Goal: Task Accomplishment & Management: Manage account settings

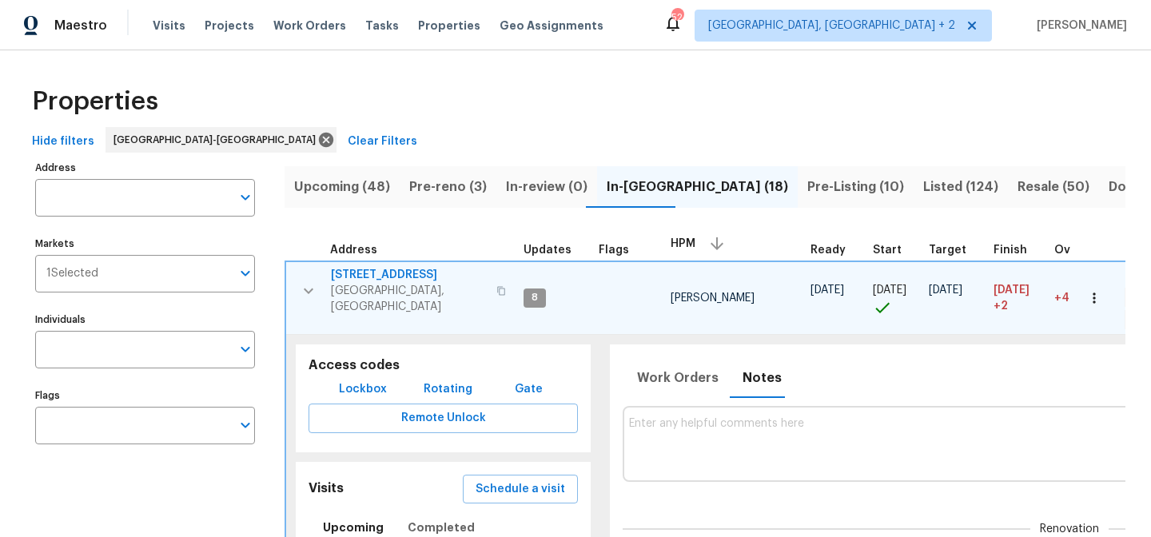
click at [388, 76] on div "Properties" at bounding box center [576, 101] width 1100 height 51
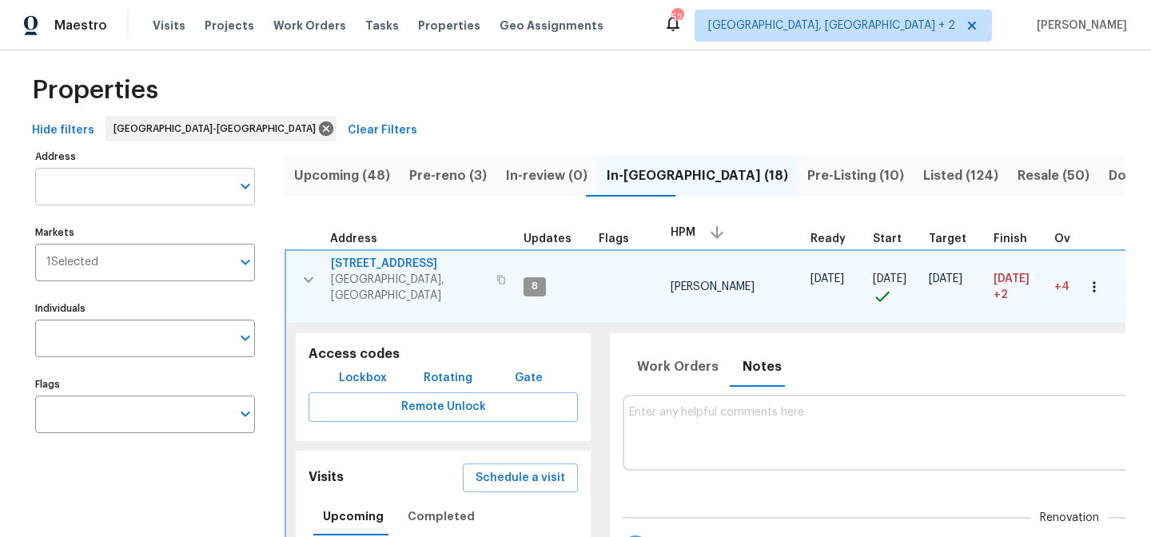
click at [125, 183] on input "Address" at bounding box center [133, 187] width 196 height 38
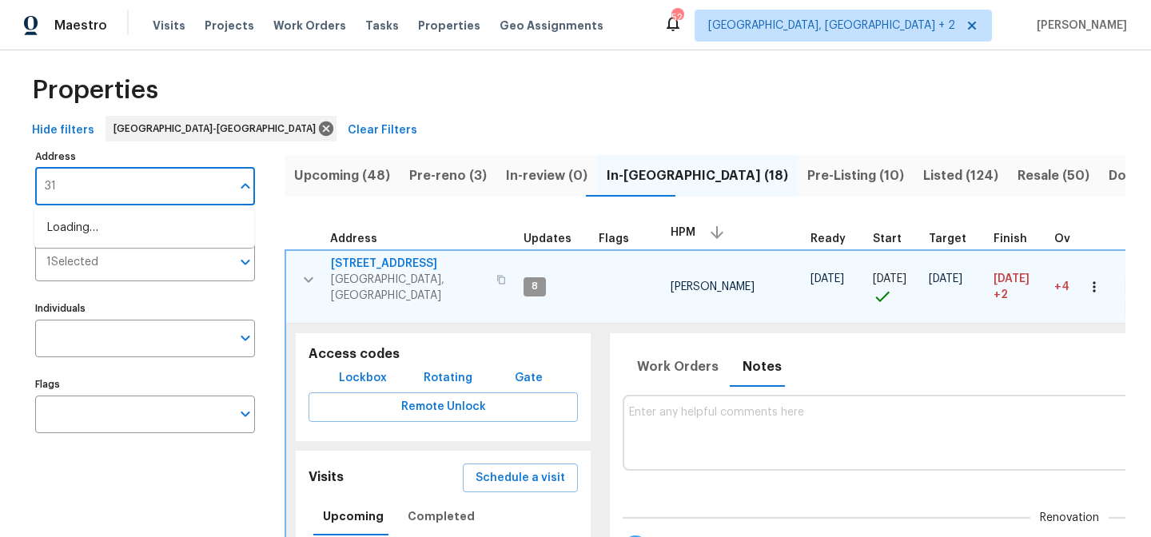
type input "3"
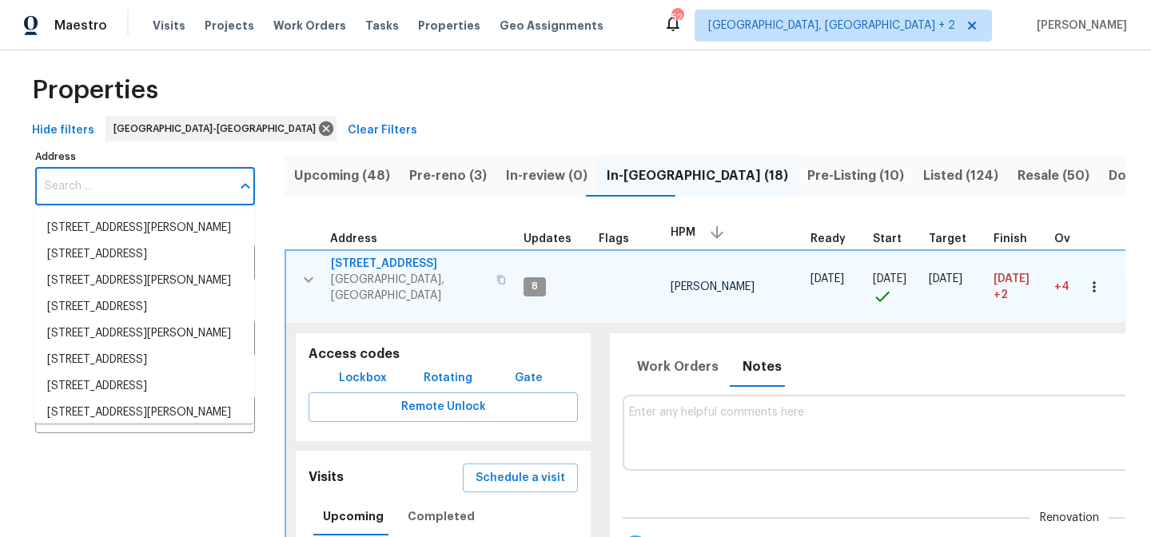
click at [923, 175] on span "Listed (124)" at bounding box center [960, 176] width 75 height 22
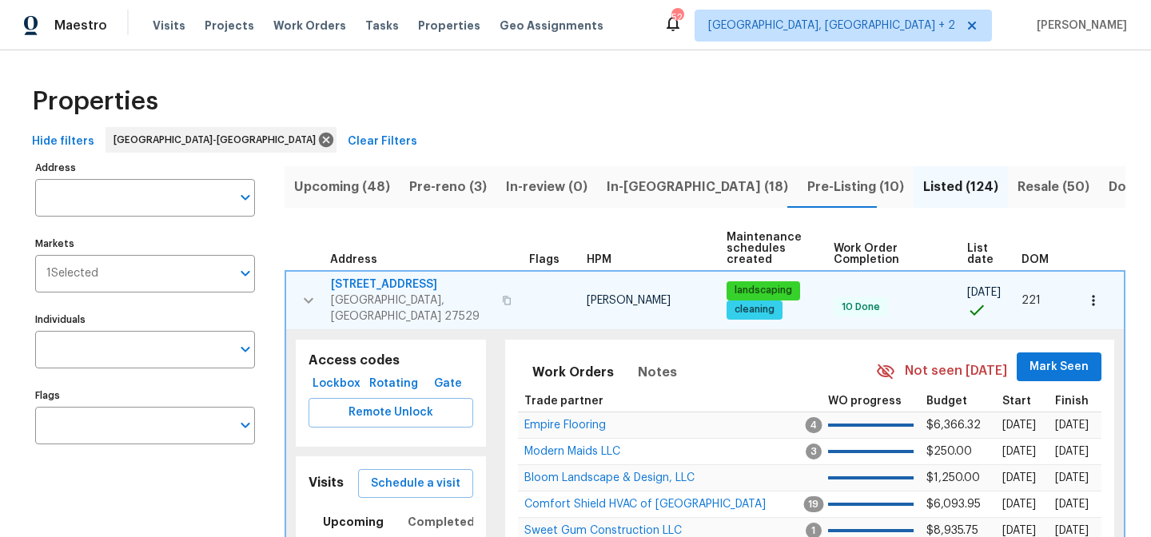
click at [316, 293] on icon "button" at bounding box center [308, 300] width 19 height 19
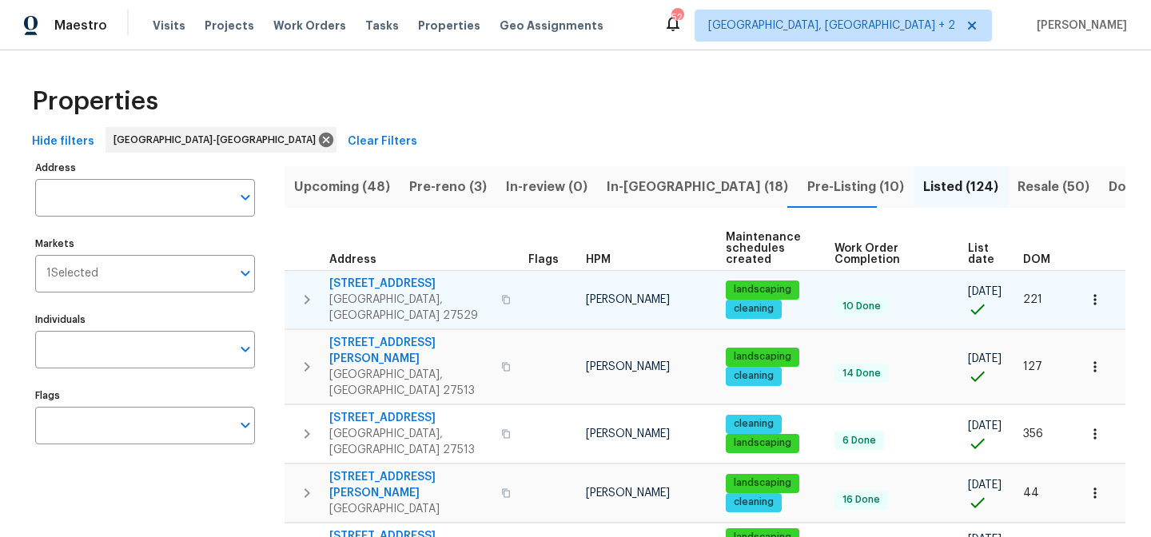
click at [592, 251] on th "HPM" at bounding box center [650, 249] width 140 height 44
click at [591, 264] on span "HPM" at bounding box center [598, 259] width 25 height 11
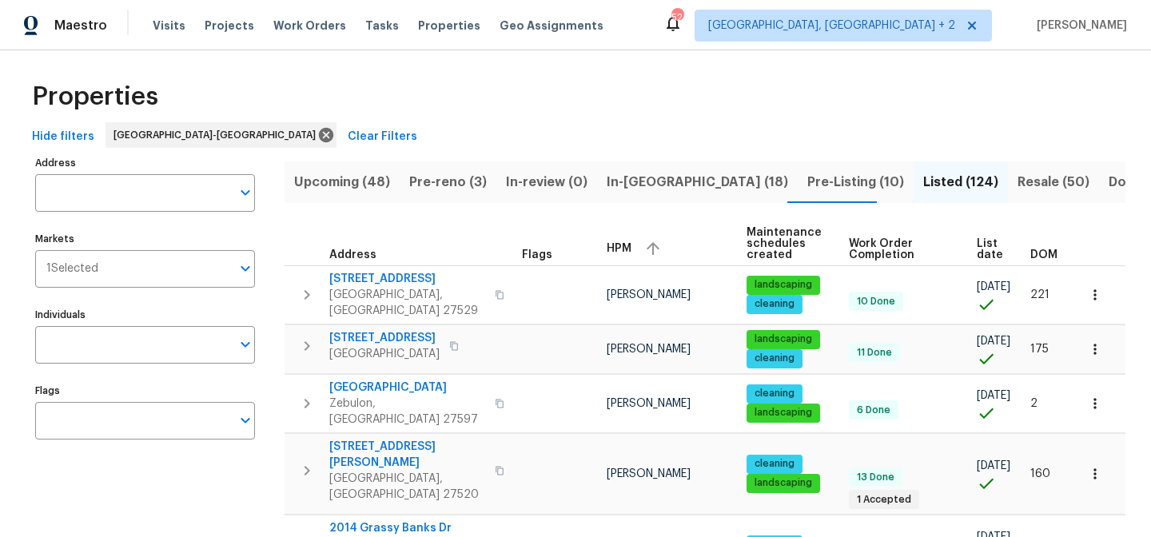
scroll to position [8, 0]
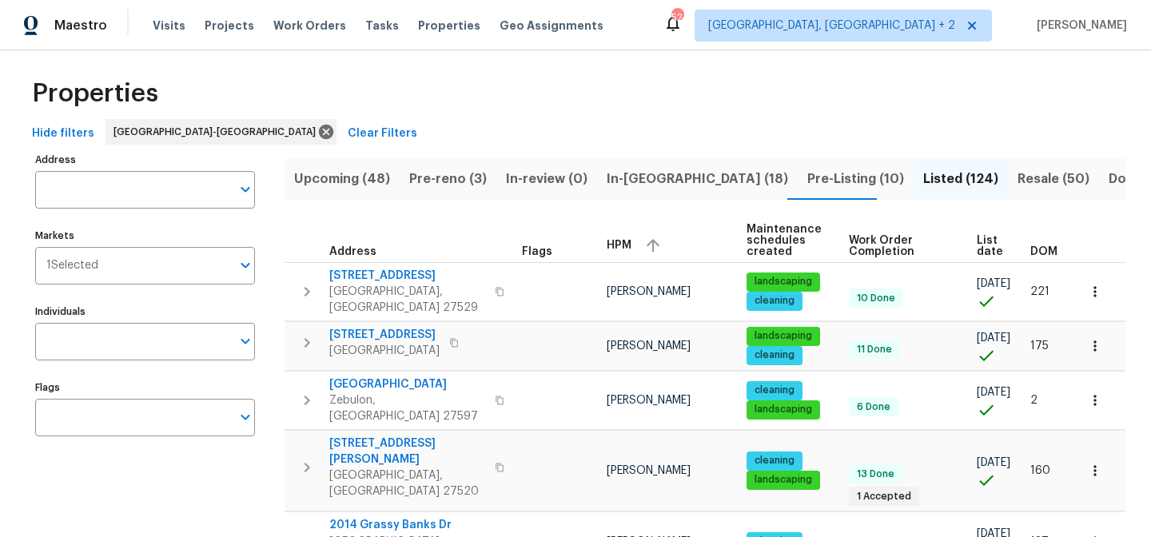
click at [622, 246] on span "HPM" at bounding box center [619, 245] width 25 height 11
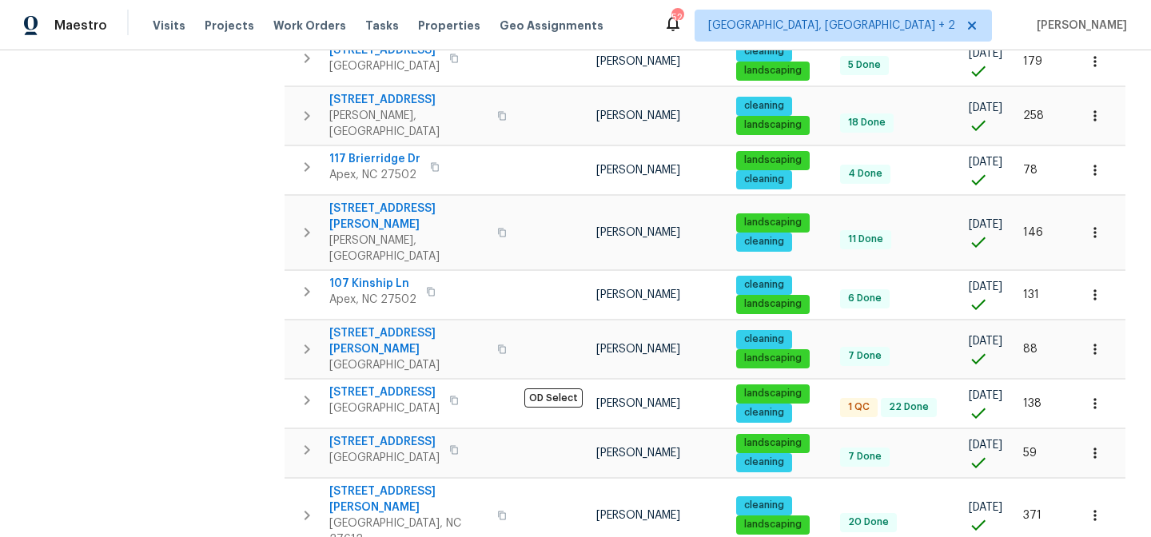
scroll to position [1061, 0]
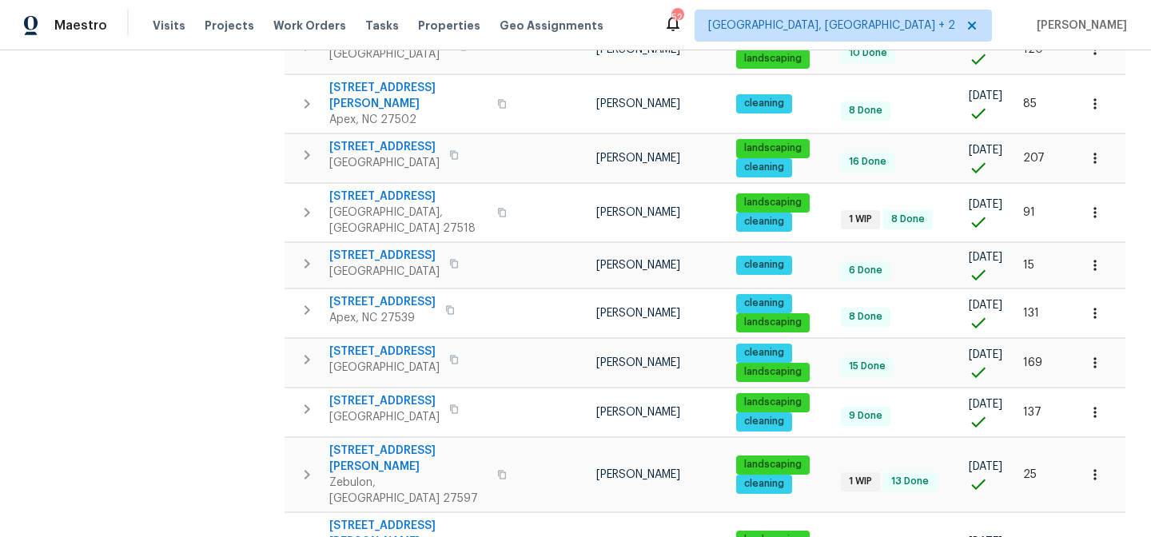
scroll to position [1044, 0]
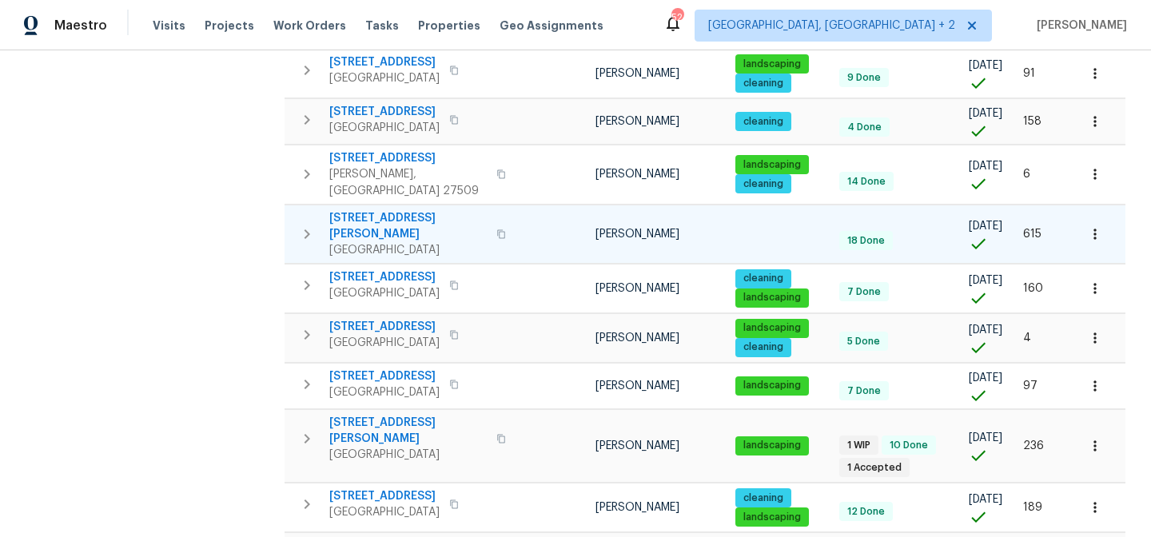
scroll to position [478, 0]
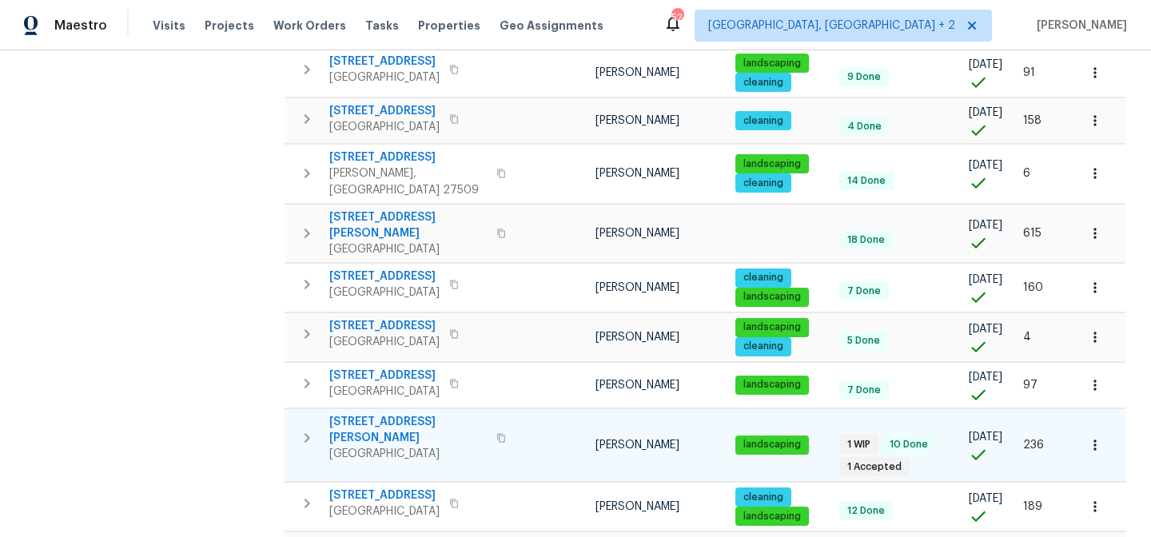
click at [305, 433] on icon "button" at bounding box center [308, 438] width 6 height 10
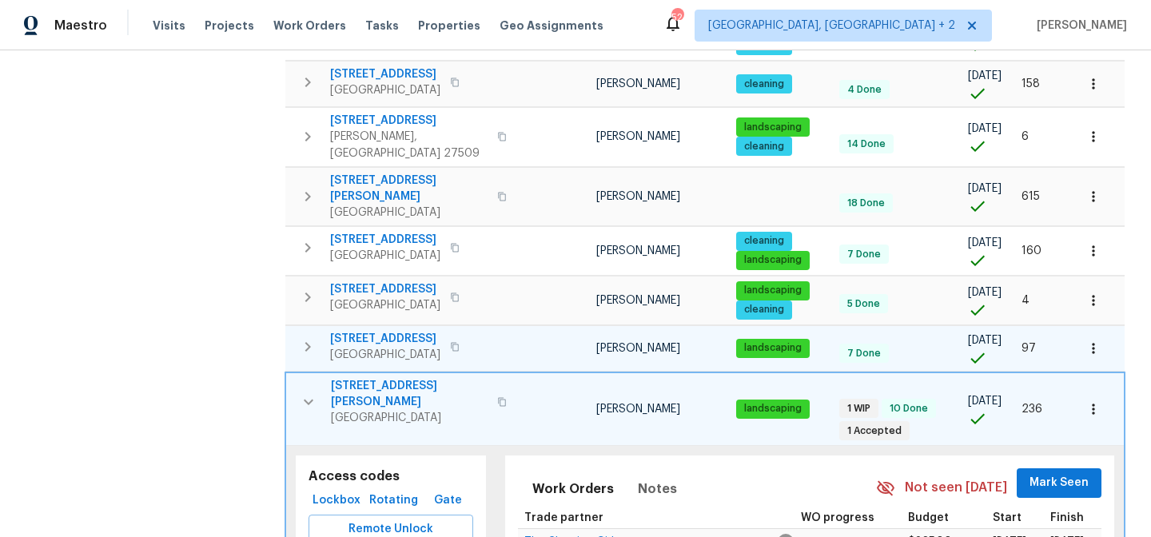
scroll to position [454, 0]
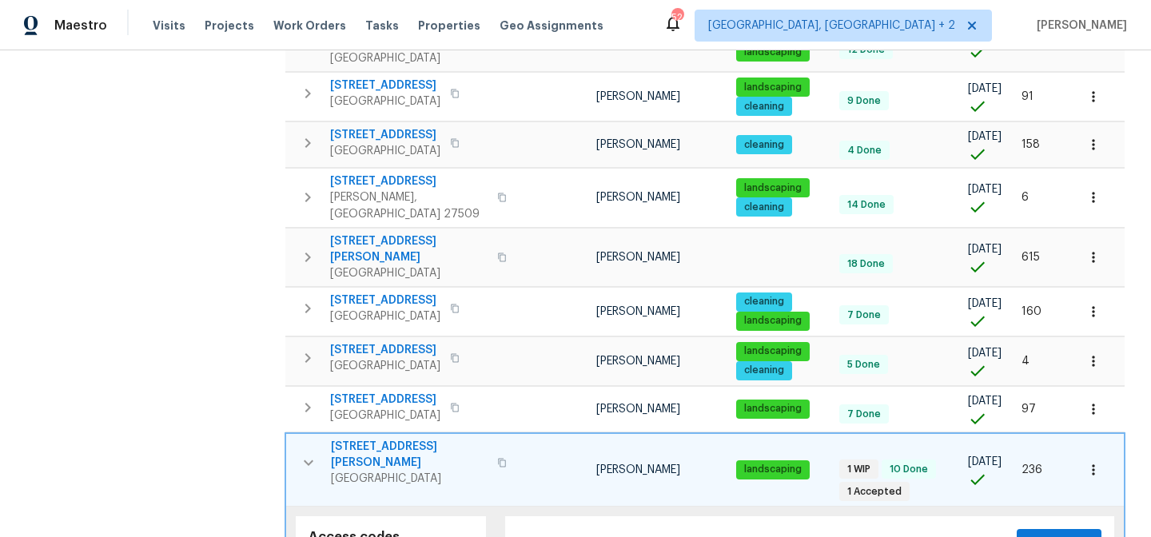
click at [1086, 462] on icon "button" at bounding box center [1094, 470] width 16 height 16
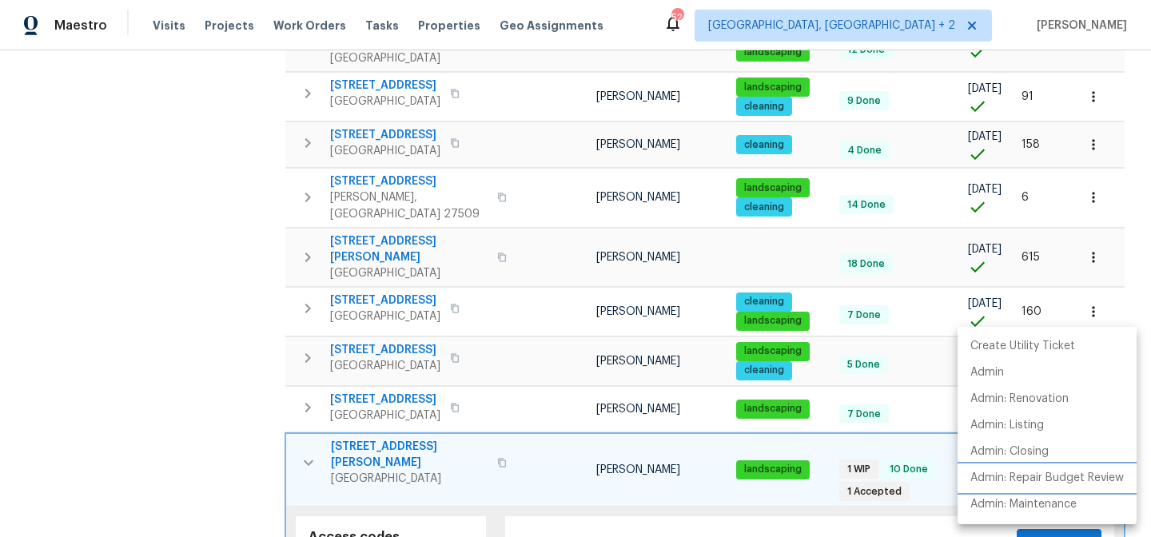
click at [1086, 482] on p "Admin: Repair Budget Review" at bounding box center [1047, 478] width 153 height 17
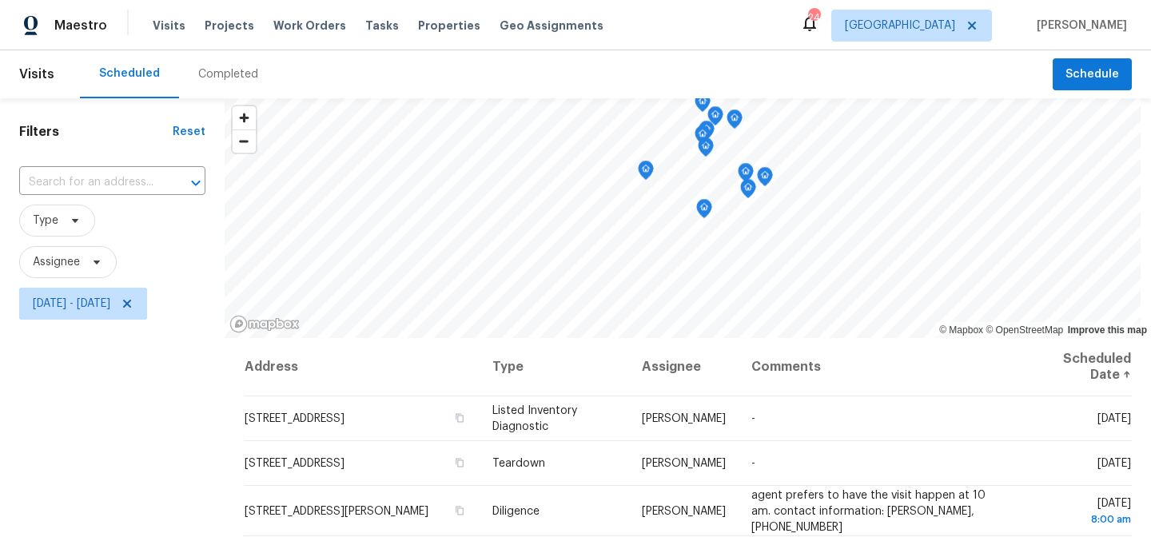
scroll to position [1521, 0]
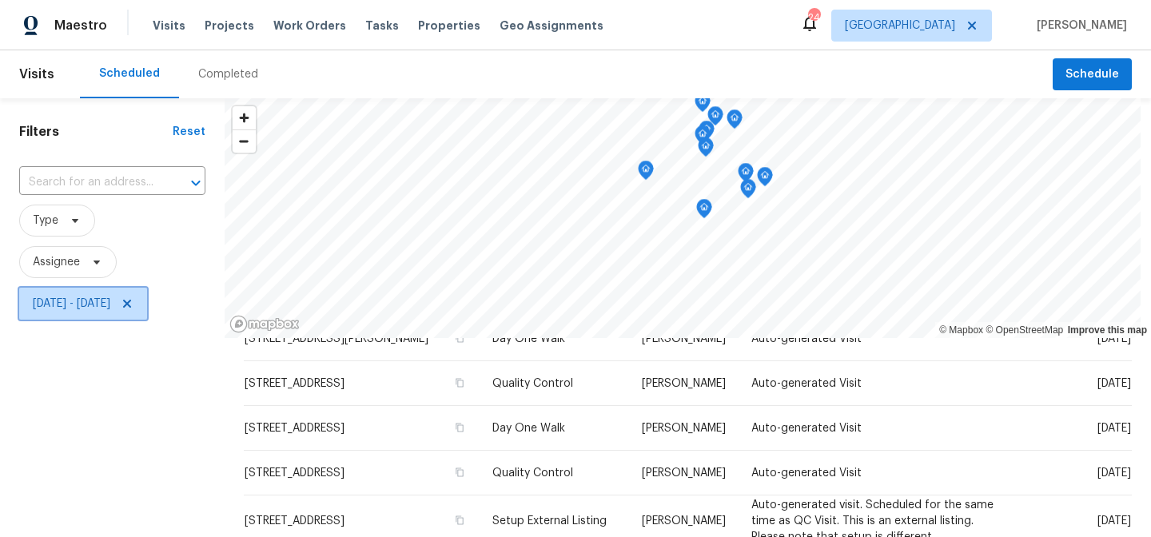
click at [147, 304] on span "Tue, Aug 26 - Tue, Aug 26" at bounding box center [83, 304] width 128 height 32
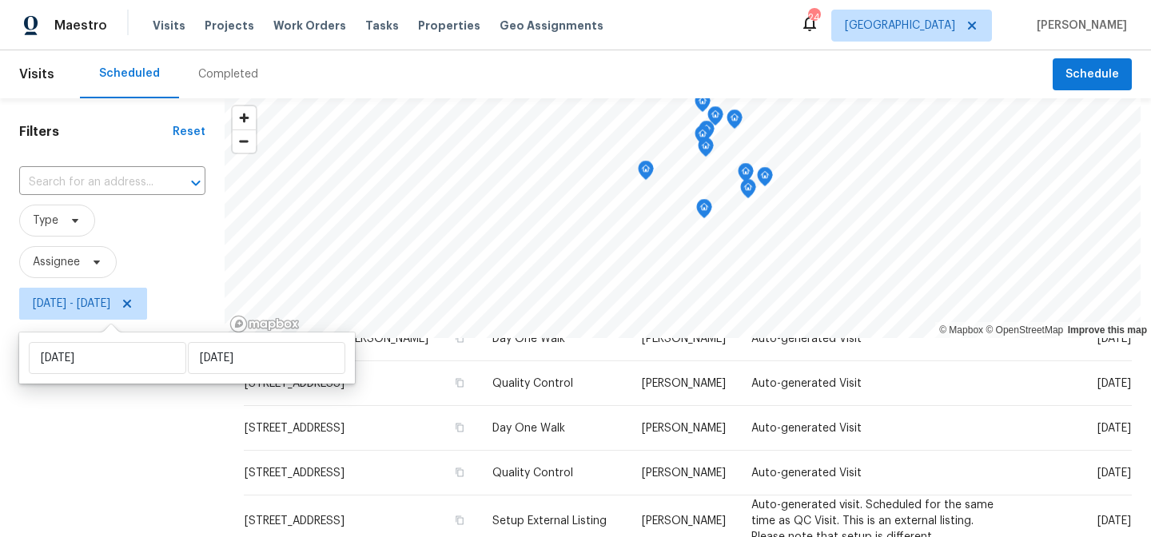
click at [238, 69] on div "Completed" at bounding box center [228, 74] width 60 height 16
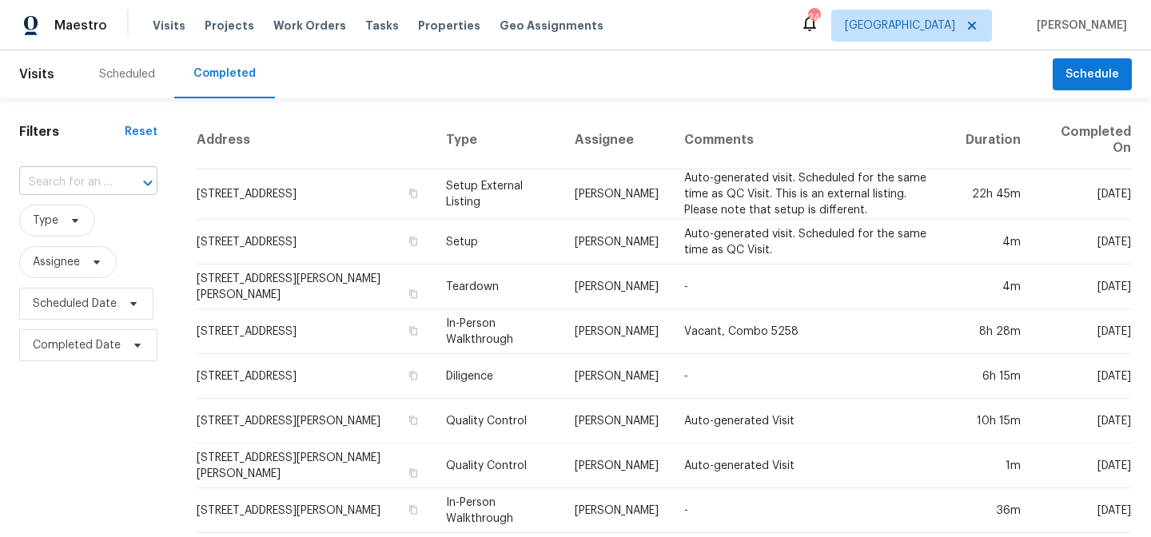
click at [113, 184] on div "​" at bounding box center [88, 182] width 138 height 25
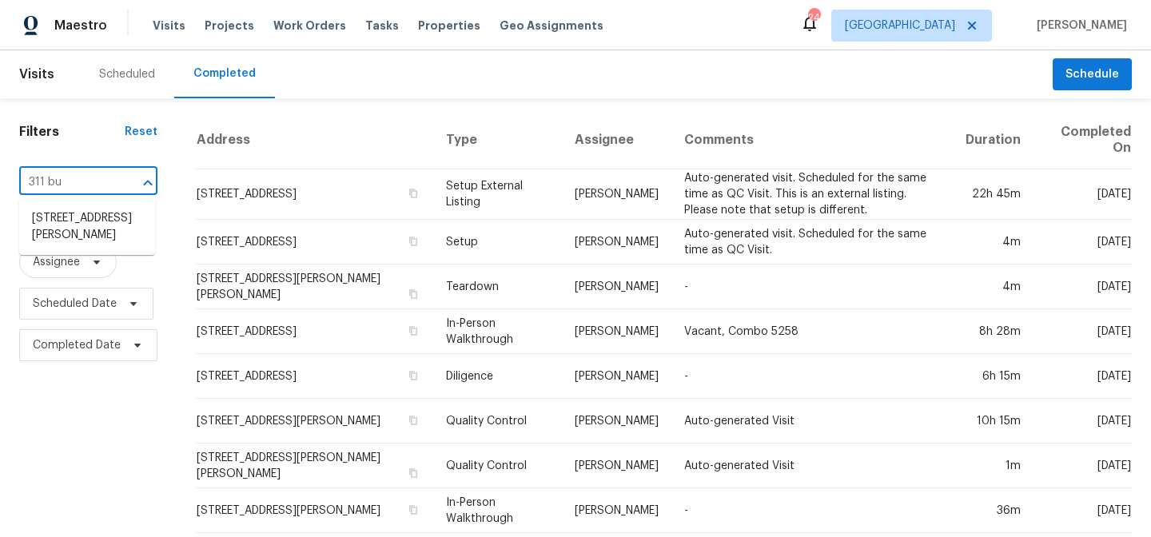
type input "311 bur"
click at [91, 204] on ul "311 Burnette St, Durham, NC 27707" at bounding box center [87, 227] width 136 height 56
click at [90, 221] on li "311 Burnette St, Durham, NC 27707" at bounding box center [87, 226] width 136 height 43
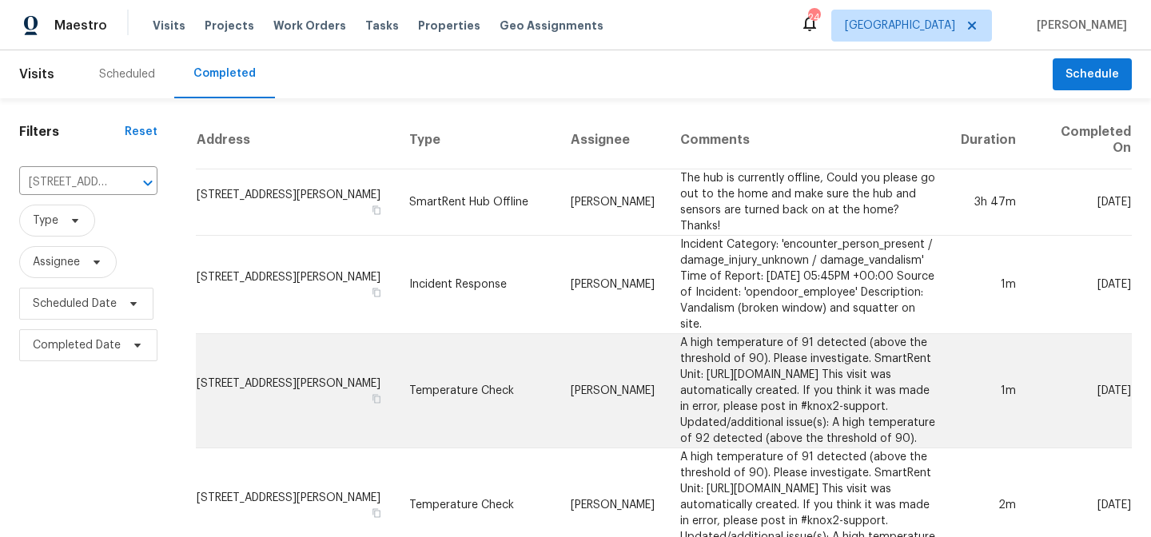
scroll to position [1168, 0]
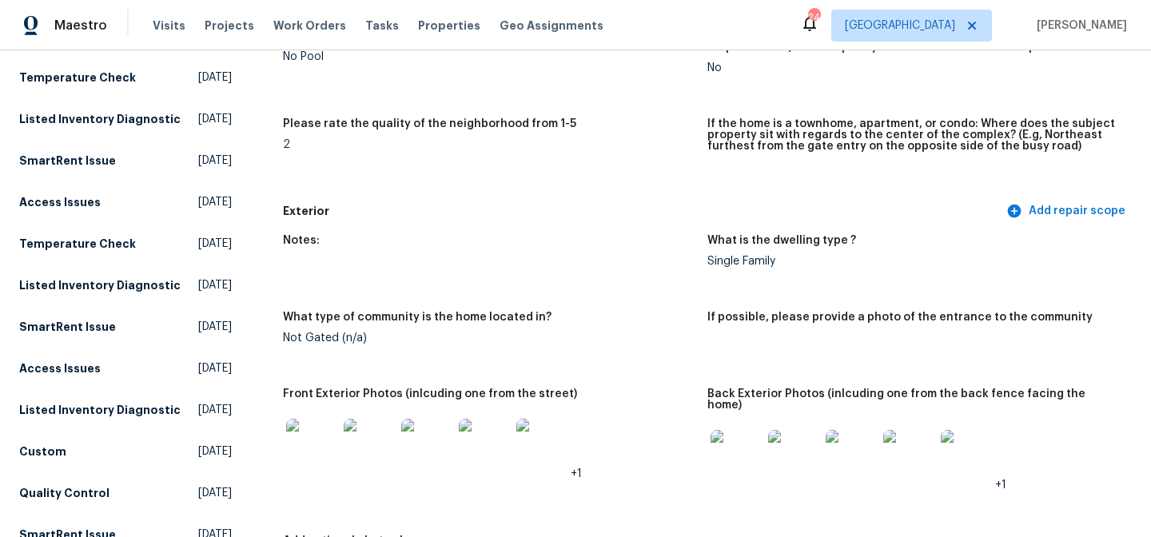
scroll to position [452, 0]
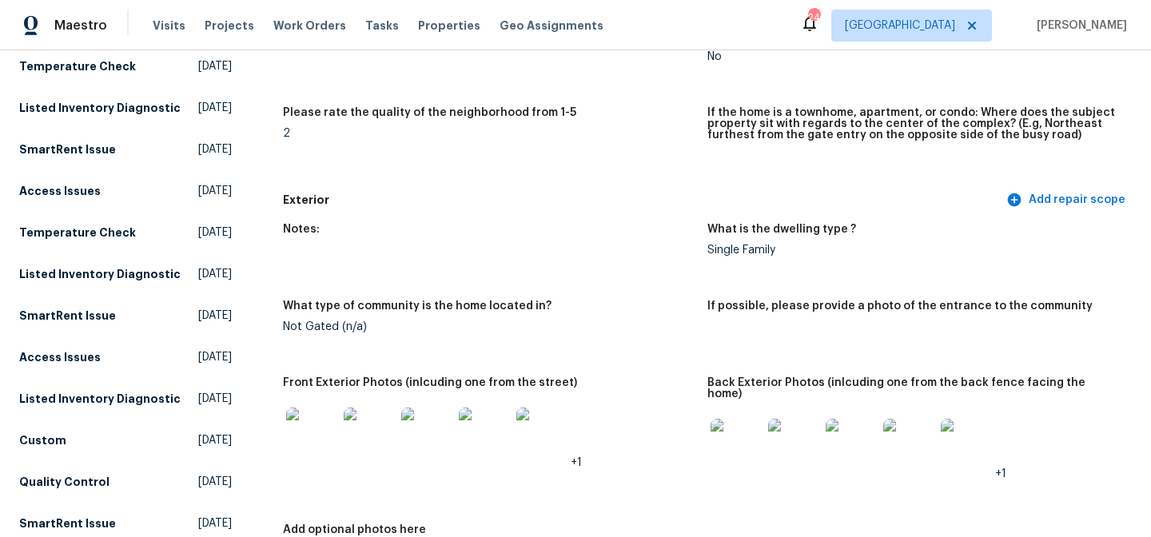
click at [308, 433] on img at bounding box center [311, 433] width 51 height 51
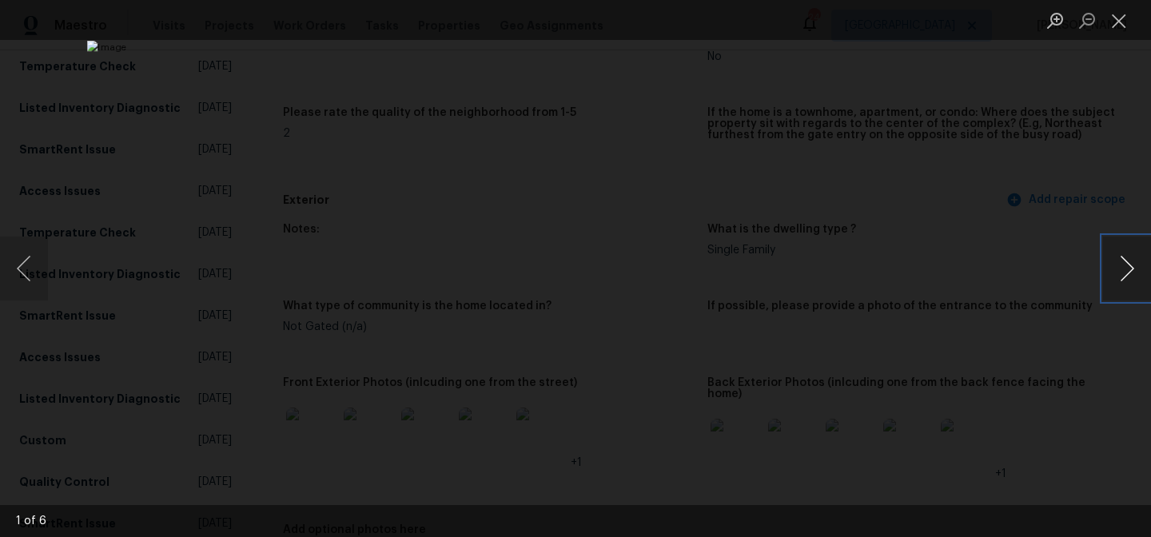
click at [1128, 277] on button "Next image" at bounding box center [1127, 269] width 48 height 64
click at [1130, 275] on button "Next image" at bounding box center [1127, 269] width 48 height 64
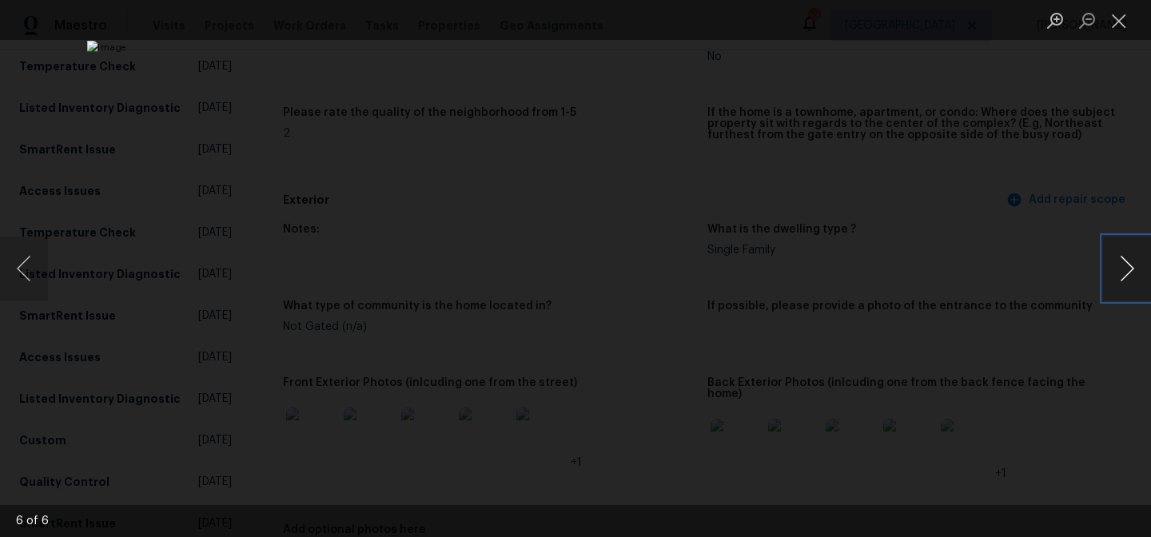
click at [1130, 275] on button "Next image" at bounding box center [1127, 269] width 48 height 64
click at [1119, 21] on button "Close lightbox" at bounding box center [1119, 20] width 32 height 28
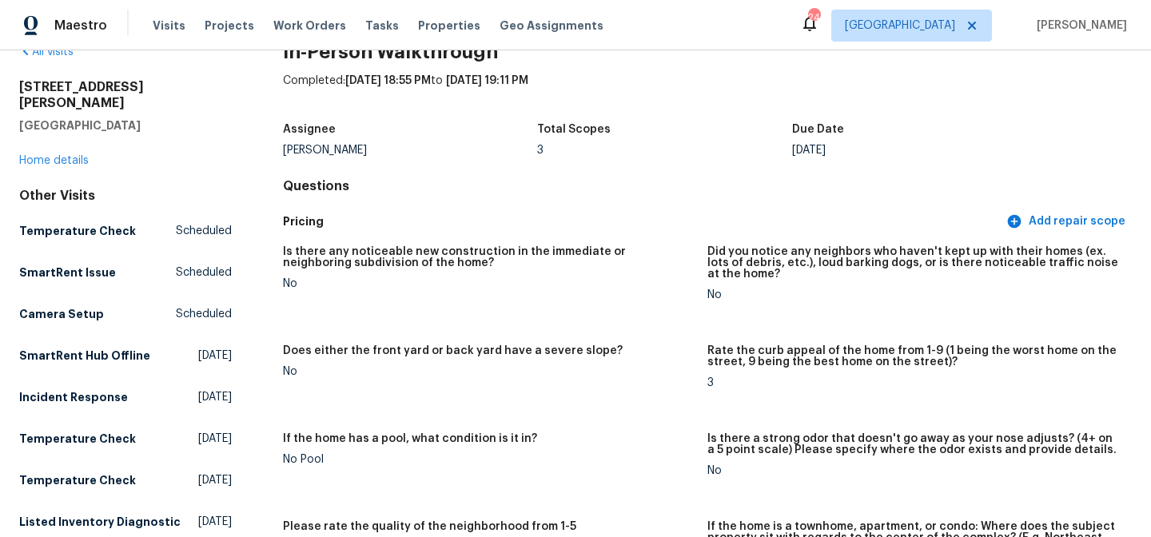
scroll to position [0, 0]
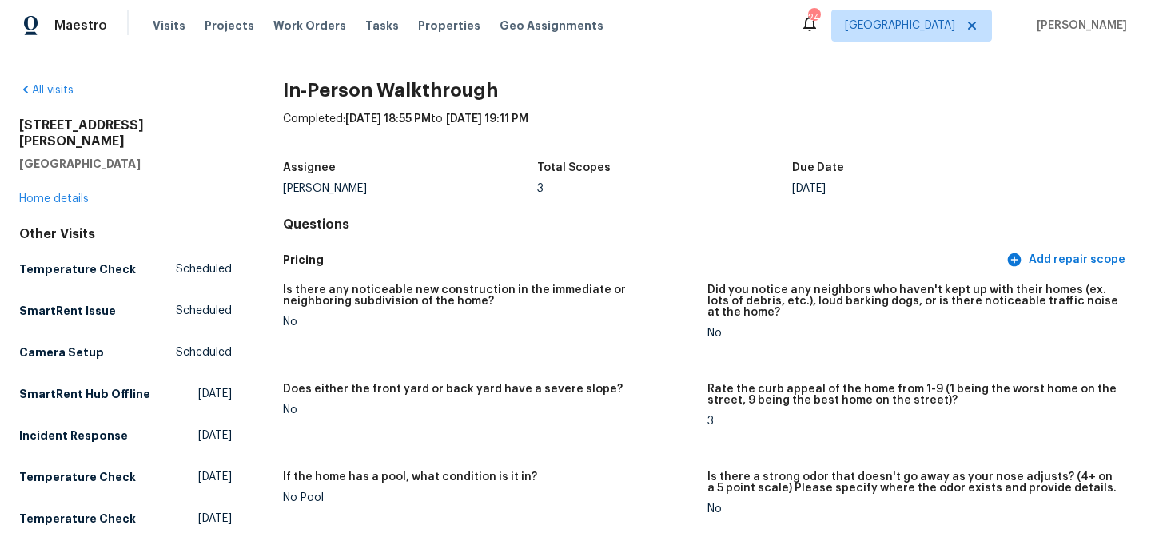
click at [700, 30] on div "Maestro Visits Projects Work Orders Tasks Properties Geo Assignments 24 Raleigh…" at bounding box center [575, 25] width 1151 height 50
click at [62, 88] on link "All visits" at bounding box center [46, 90] width 54 height 11
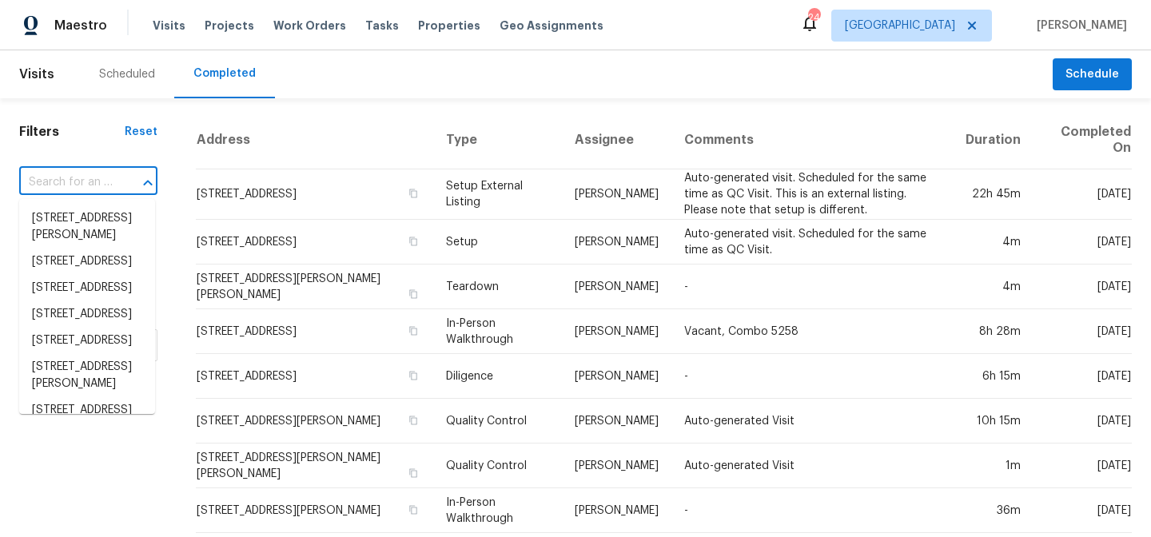
click at [56, 184] on input "text" at bounding box center [66, 182] width 94 height 25
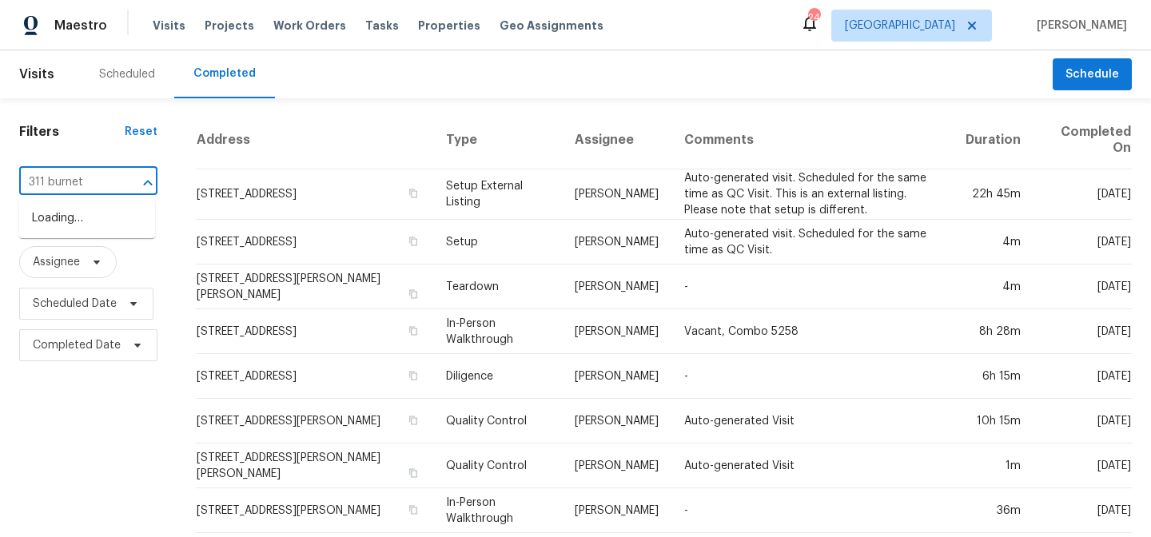
type input "311 burnett"
click at [60, 243] on li "311 Burnette St, Durham, NC 27707" at bounding box center [87, 226] width 136 height 43
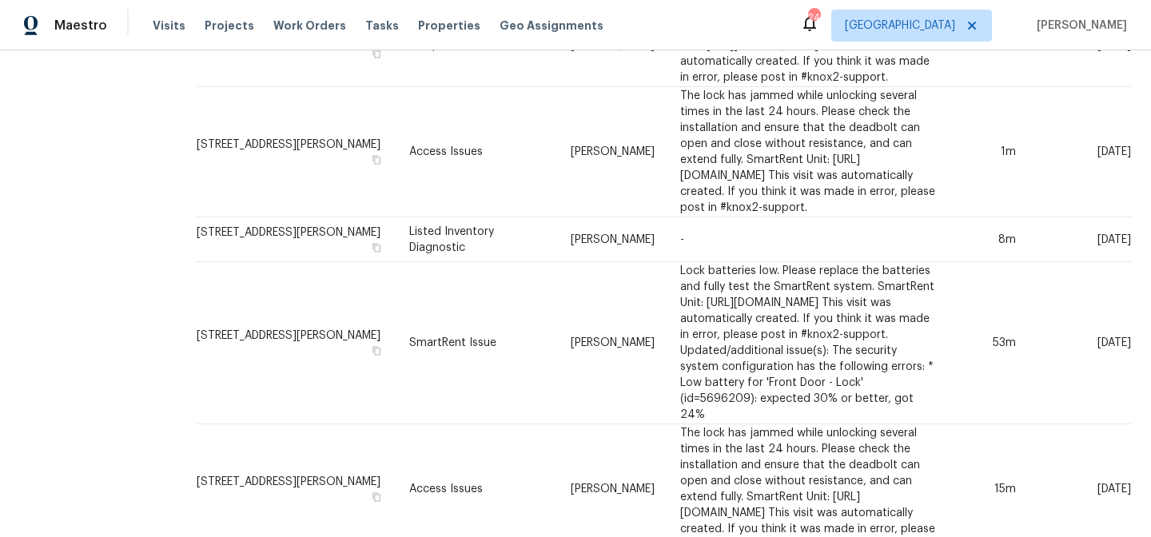
scroll to position [1168, 0]
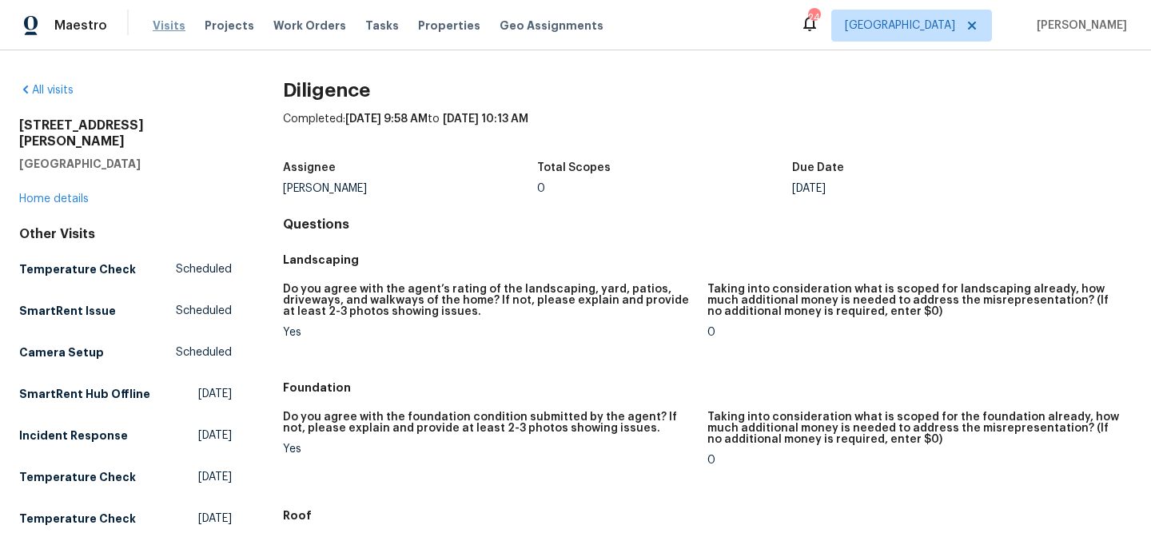
click at [160, 23] on span "Visits" at bounding box center [169, 26] width 33 height 16
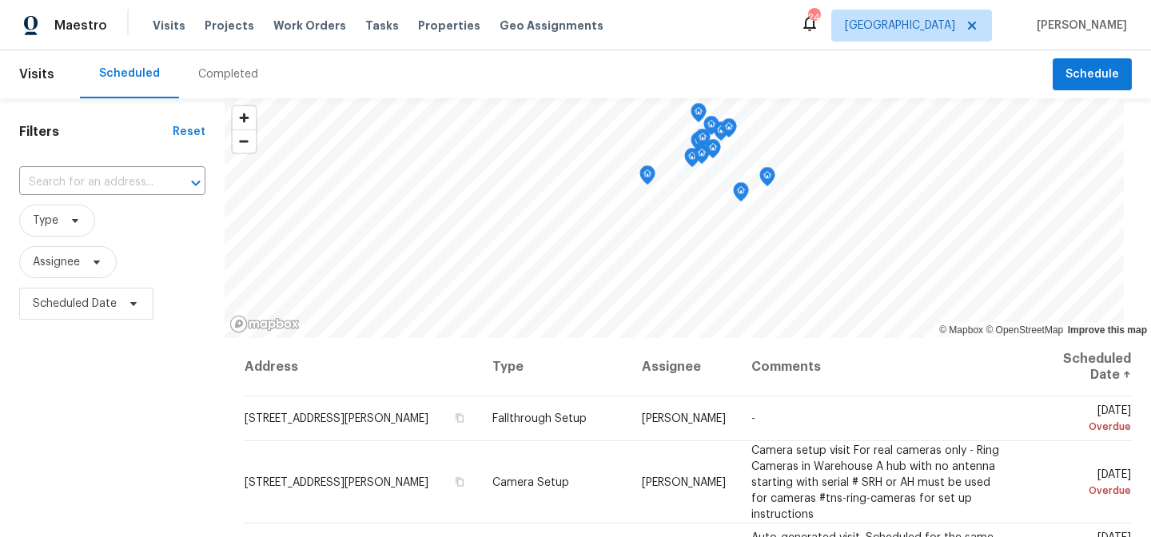
click at [125, 410] on div "Filters Reset ​ Type Assignee Scheduled Date" at bounding box center [112, 433] width 225 height 670
click at [169, 29] on span "Visits" at bounding box center [169, 26] width 33 height 16
click at [220, 75] on div "Completed" at bounding box center [228, 74] width 60 height 16
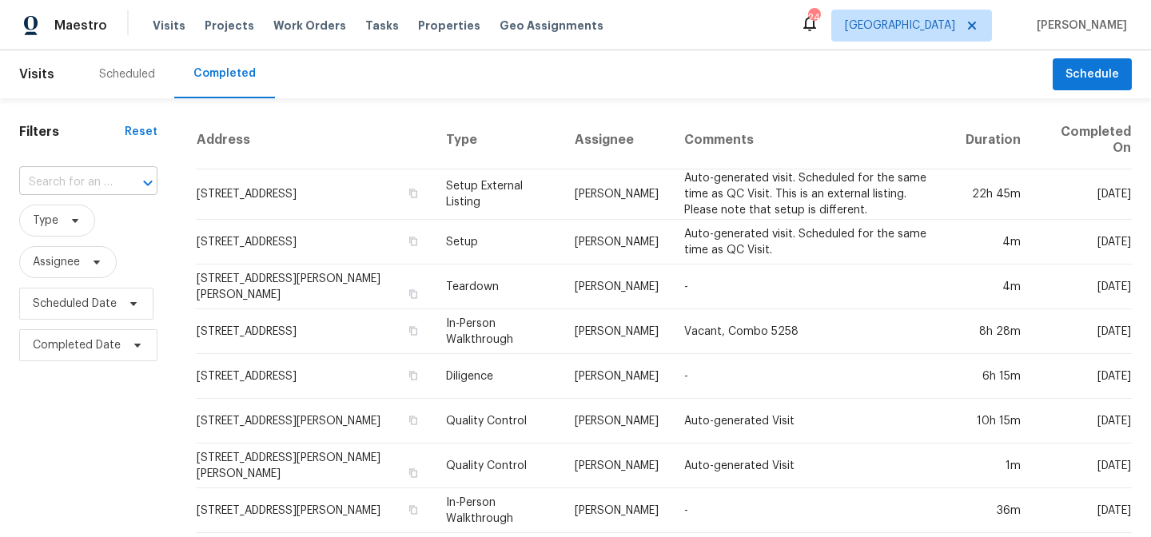
click at [91, 175] on input "text" at bounding box center [66, 182] width 94 height 25
type input "3"
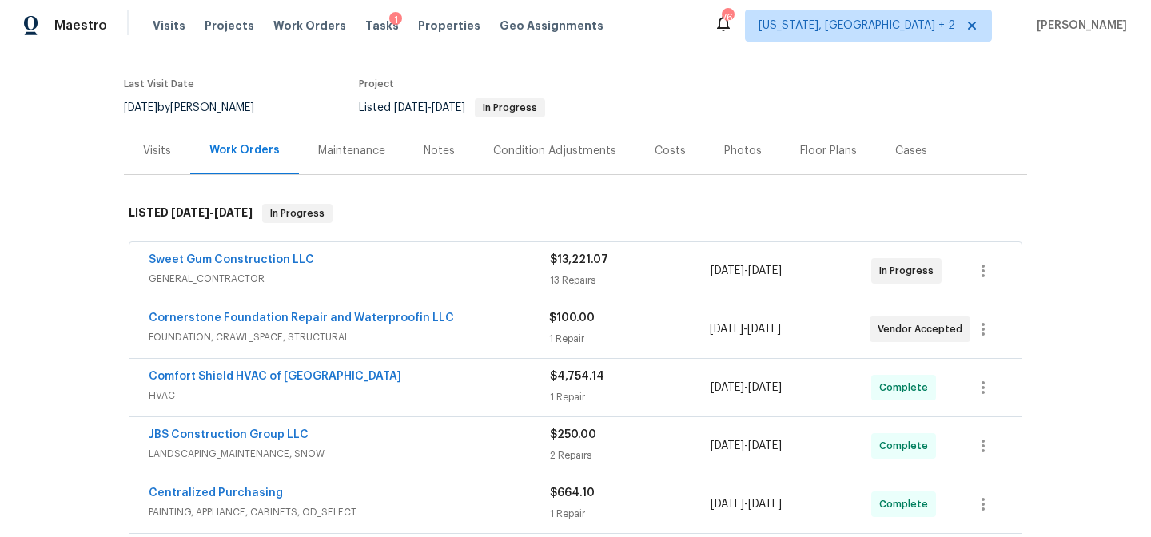
scroll to position [113, 0]
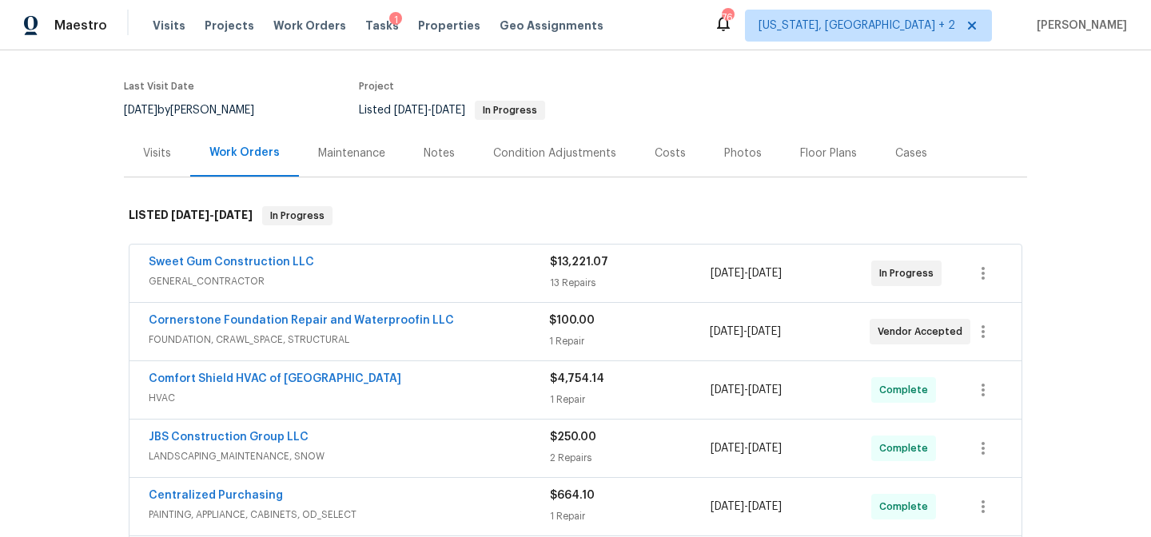
click at [655, 156] on div "Costs" at bounding box center [670, 154] width 31 height 16
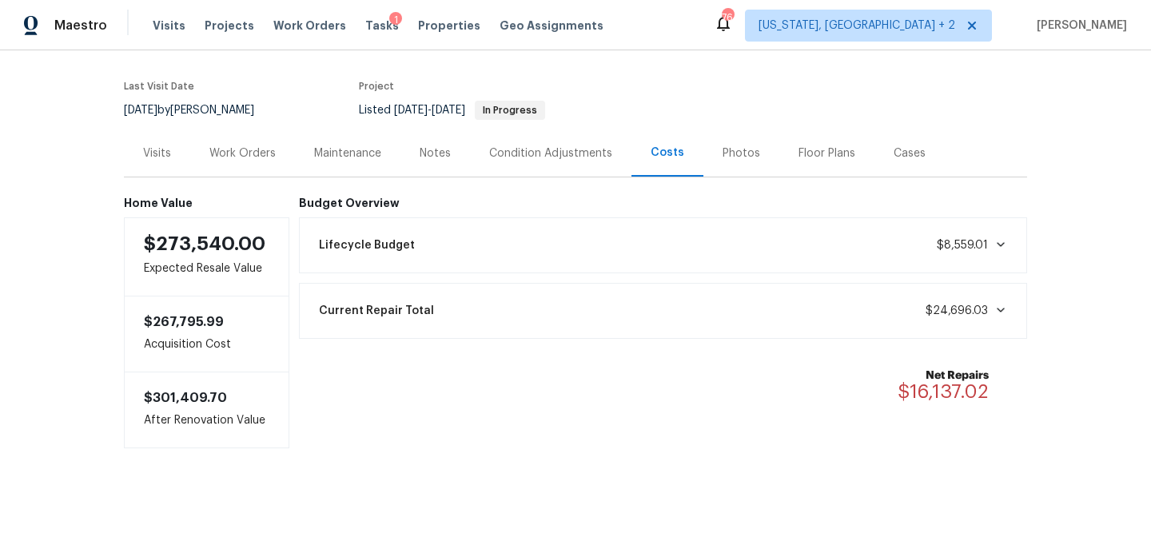
click at [261, 139] on div "Work Orders" at bounding box center [242, 153] width 105 height 47
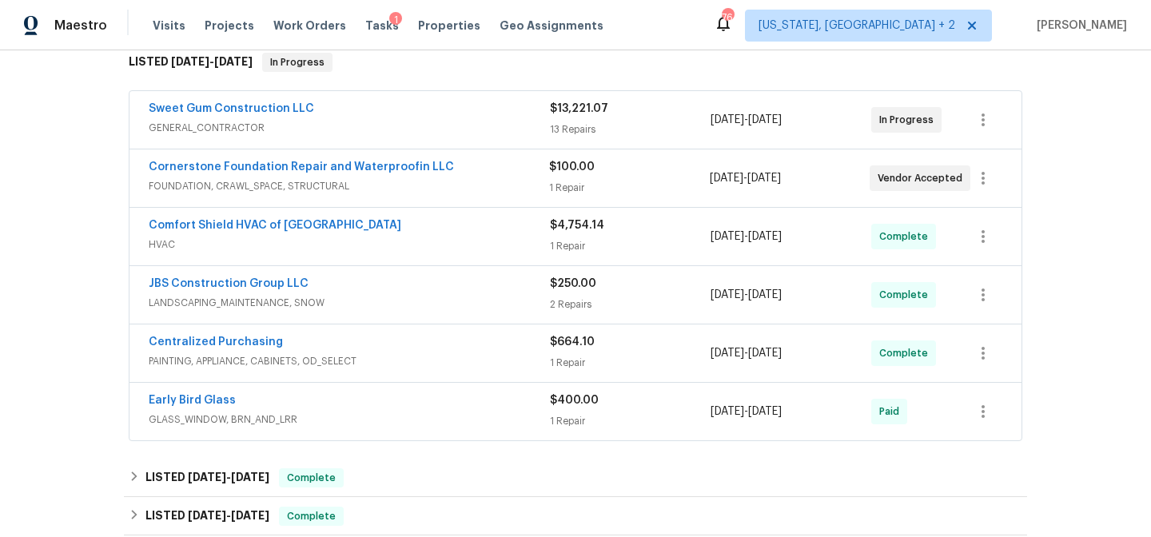
scroll to position [413, 0]
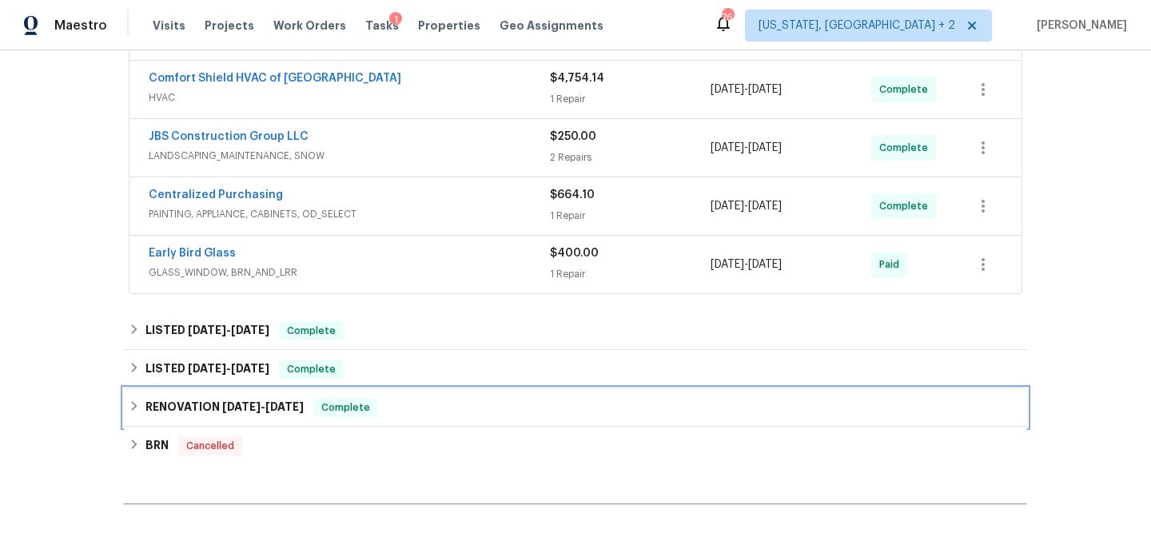
click at [129, 402] on icon at bounding box center [134, 406] width 11 height 11
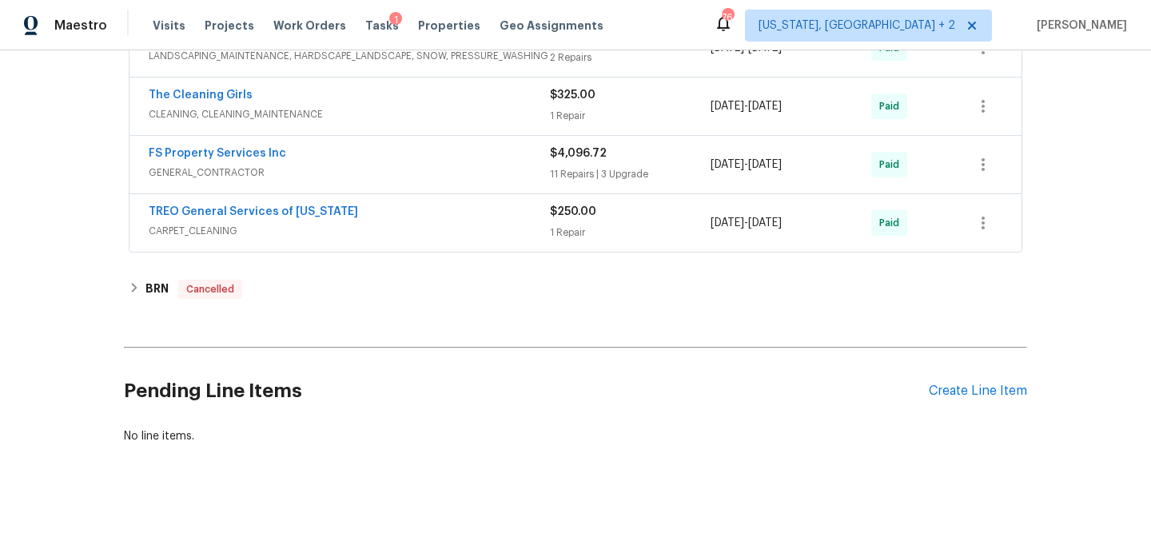
scroll to position [539, 0]
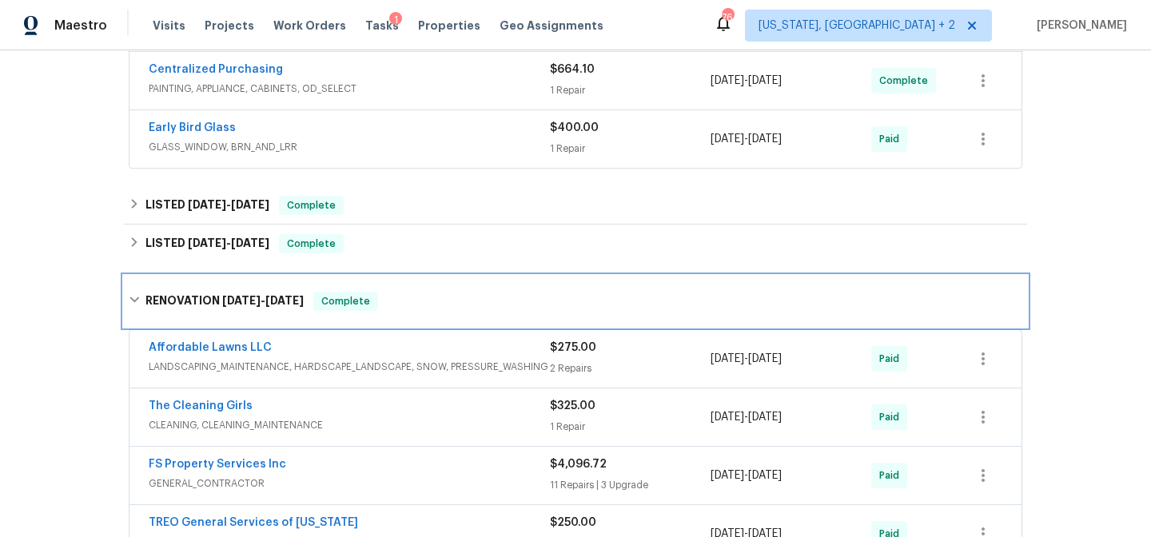
click at [130, 295] on icon at bounding box center [134, 299] width 11 height 11
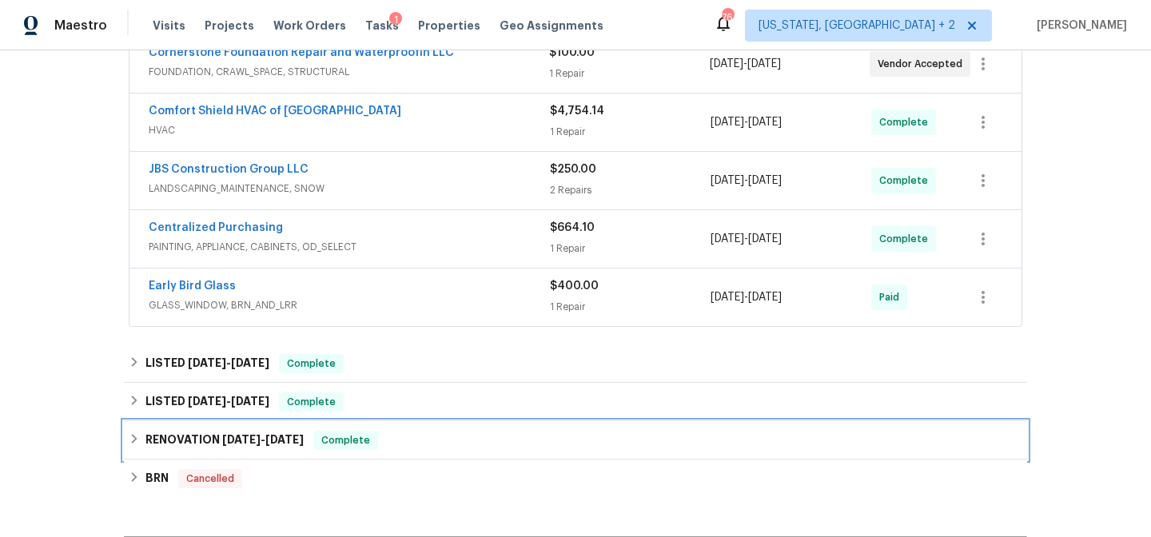
scroll to position [238, 0]
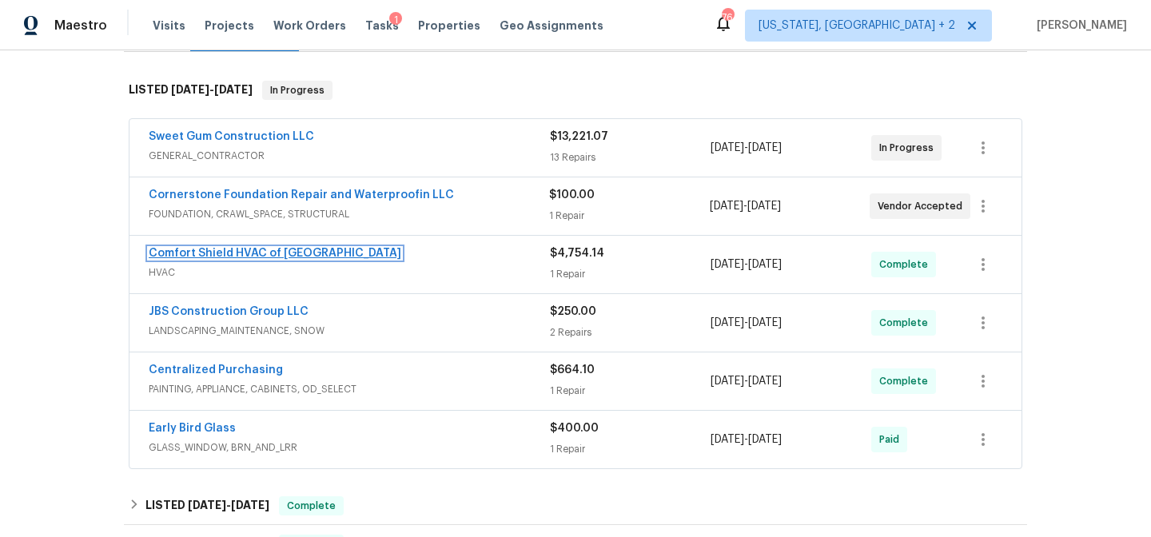
click at [257, 249] on link "Comfort Shield HVAC of NC" at bounding box center [275, 253] width 253 height 11
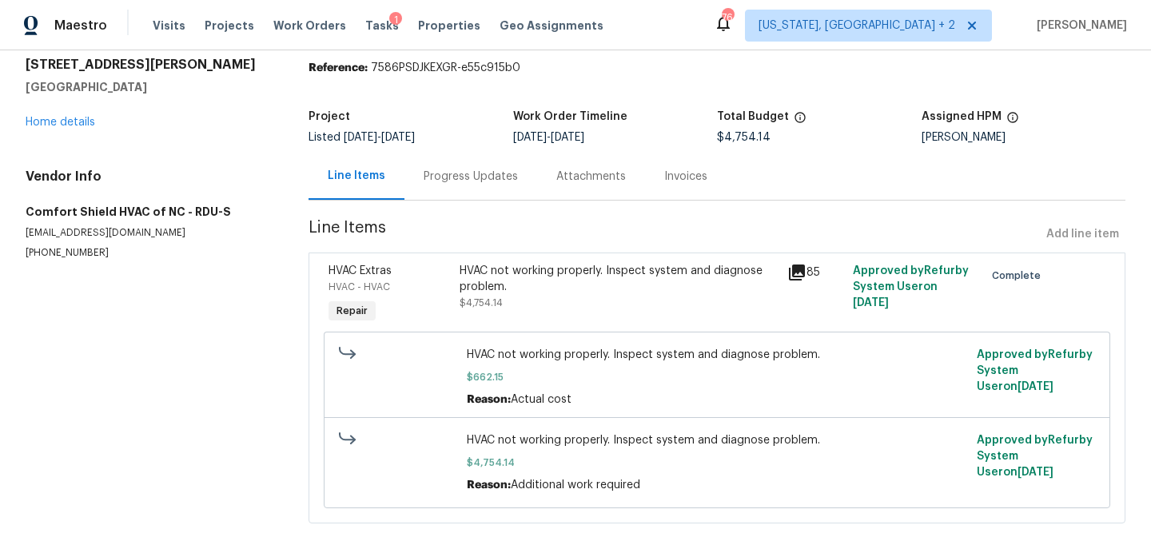
scroll to position [98, 0]
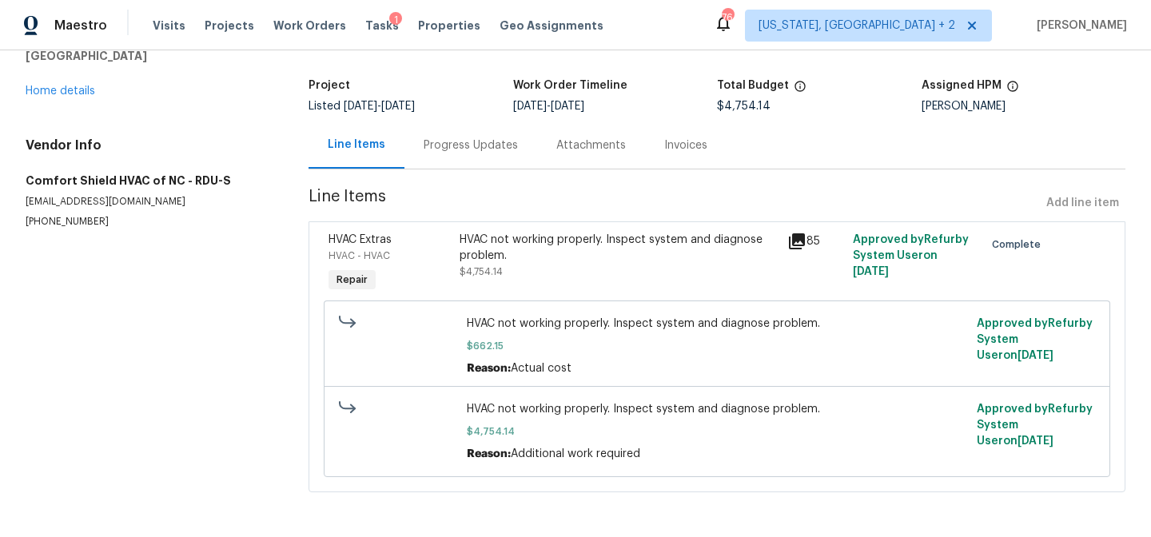
click at [482, 139] on div "Progress Updates" at bounding box center [471, 146] width 94 height 16
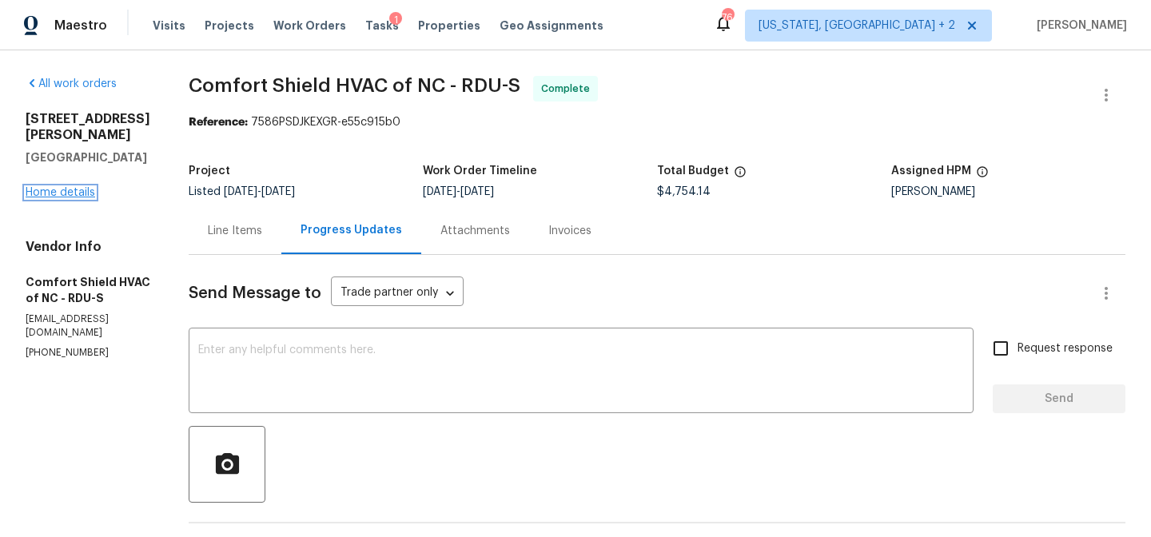
click at [66, 187] on link "Home details" at bounding box center [61, 192] width 70 height 11
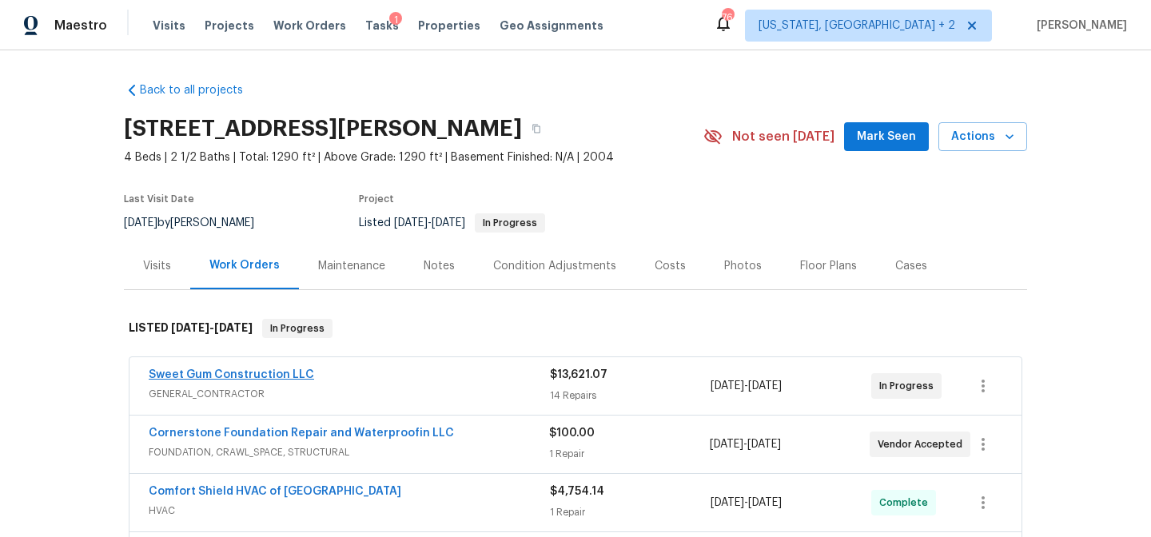
scroll to position [143, 0]
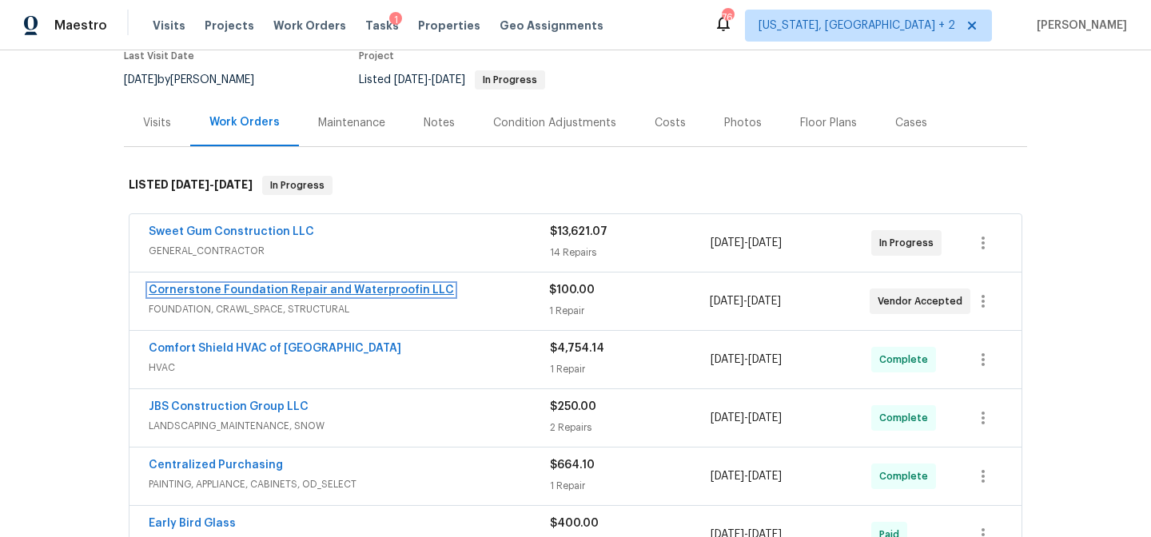
click at [352, 294] on link "Cornerstone Foundation Repair and Waterproofin LLC" at bounding box center [301, 290] width 305 height 11
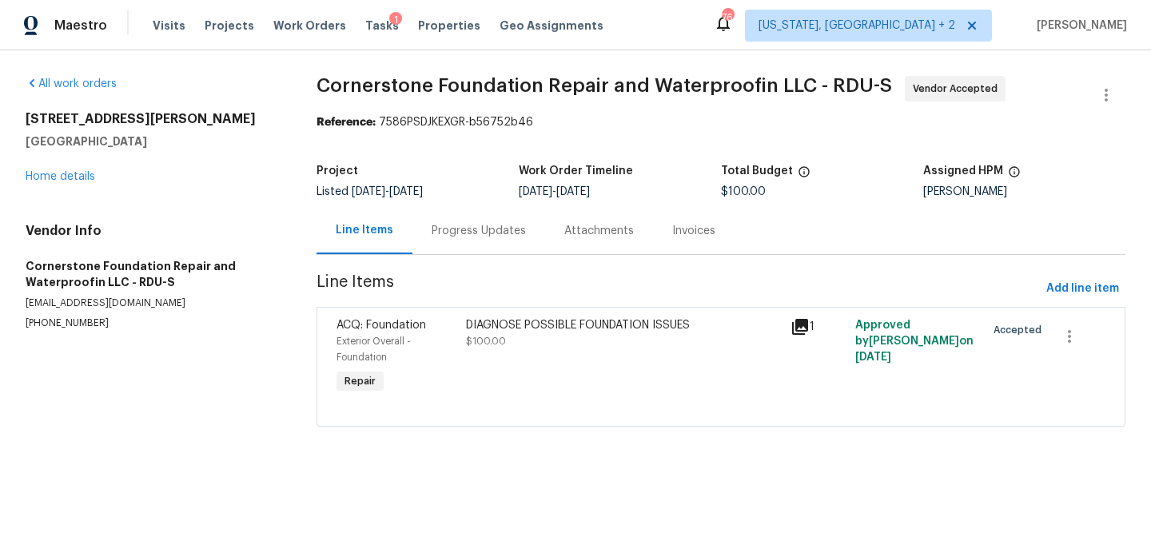
click at [556, 329] on div "DIAGNOSE POSSIBLE FOUNDATION ISSUES" at bounding box center [623, 325] width 315 height 16
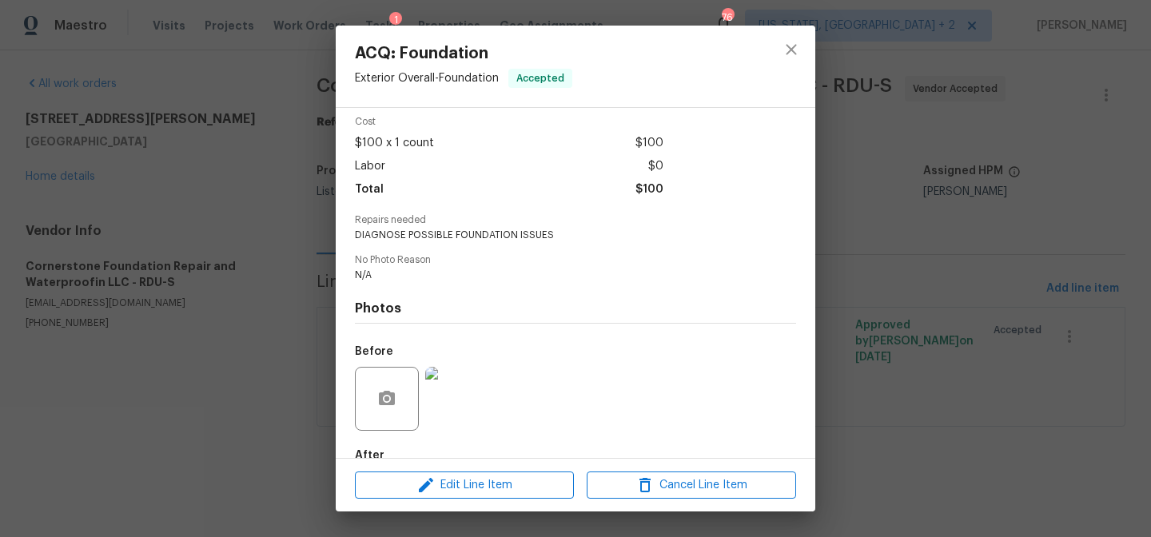
scroll to position [149, 0]
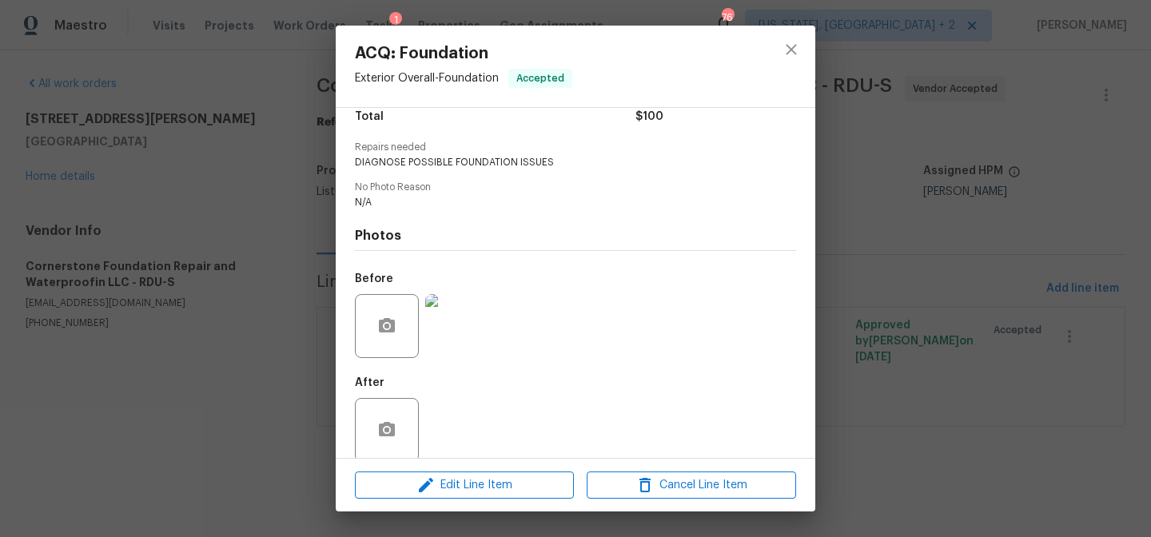
click at [440, 329] on img at bounding box center [457, 326] width 64 height 64
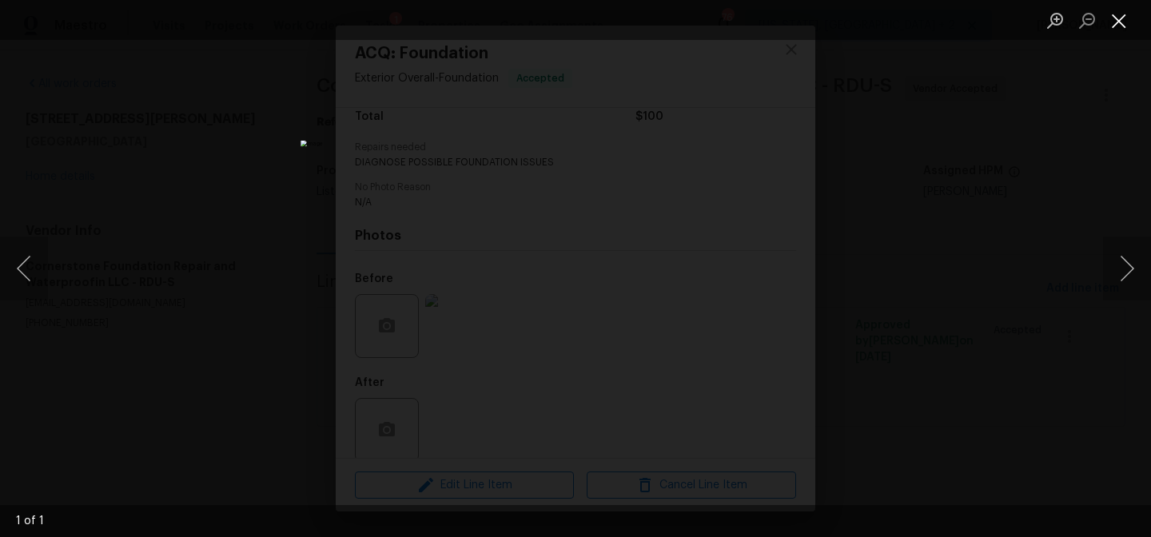
click at [1122, 20] on button "Close lightbox" at bounding box center [1119, 20] width 32 height 28
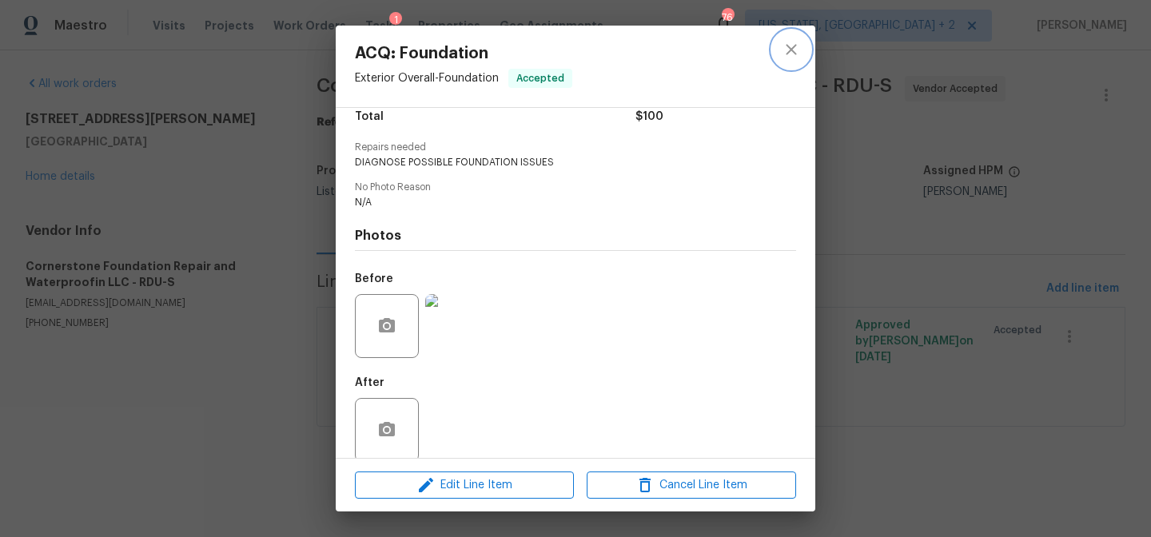
click at [789, 51] on icon "close" at bounding box center [791, 49] width 10 height 10
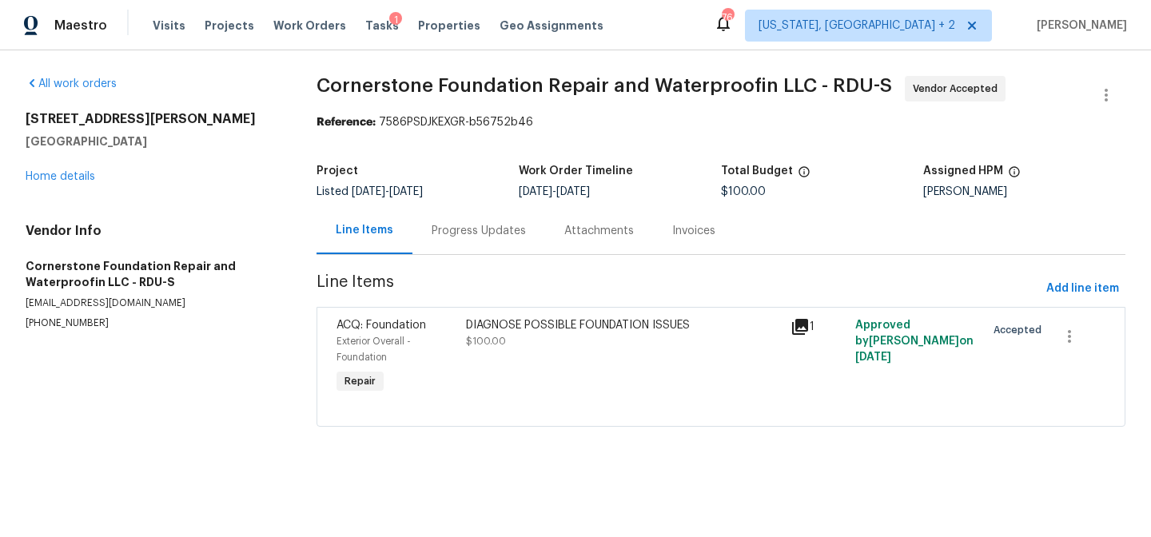
click at [473, 241] on div "Progress Updates" at bounding box center [479, 230] width 133 height 47
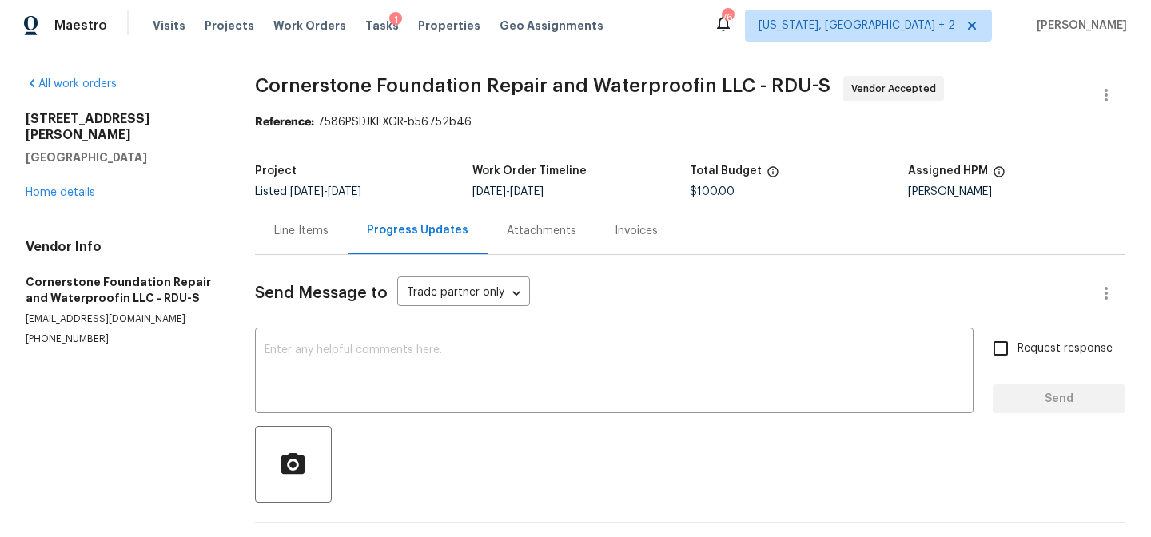
click at [649, 35] on div "Maestro Visits Projects Work Orders Tasks 1 Properties Geo Assignments 76 Washi…" at bounding box center [575, 25] width 1151 height 50
click at [64, 187] on link "Home details" at bounding box center [61, 192] width 70 height 11
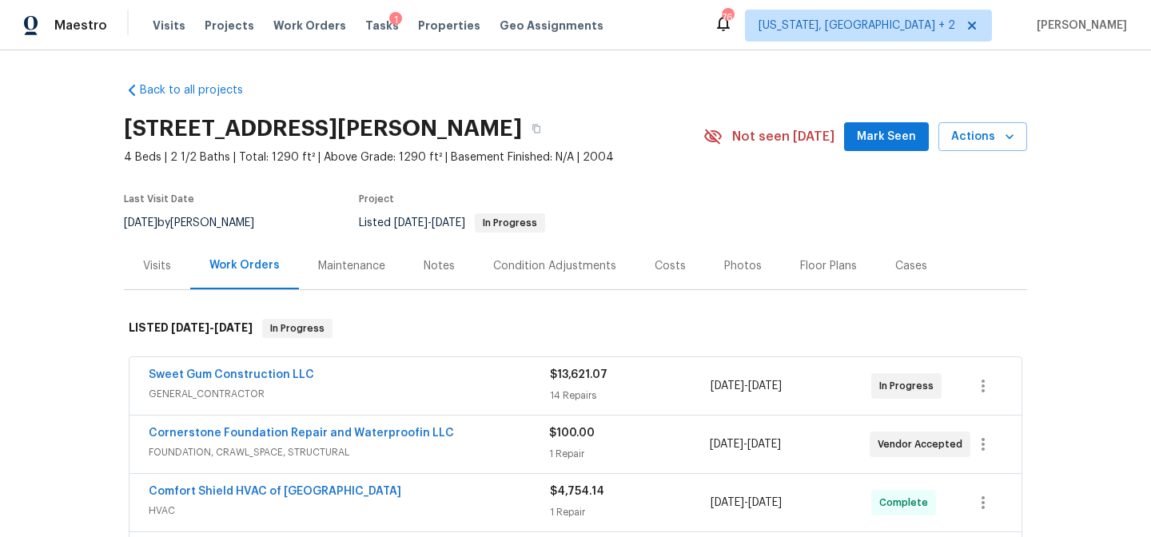
click at [734, 267] on div "Photos" at bounding box center [743, 266] width 38 height 16
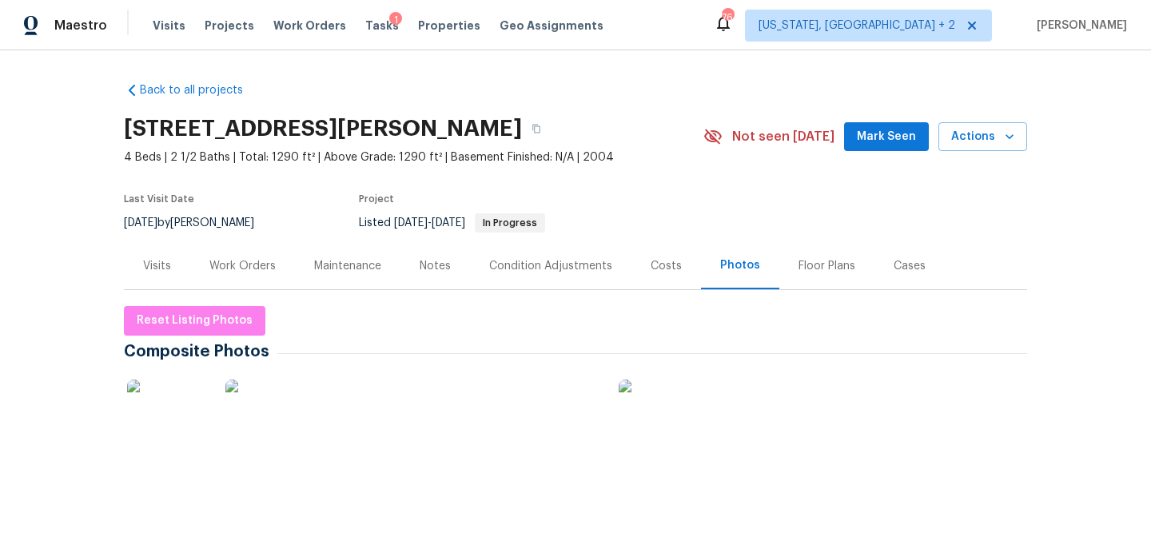
scroll to position [318, 0]
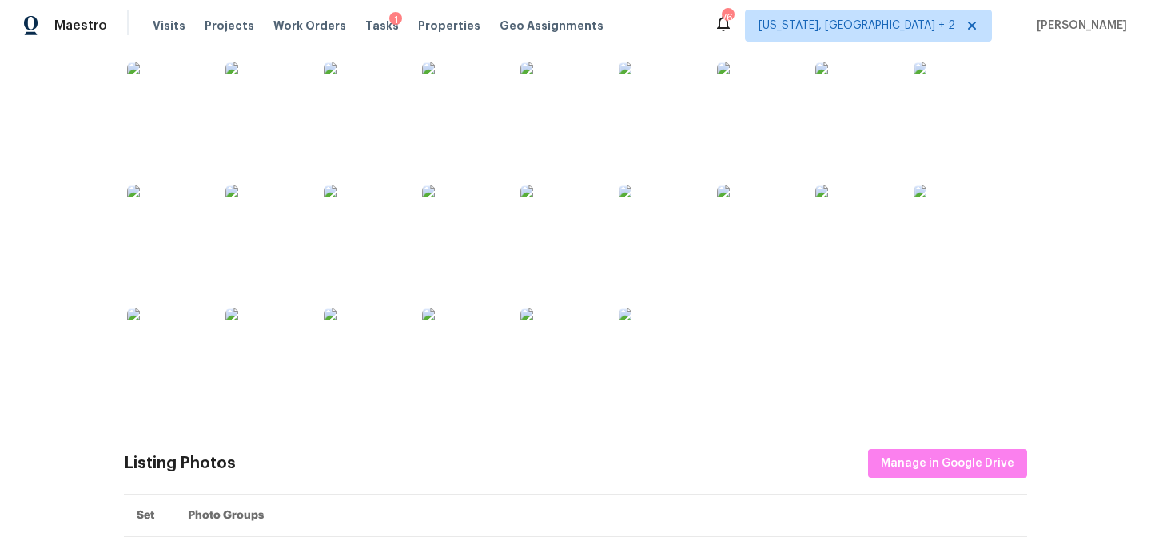
click at [578, 221] on img at bounding box center [560, 225] width 80 height 80
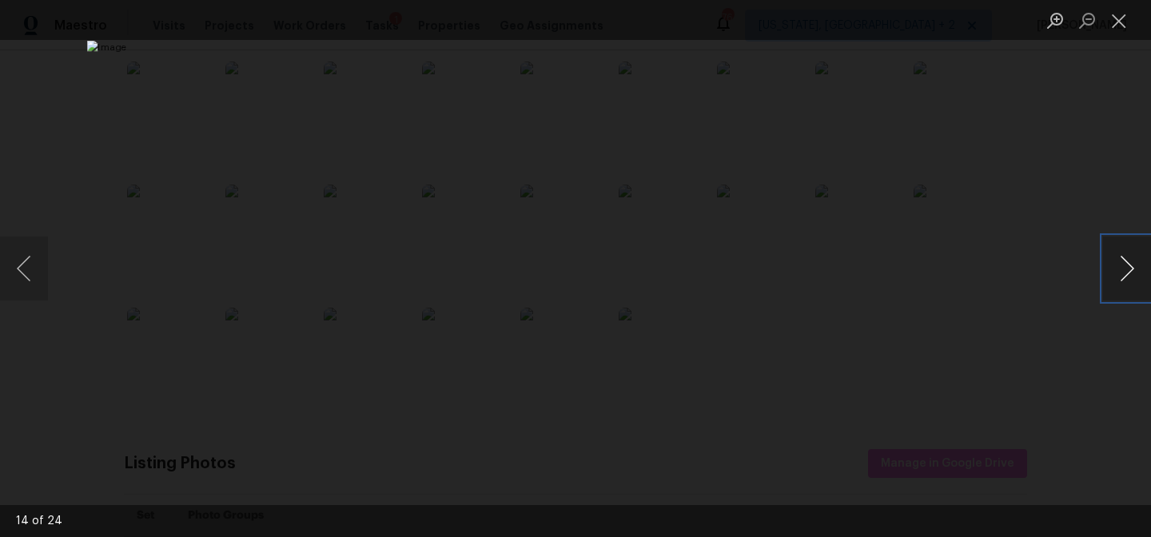
click at [1124, 273] on button "Next image" at bounding box center [1127, 269] width 48 height 64
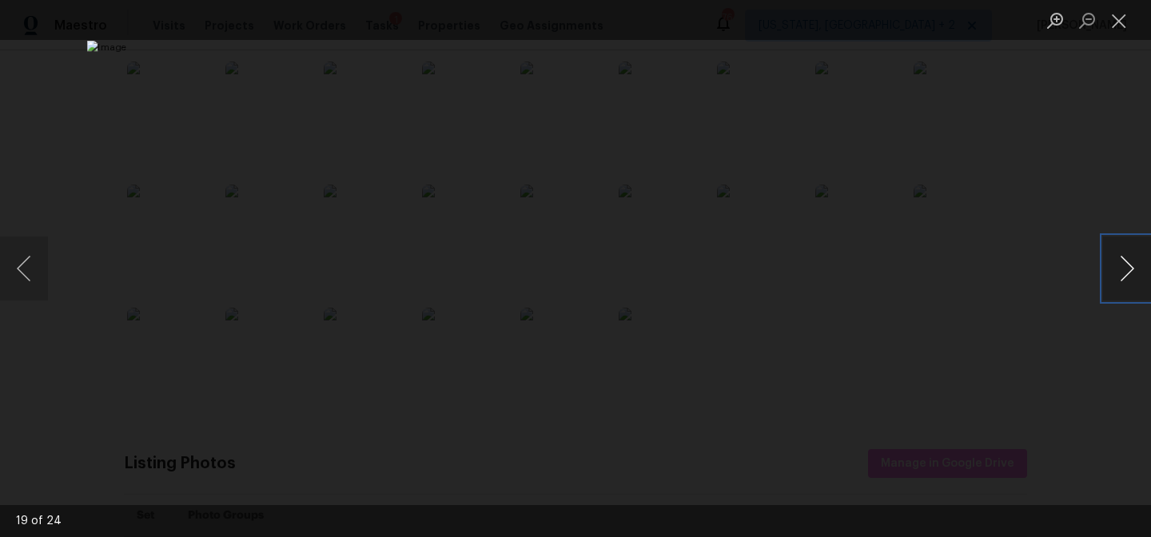
click at [1124, 273] on button "Next image" at bounding box center [1127, 269] width 48 height 64
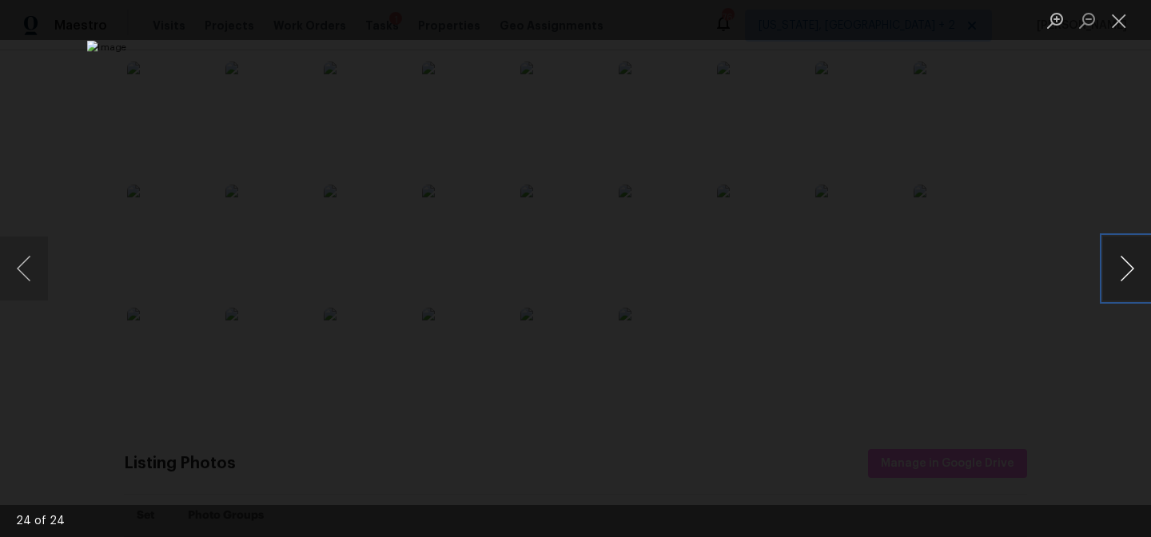
click at [1124, 273] on button "Next image" at bounding box center [1127, 269] width 48 height 64
click at [1114, 20] on button "Close lightbox" at bounding box center [1119, 20] width 32 height 28
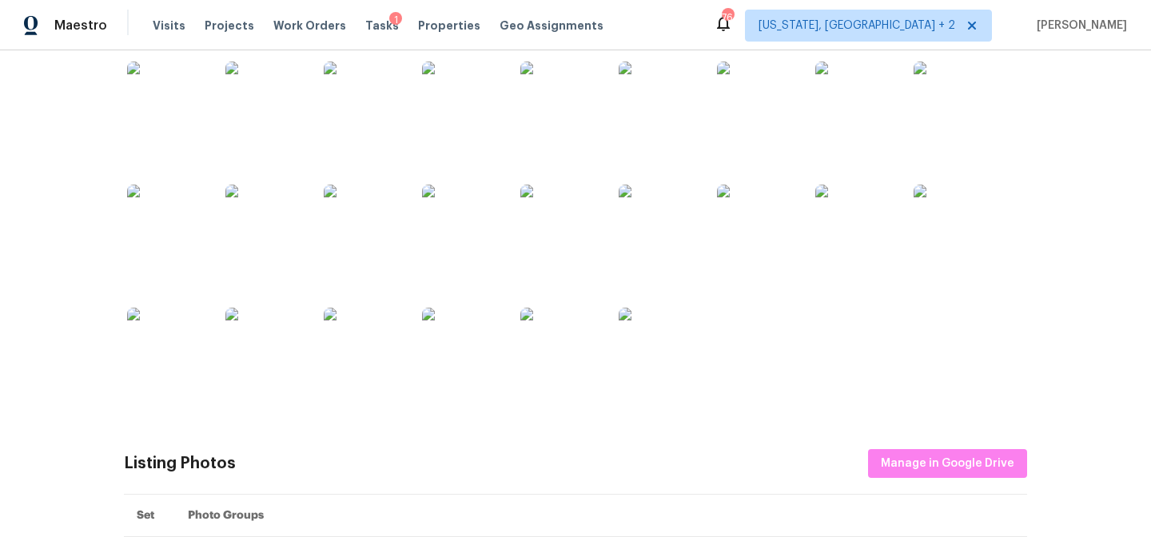
click at [59, 200] on div "Back to all projects 311 Burnette St, Durham, NC 27707 4 Beds | 2 1/2 Baths | T…" at bounding box center [575, 293] width 1151 height 487
click at [639, 18] on div "Maestro Visits Projects Work Orders Tasks 1 Properties Geo Assignments 76 Washi…" at bounding box center [575, 25] width 1151 height 50
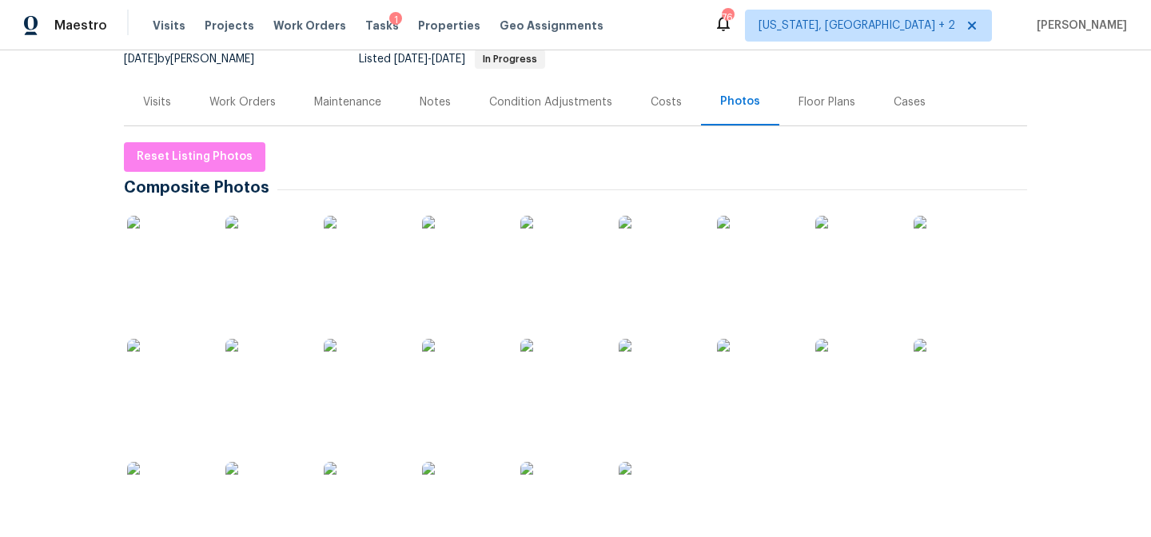
scroll to position [0, 0]
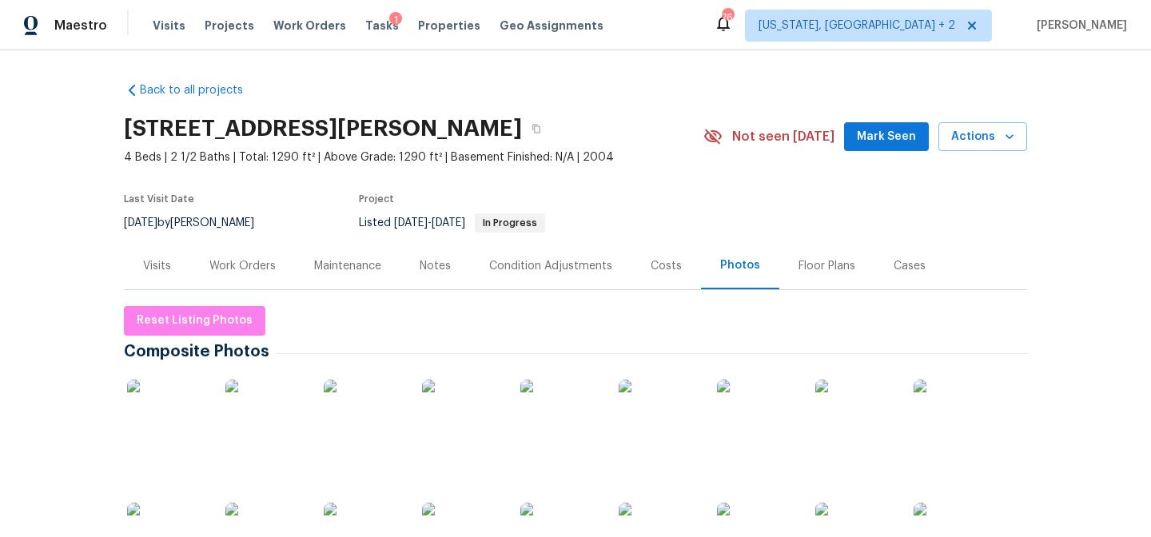
click at [723, 14] on div "Maestro Visits Projects Work Orders Tasks 1 Properties Geo Assignments 76 Washi…" at bounding box center [575, 25] width 1151 height 50
click at [712, 26] on div "Maestro Visits Projects Work Orders Tasks 1 Properties Geo Assignments 76 Washi…" at bounding box center [575, 25] width 1151 height 50
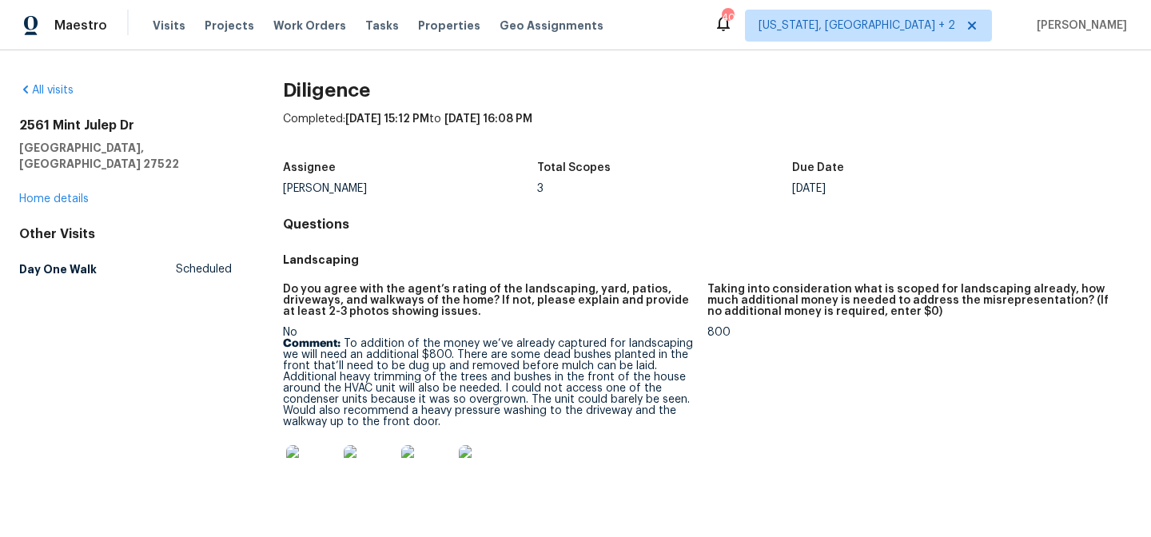
scroll to position [1724, 0]
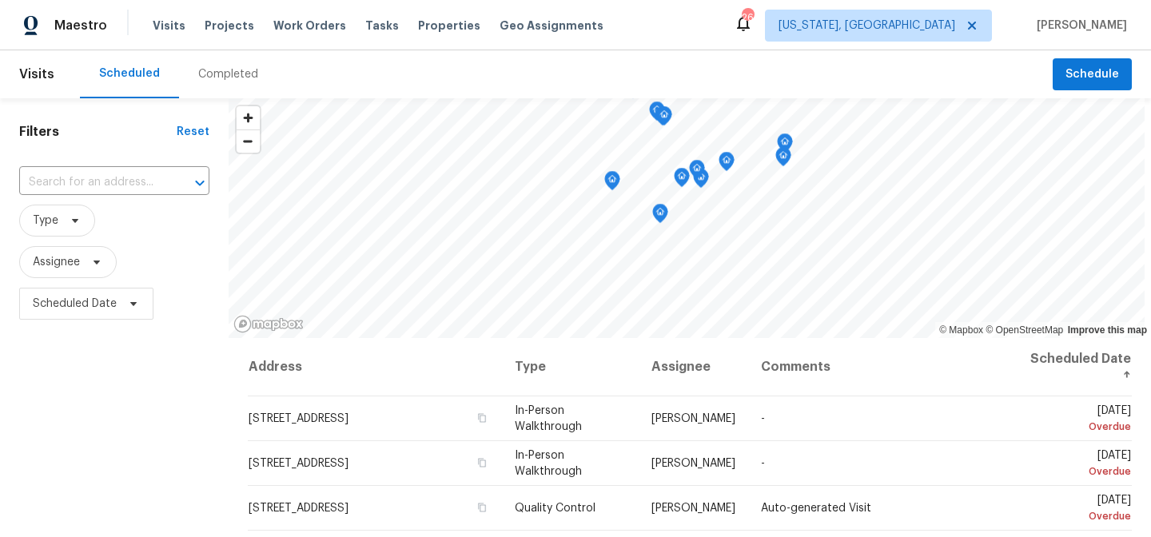
scroll to position [39, 0]
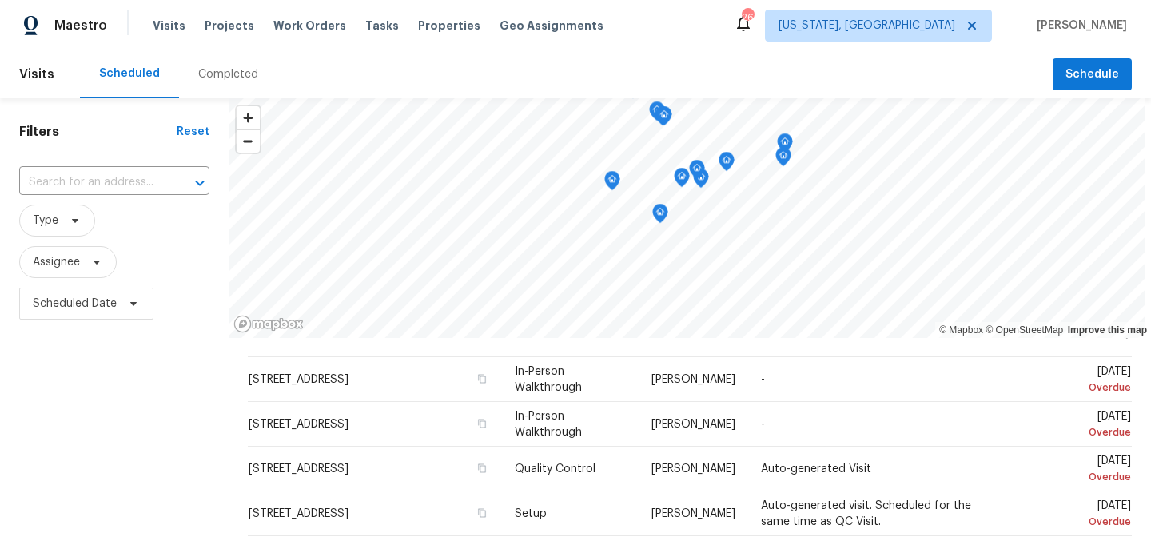
click at [130, 406] on div "Filters Reset ​ Type Assignee Scheduled Date" at bounding box center [114, 433] width 229 height 670
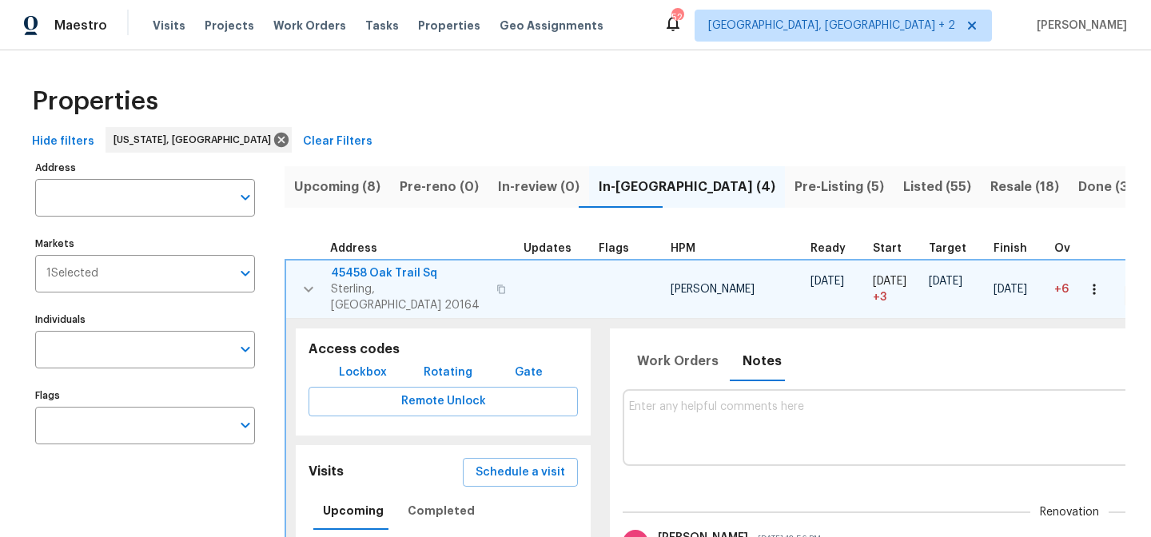
click at [575, 102] on div "Properties" at bounding box center [576, 101] width 1100 height 51
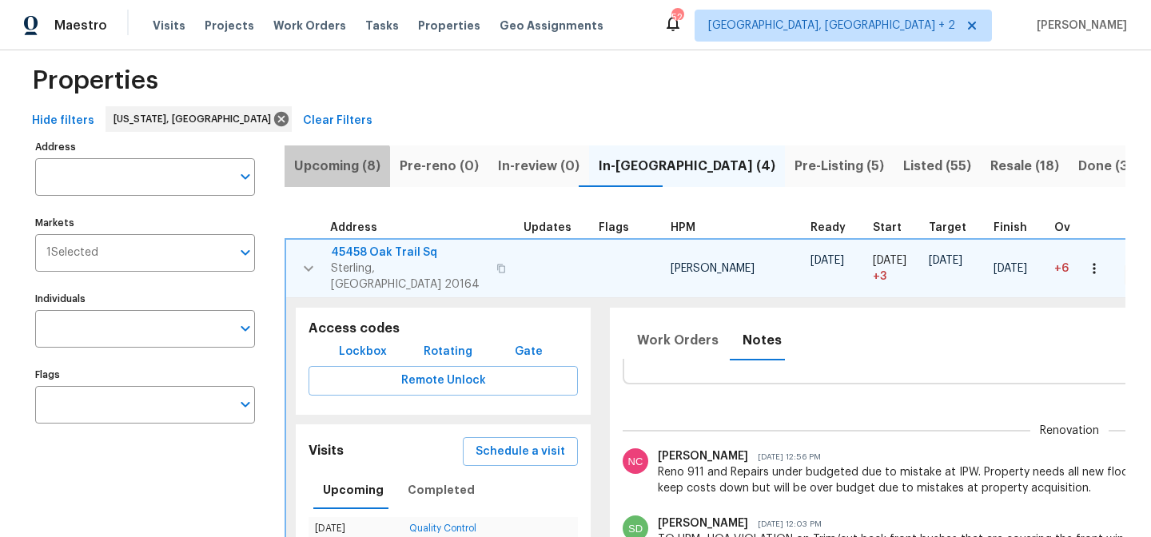
click at [329, 185] on button "Upcoming (8)" at bounding box center [338, 167] width 106 height 42
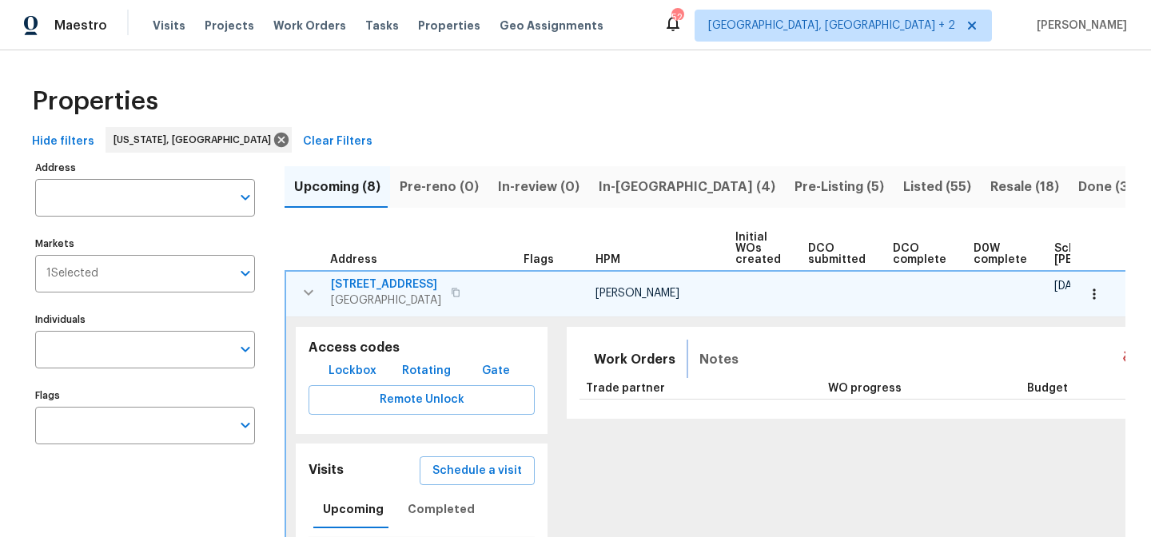
click at [706, 363] on span "Notes" at bounding box center [719, 360] width 39 height 22
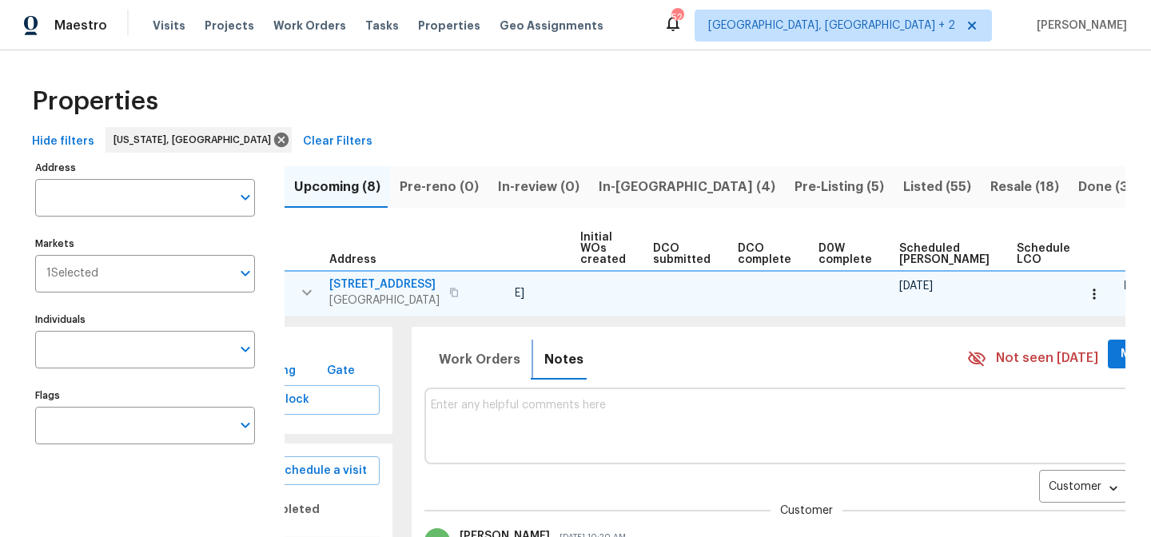
scroll to position [0, 208]
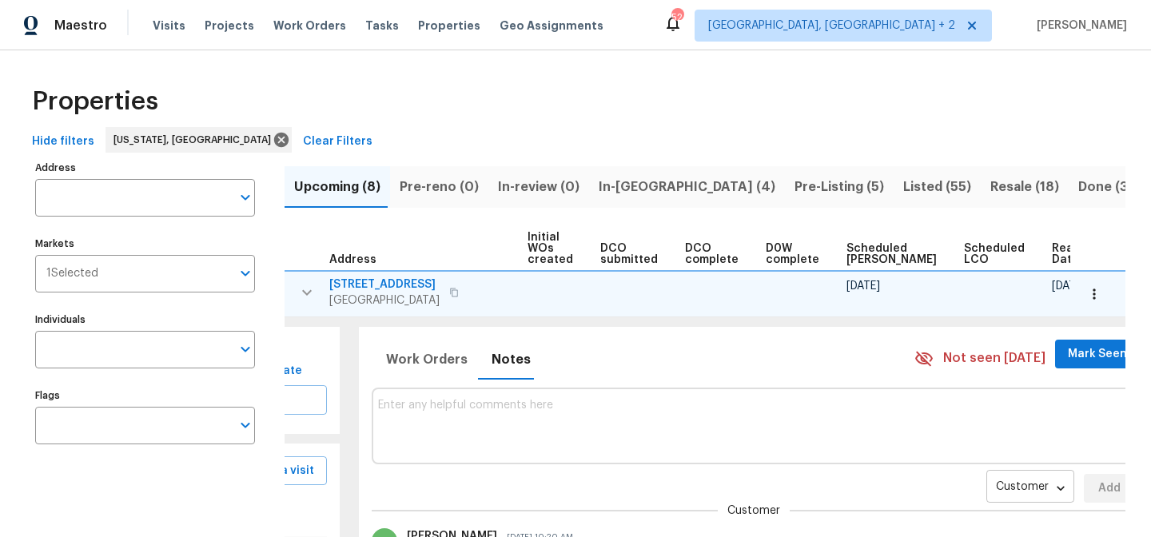
click at [958, 493] on body "Maestro Visits Projects Work Orders Tasks Properties Geo Assignments 52 [GEOGRA…" at bounding box center [575, 268] width 1151 height 537
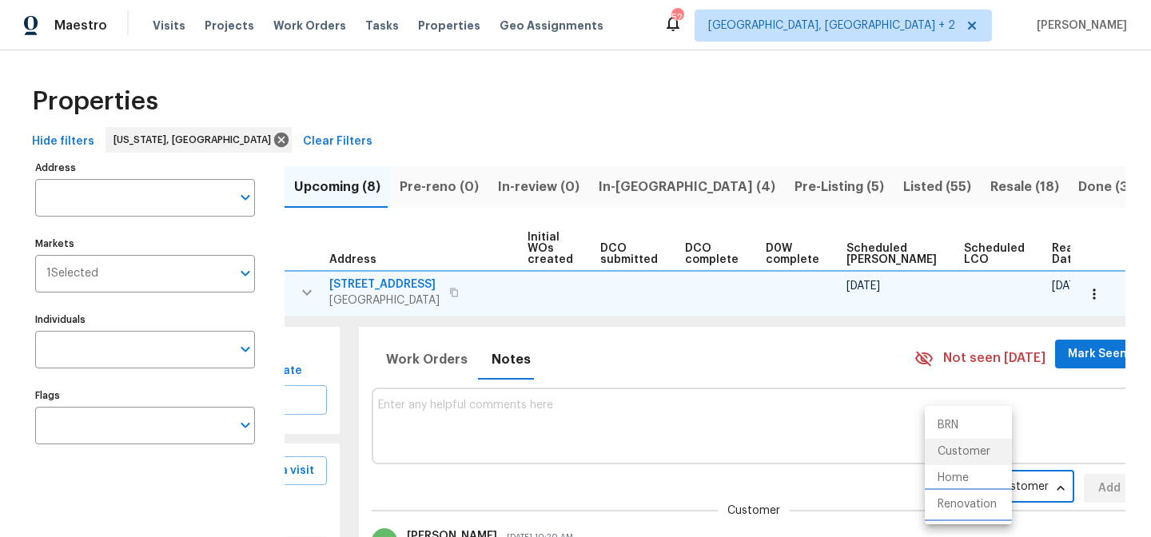
click at [956, 507] on li "Renovation" at bounding box center [968, 505] width 87 height 26
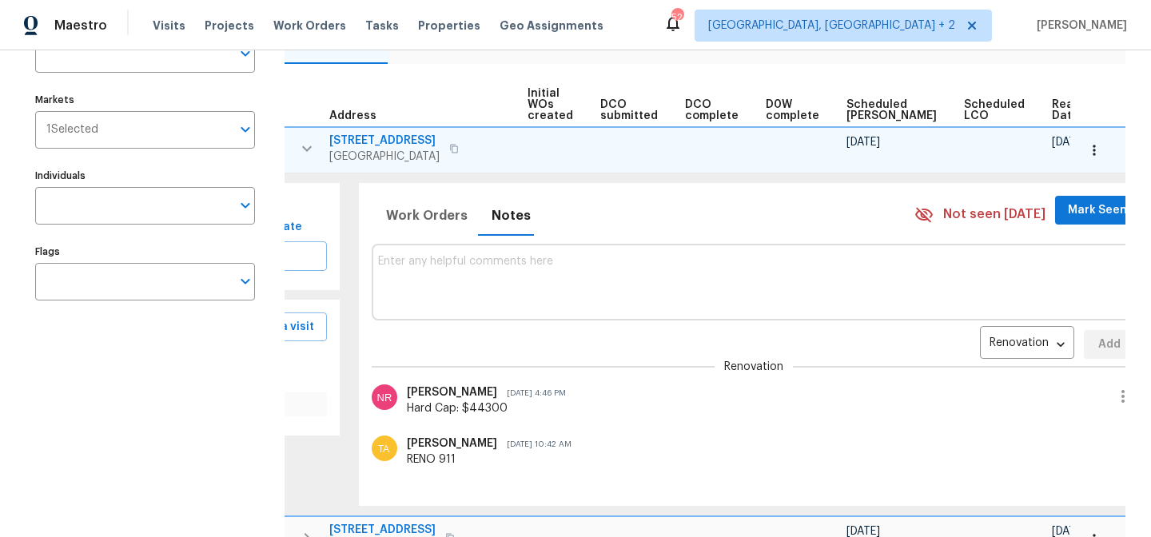
scroll to position [130, 0]
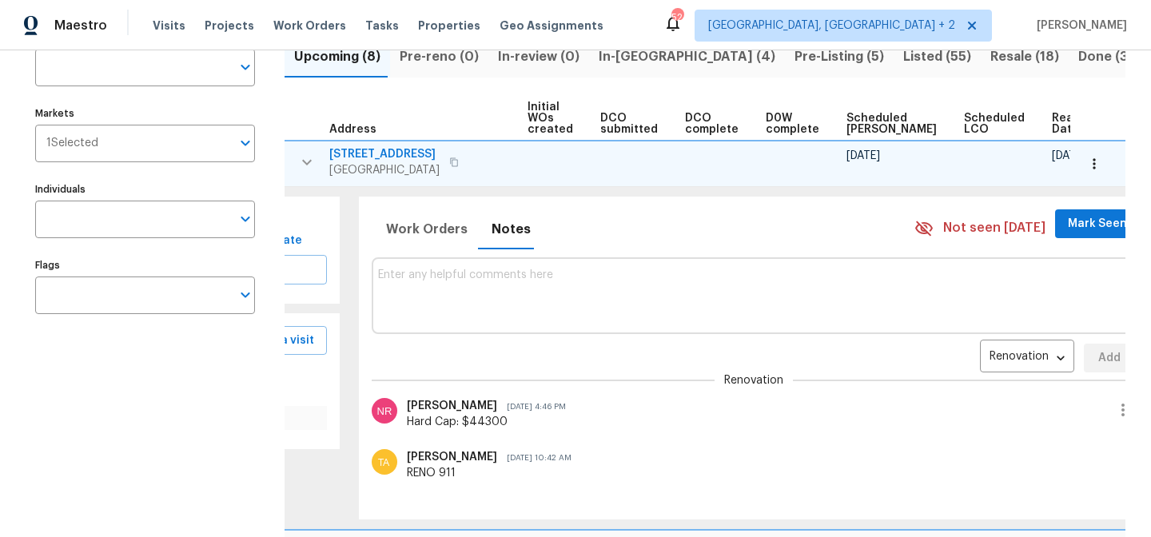
click at [1052, 121] on span "Ready Date" at bounding box center [1069, 124] width 35 height 22
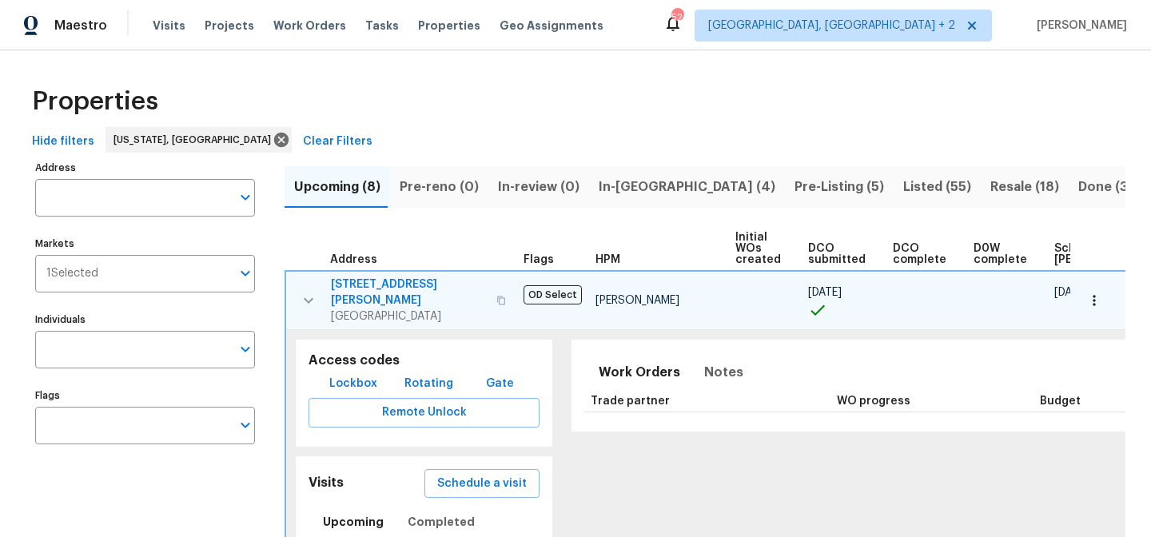
click at [305, 291] on icon "button" at bounding box center [308, 300] width 19 height 19
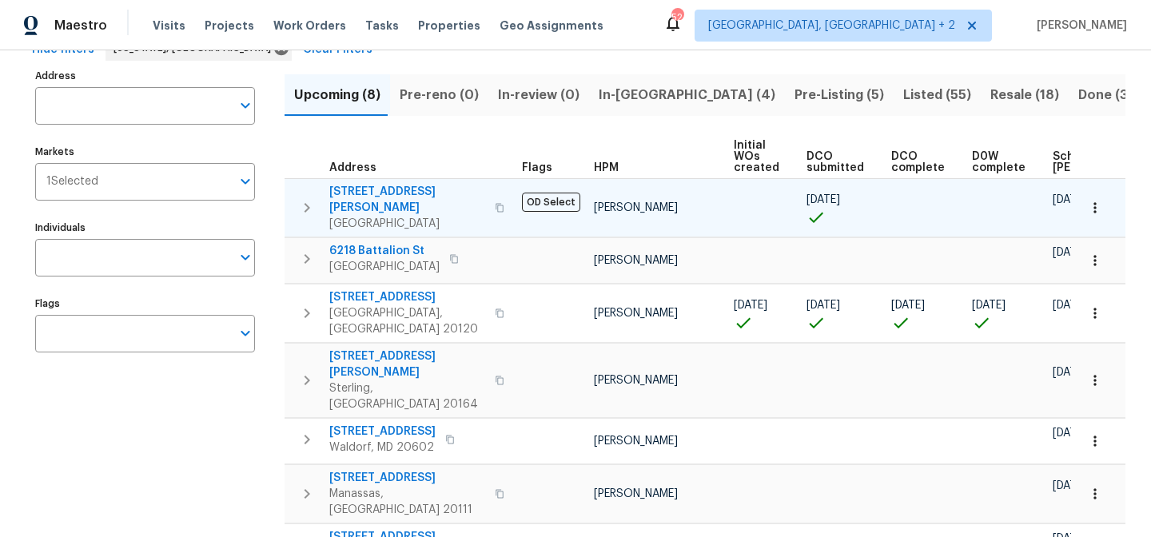
scroll to position [98, 0]
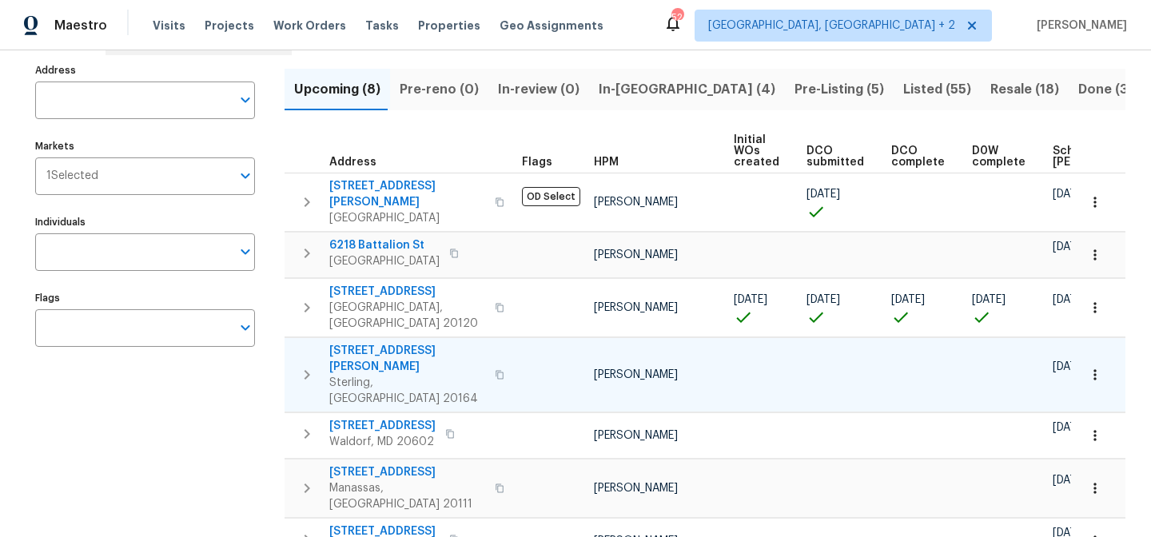
click at [304, 365] on icon "button" at bounding box center [306, 374] width 19 height 19
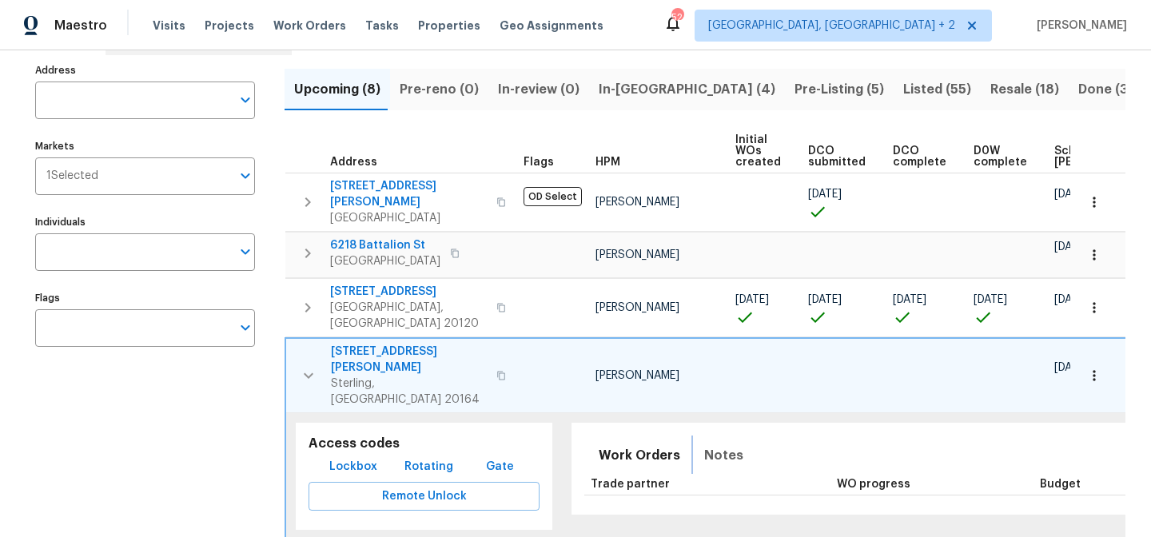
click at [704, 444] on span "Notes" at bounding box center [723, 455] width 39 height 22
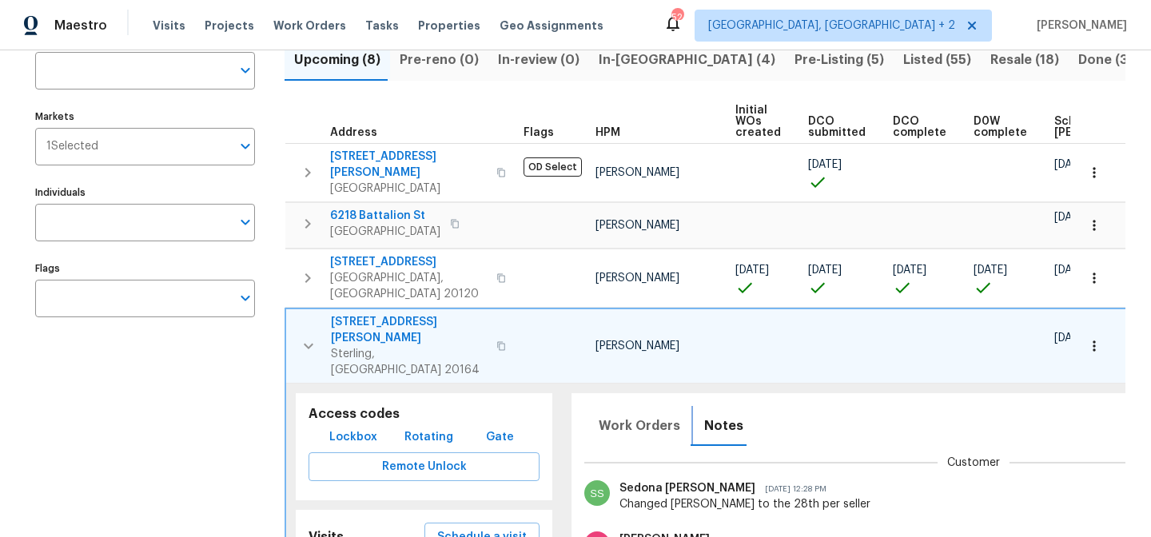
scroll to position [0, 225]
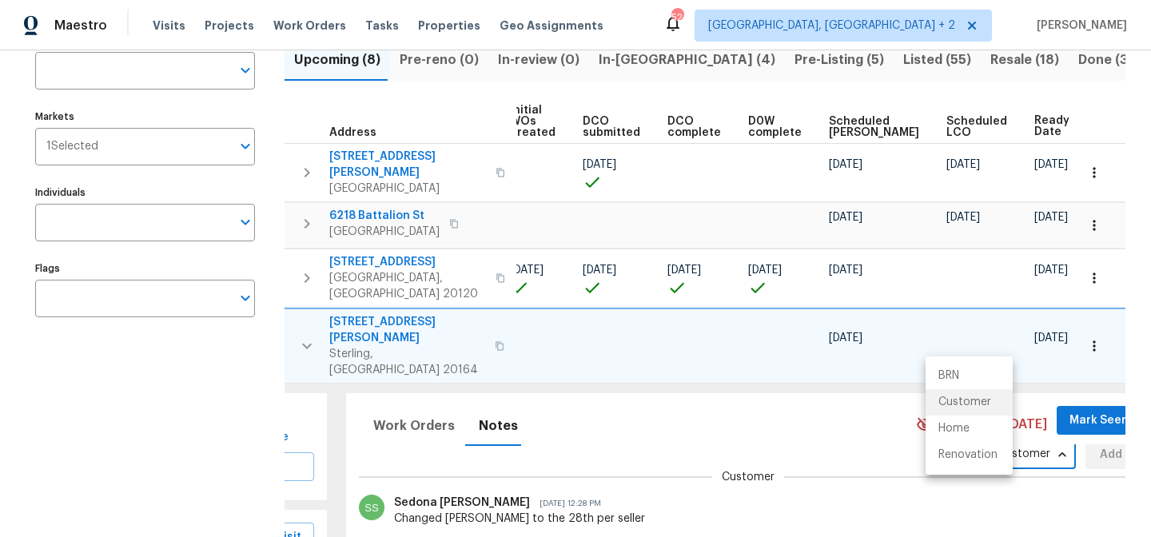
click at [967, 405] on body "Maestro Visits Projects Work Orders Tasks Properties Geo Assignments 52 [GEOGRA…" at bounding box center [575, 268] width 1151 height 537
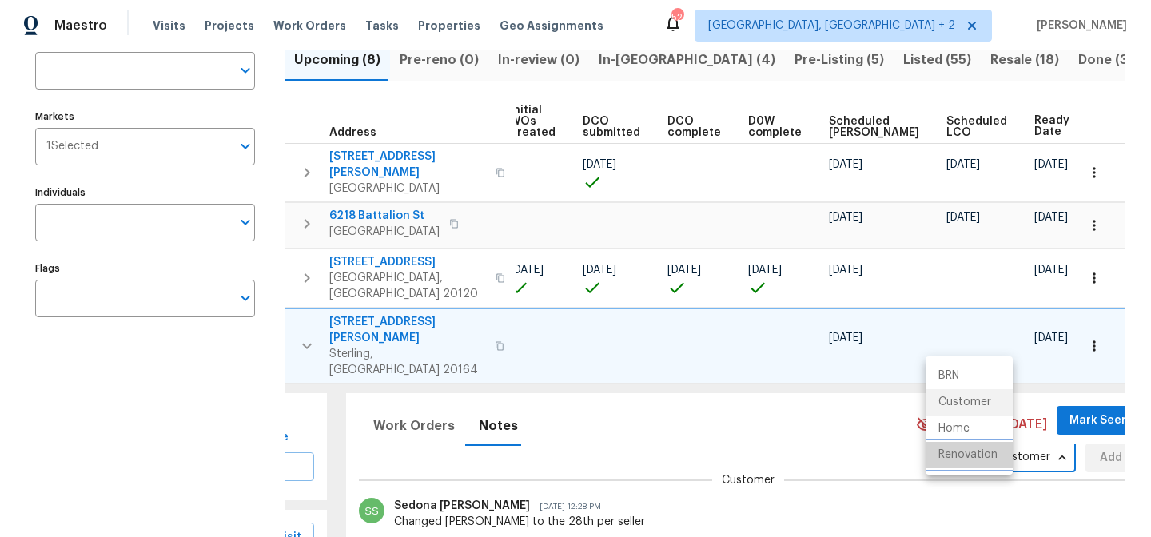
click at [969, 458] on li "Renovation" at bounding box center [969, 455] width 87 height 26
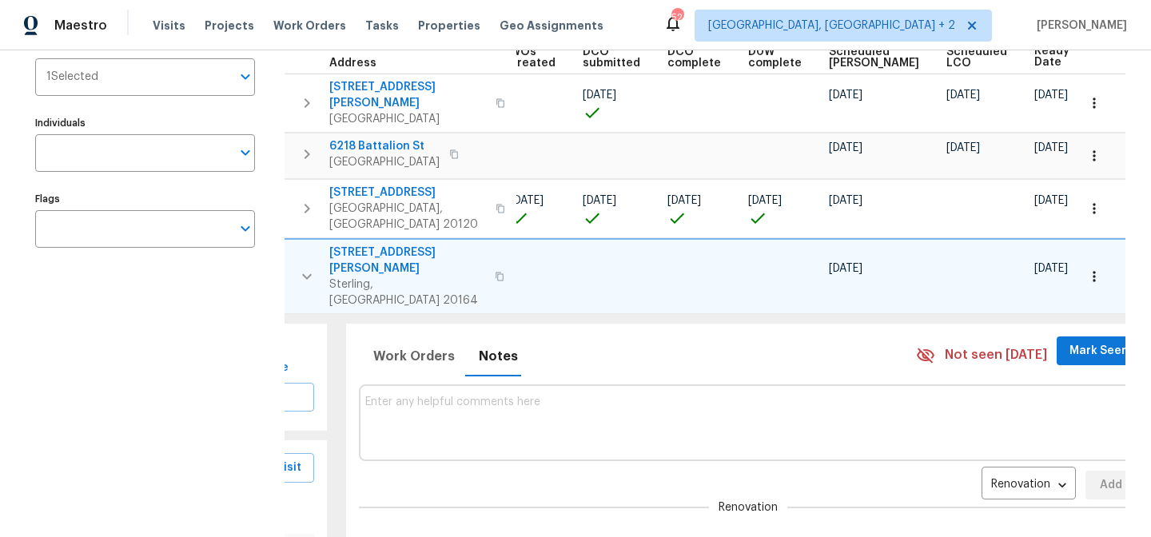
scroll to position [275, 0]
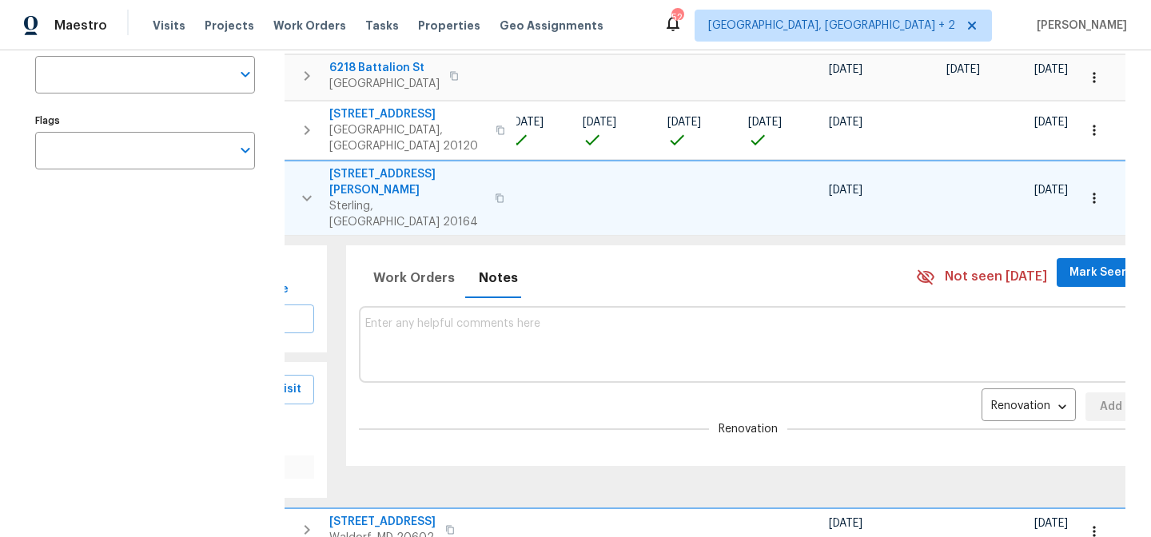
click at [405, 317] on textarea at bounding box center [747, 344] width 765 height 54
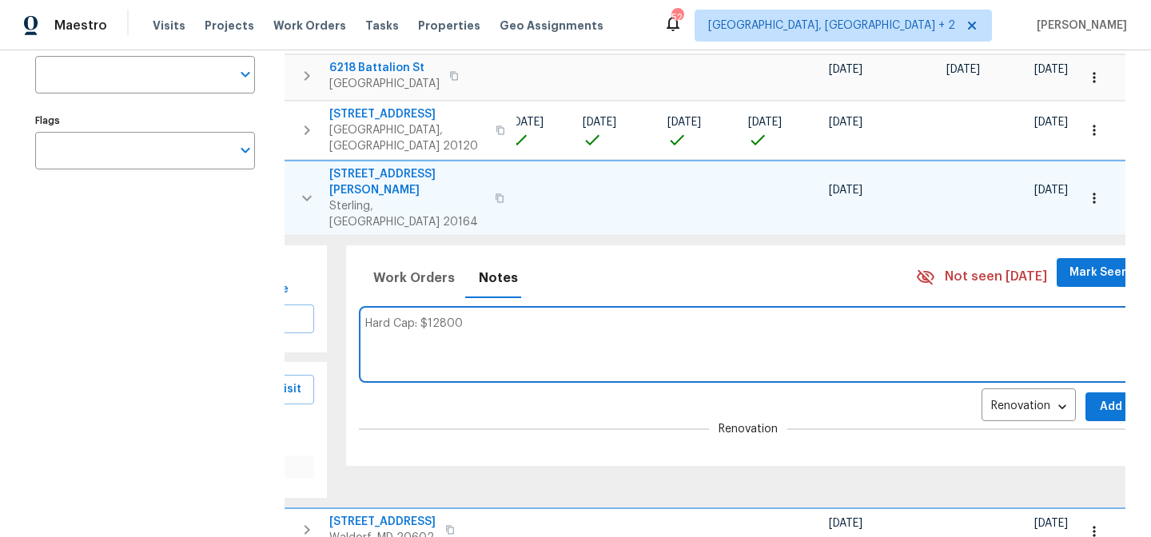
type textarea "Hard Cap: $12800"
click at [1098, 397] on span "Add" at bounding box center [1111, 407] width 26 height 20
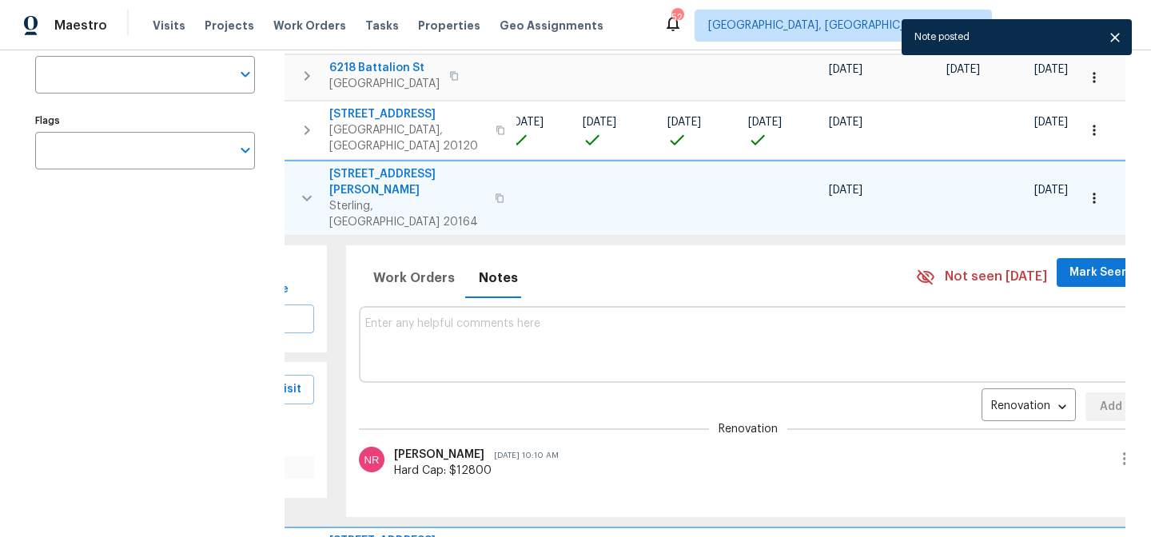
click at [301, 189] on icon "button" at bounding box center [306, 198] width 19 height 19
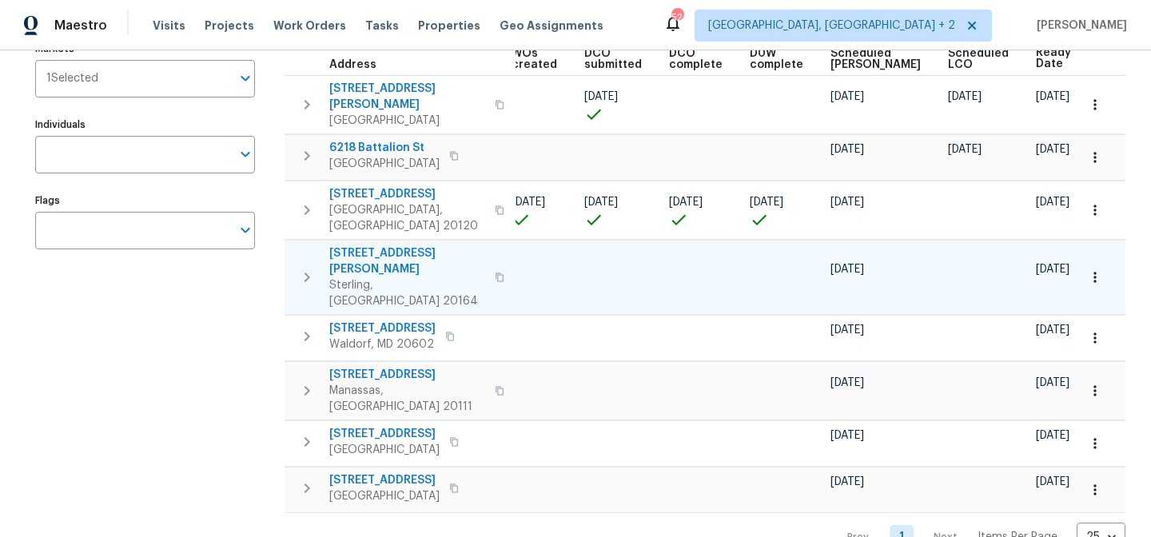
scroll to position [192, 0]
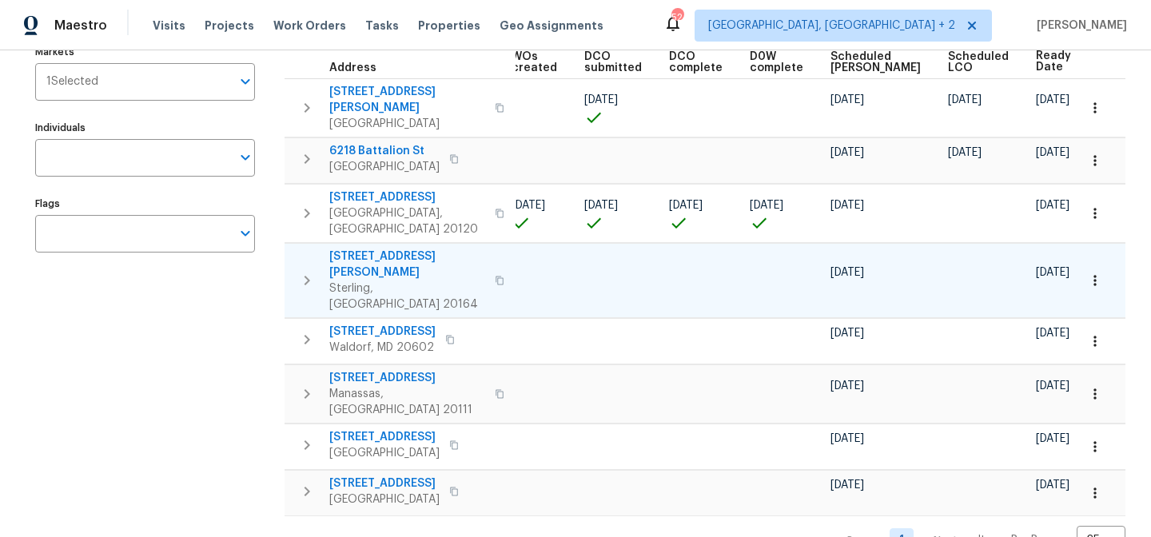
click at [686, 23] on div "Maestro Visits Projects Work Orders Tasks Properties Geo Assignments 52 [GEOGRA…" at bounding box center [575, 25] width 1151 height 50
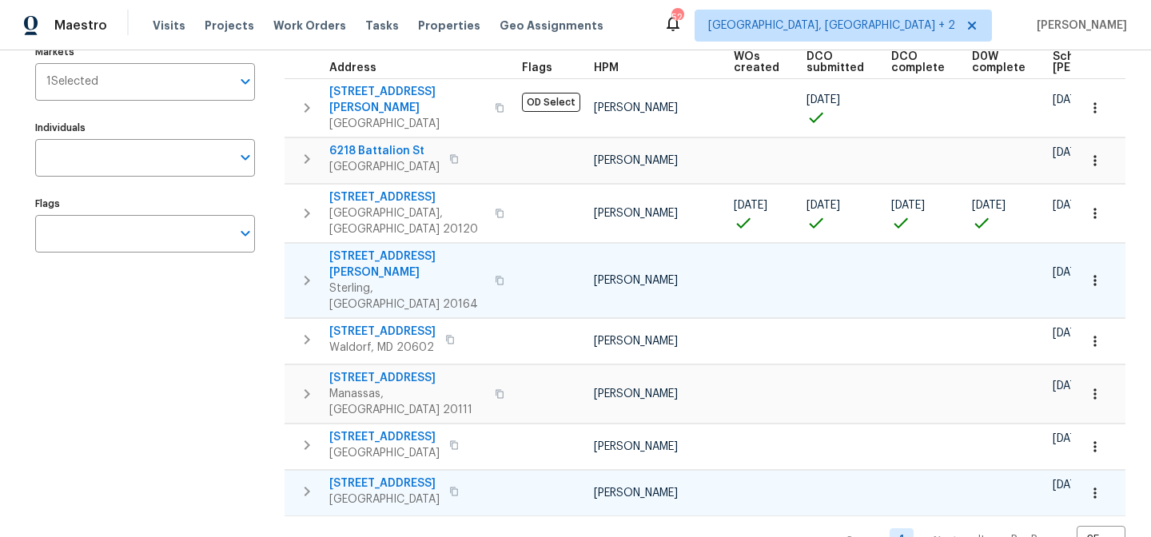
click at [306, 487] on icon "button" at bounding box center [308, 492] width 6 height 10
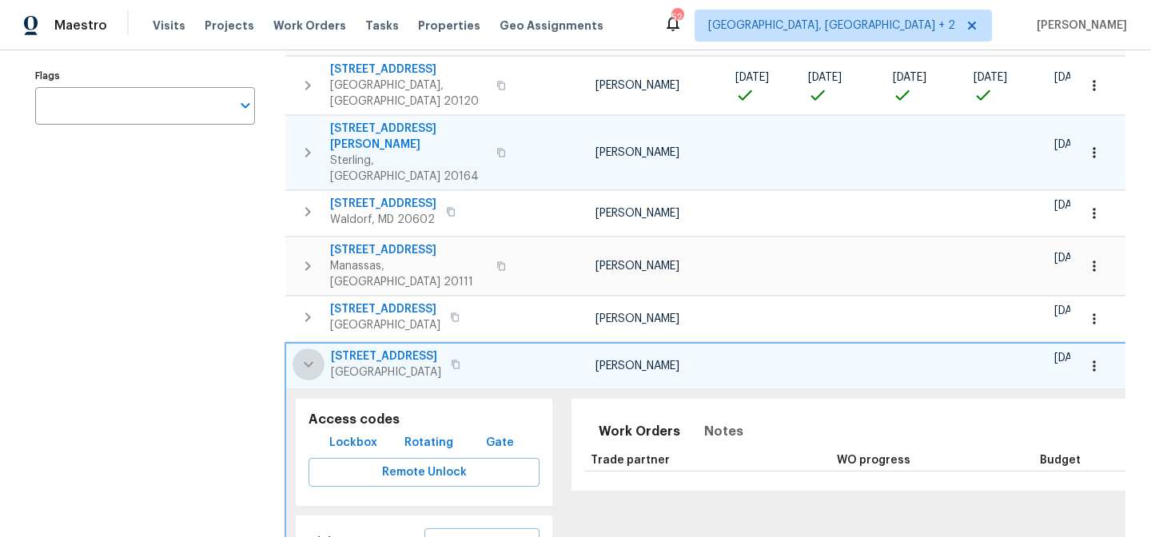
click at [300, 355] on icon "button" at bounding box center [308, 364] width 19 height 19
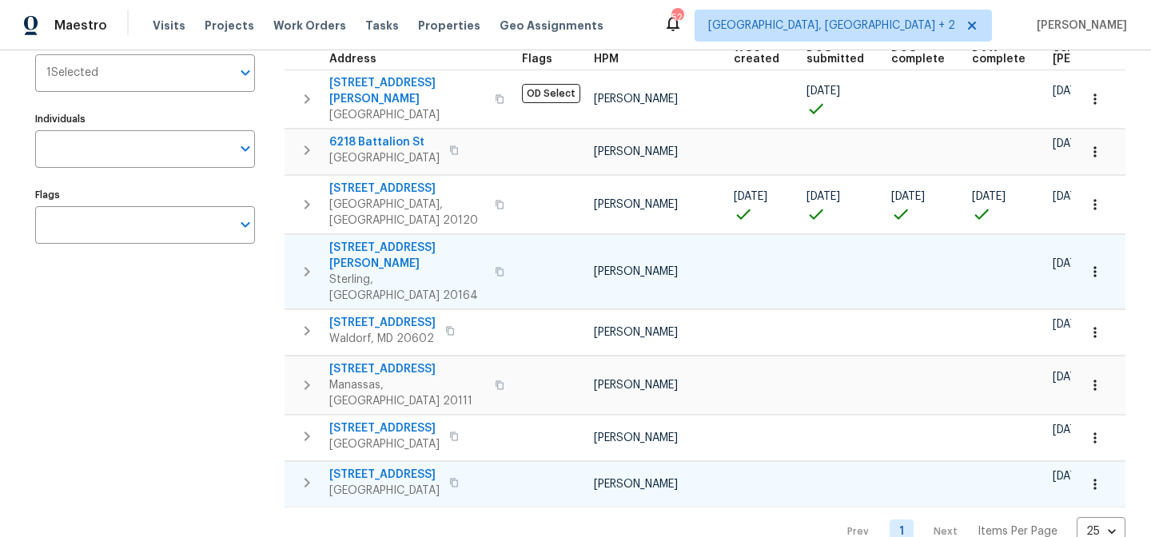
scroll to position [192, 0]
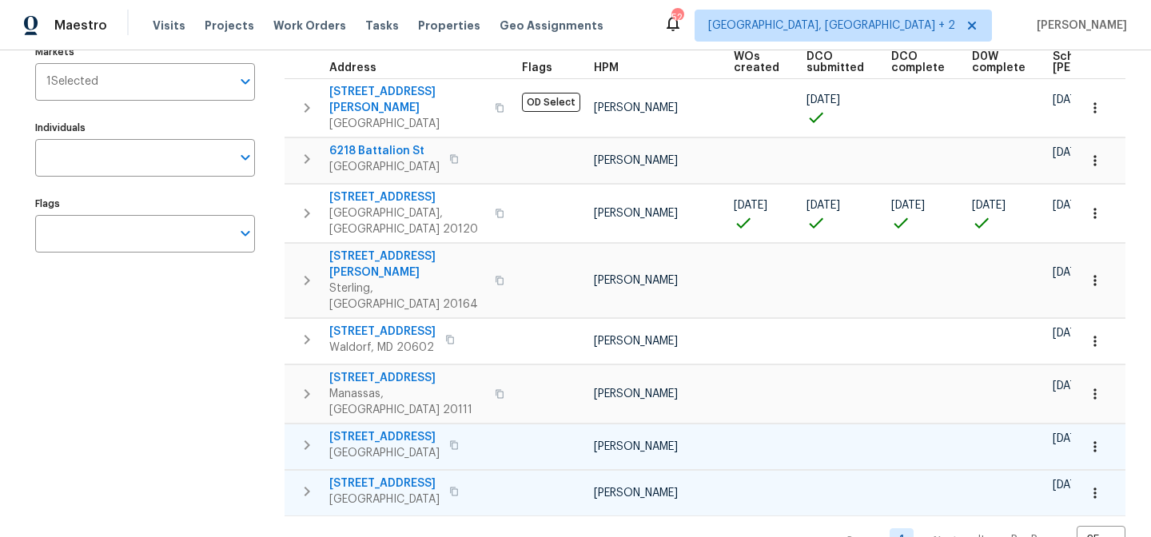
click at [306, 440] on icon "button" at bounding box center [308, 445] width 6 height 10
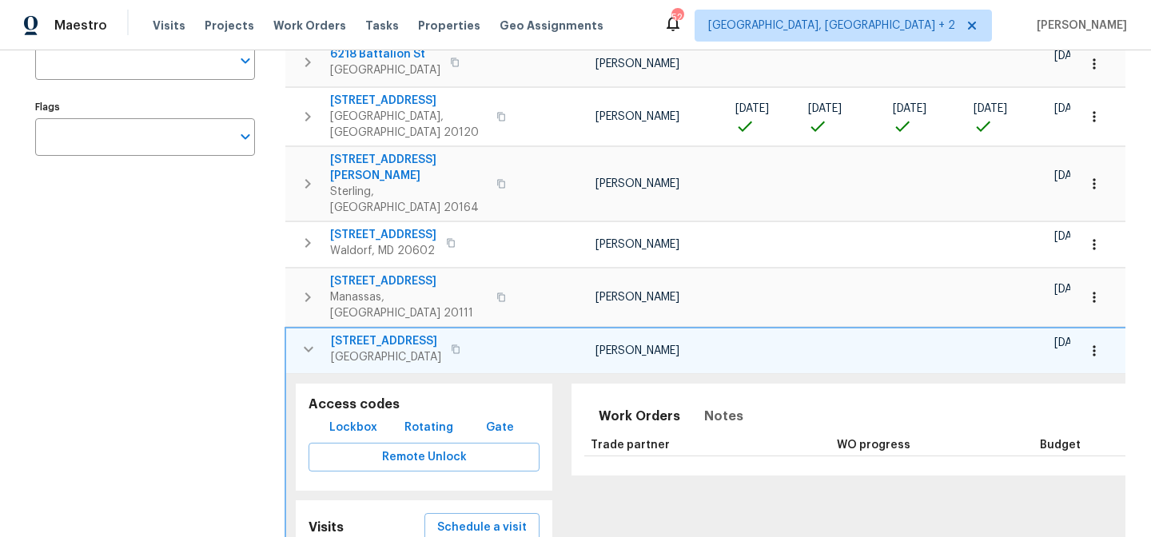
scroll to position [320, 0]
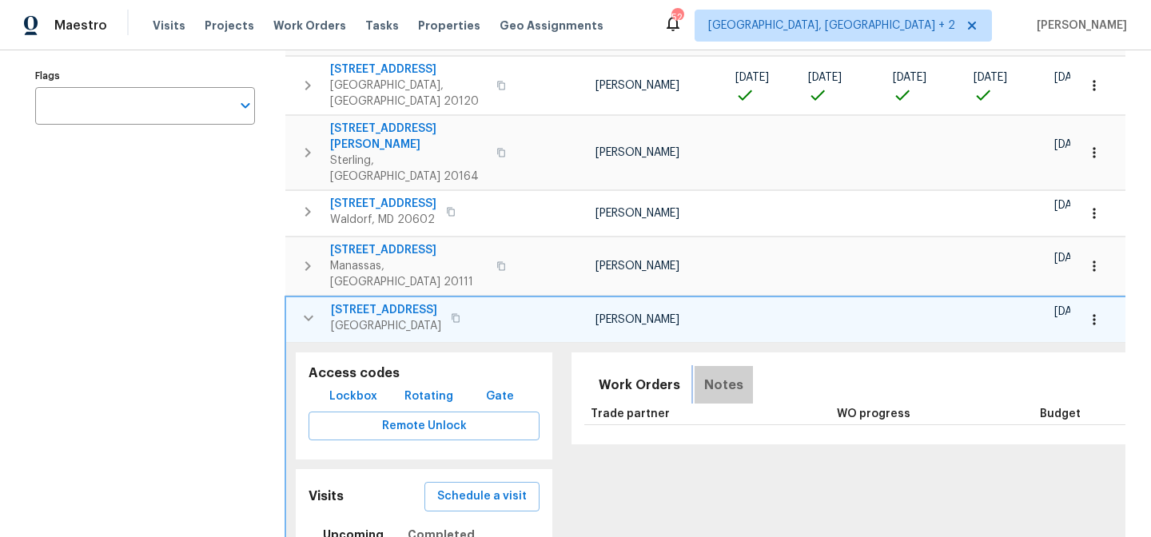
click at [708, 374] on span "Notes" at bounding box center [723, 385] width 39 height 22
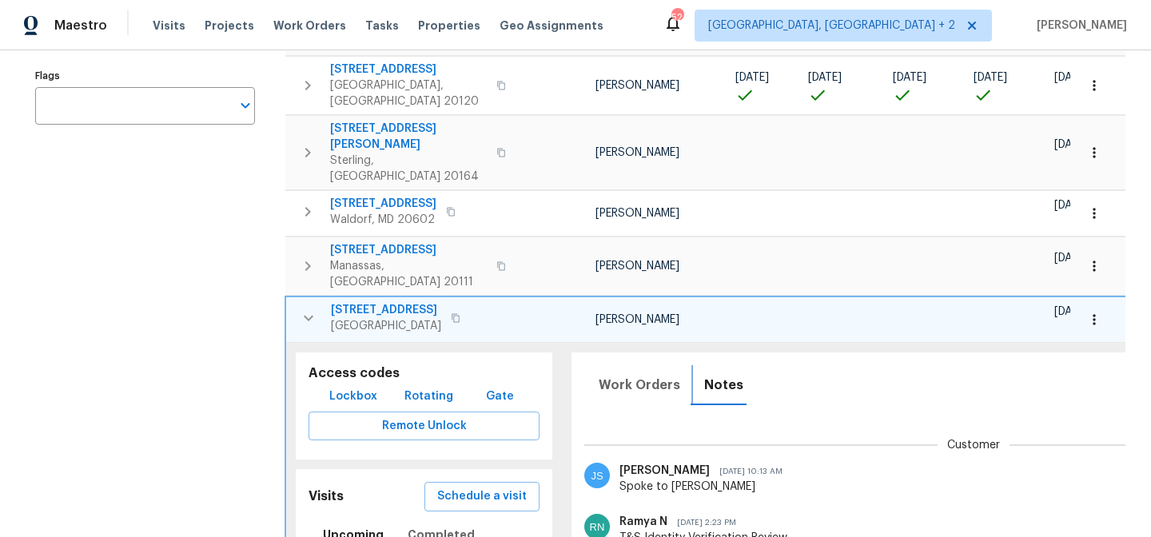
scroll to position [0, 225]
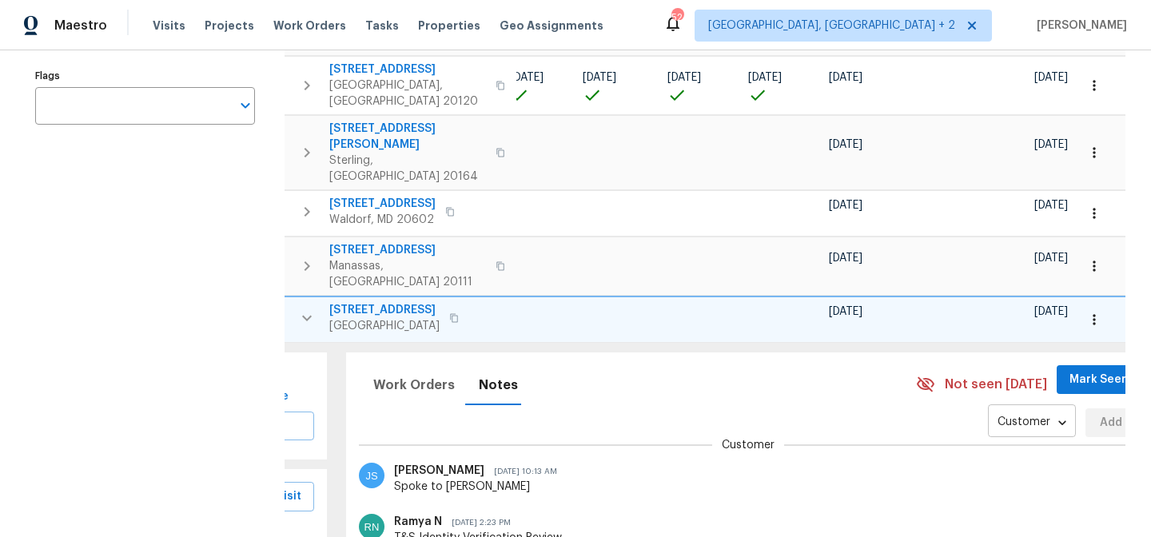
click at [967, 353] on body "Maestro Visits Projects Work Orders Tasks Properties Geo Assignments 52 [GEOGRA…" at bounding box center [575, 268] width 1151 height 537
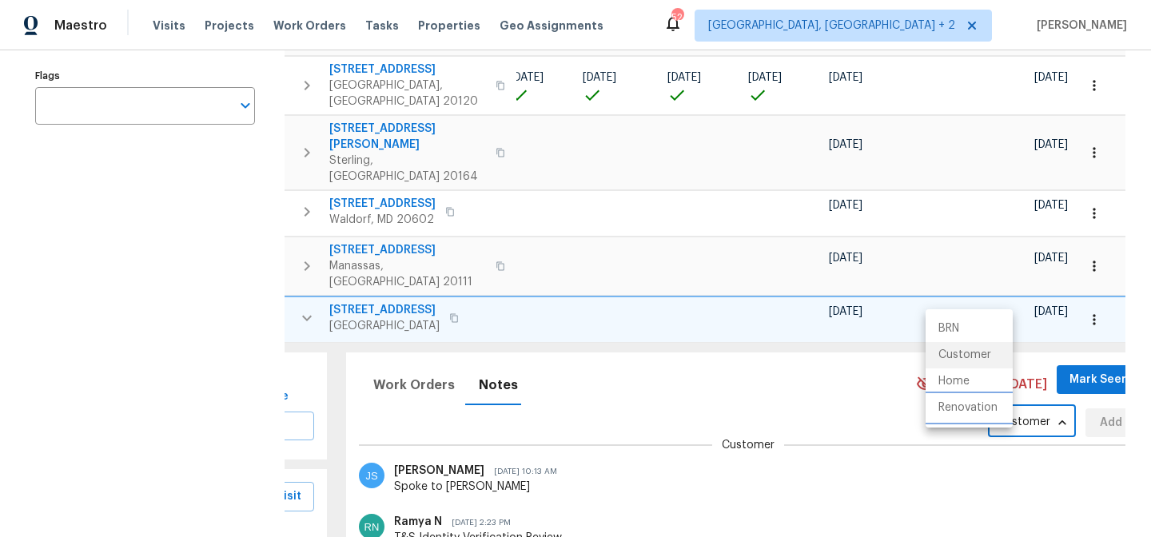
click at [971, 405] on li "Renovation" at bounding box center [969, 408] width 87 height 26
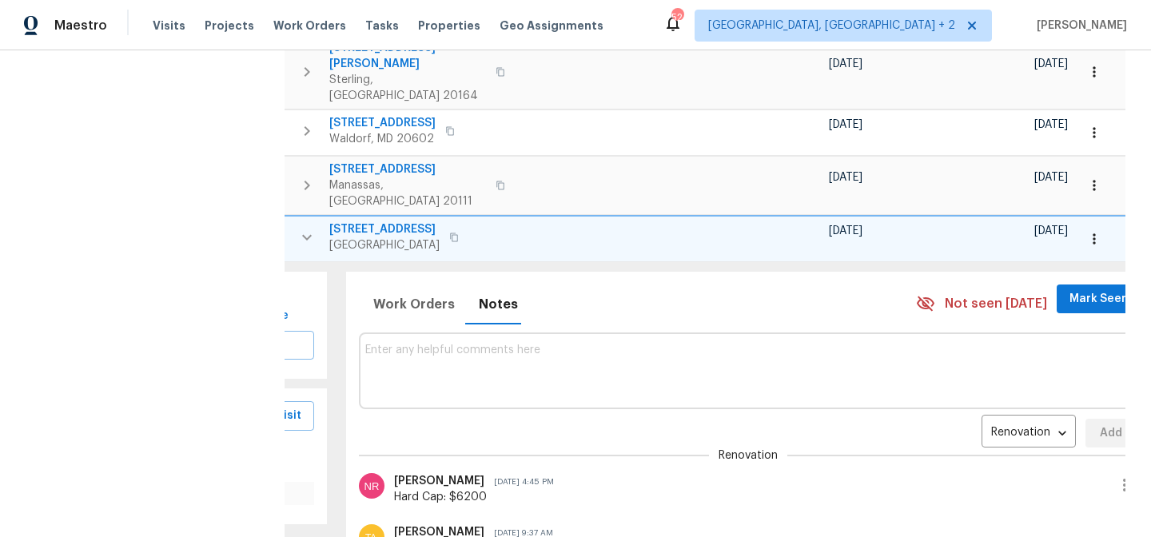
scroll to position [401, 0]
click at [308, 234] on icon "button" at bounding box center [307, 237] width 10 height 6
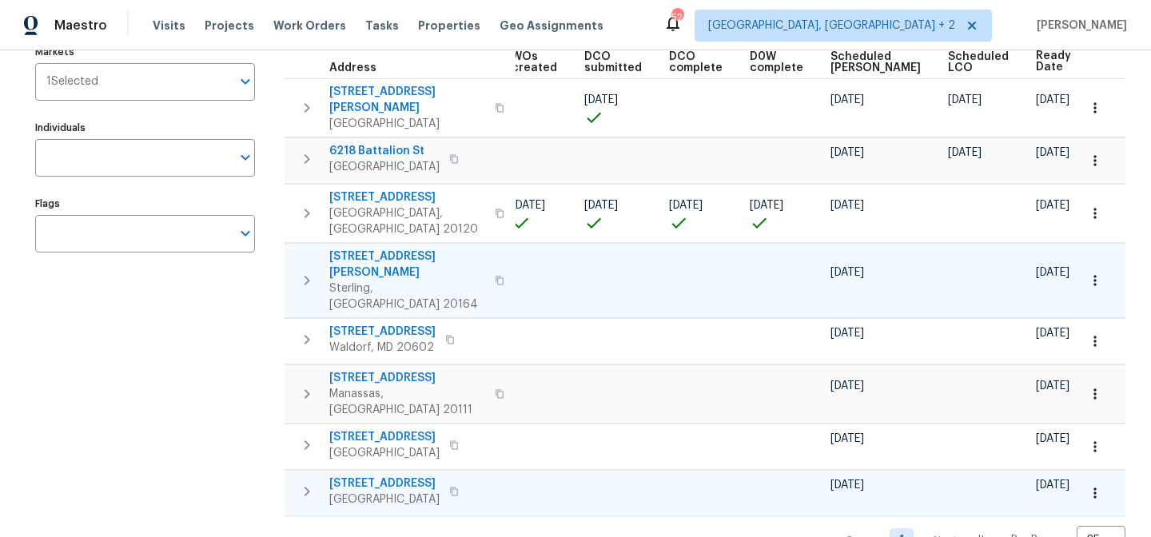
scroll to position [0, 0]
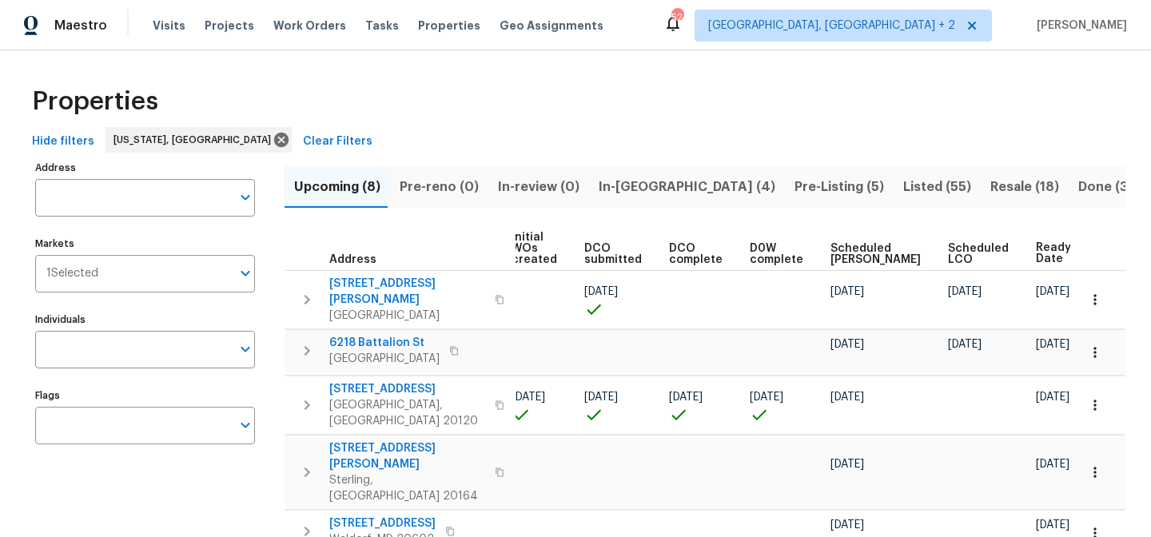
click at [698, 41] on div "Maestro Visits Projects Work Orders Tasks Properties Geo Assignments 52 Charles…" at bounding box center [575, 25] width 1151 height 50
click at [743, 46] on div "Maestro Visits Projects Work Orders Tasks Properties Geo Assignments 52 Charles…" at bounding box center [575, 25] width 1151 height 50
click at [662, 3] on div "Maestro Visits Projects Work Orders Tasks Properties Geo Assignments 52 Charles…" at bounding box center [575, 25] width 1151 height 50
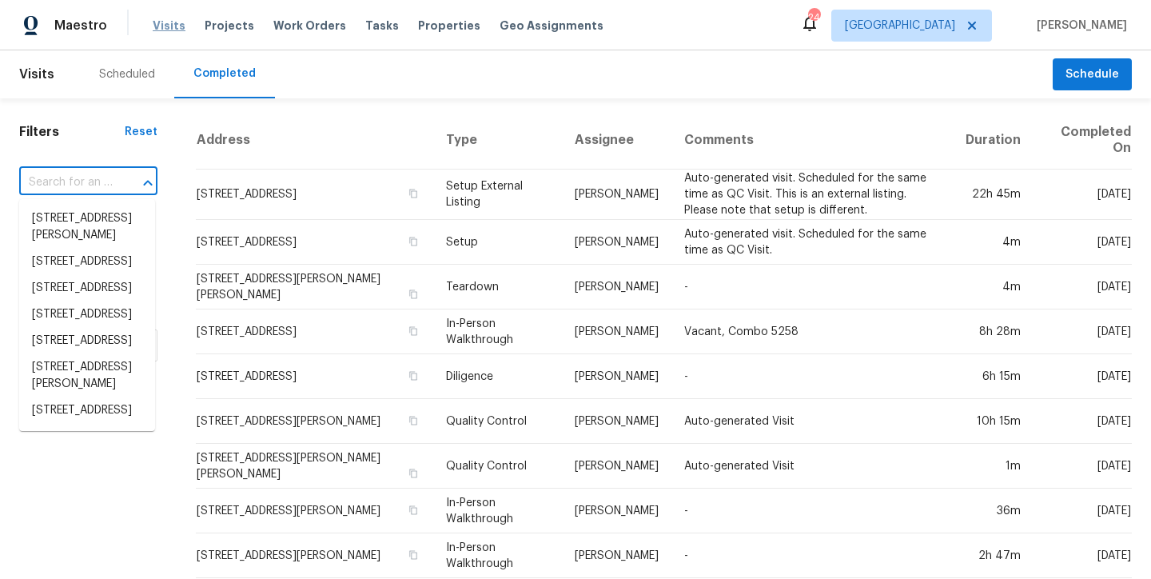
click at [170, 25] on span "Visits" at bounding box center [169, 26] width 33 height 16
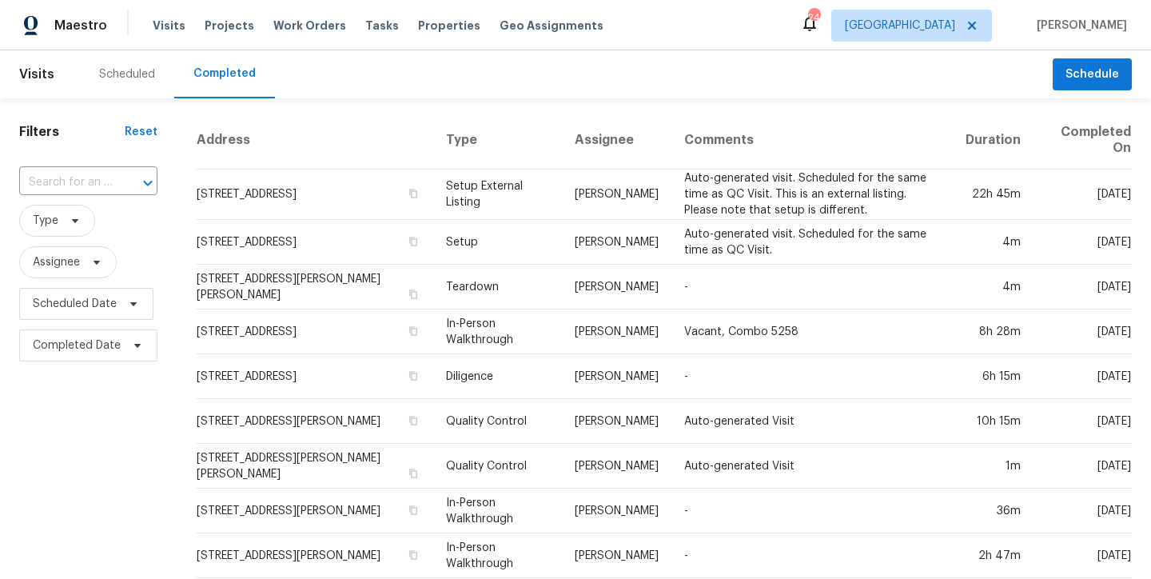
click at [140, 78] on div "Scheduled" at bounding box center [127, 74] width 56 height 16
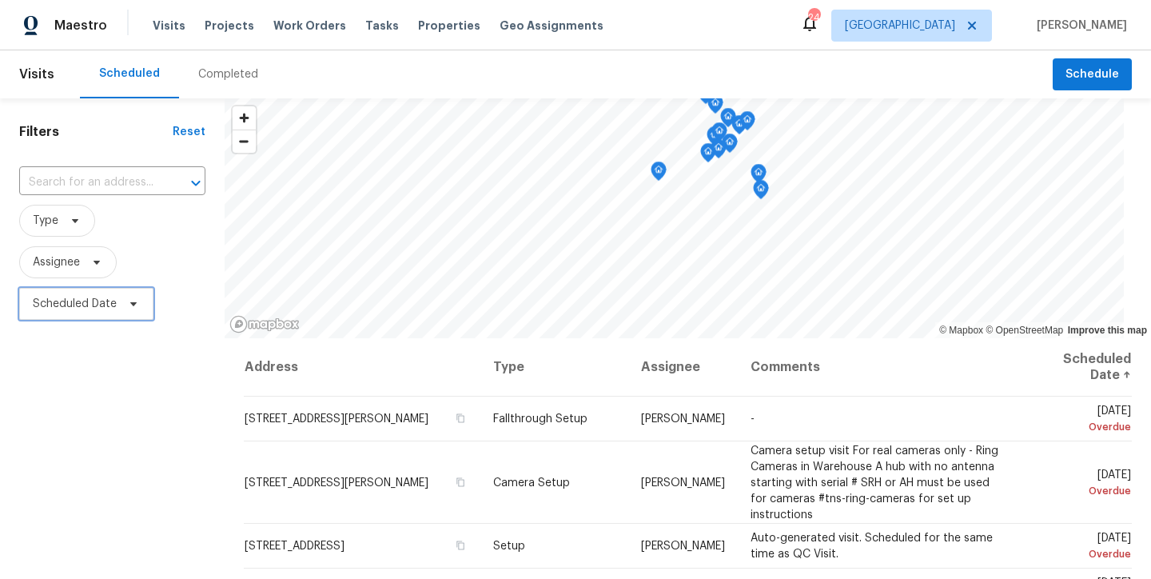
click at [70, 303] on span "Scheduled Date" at bounding box center [75, 304] width 84 height 16
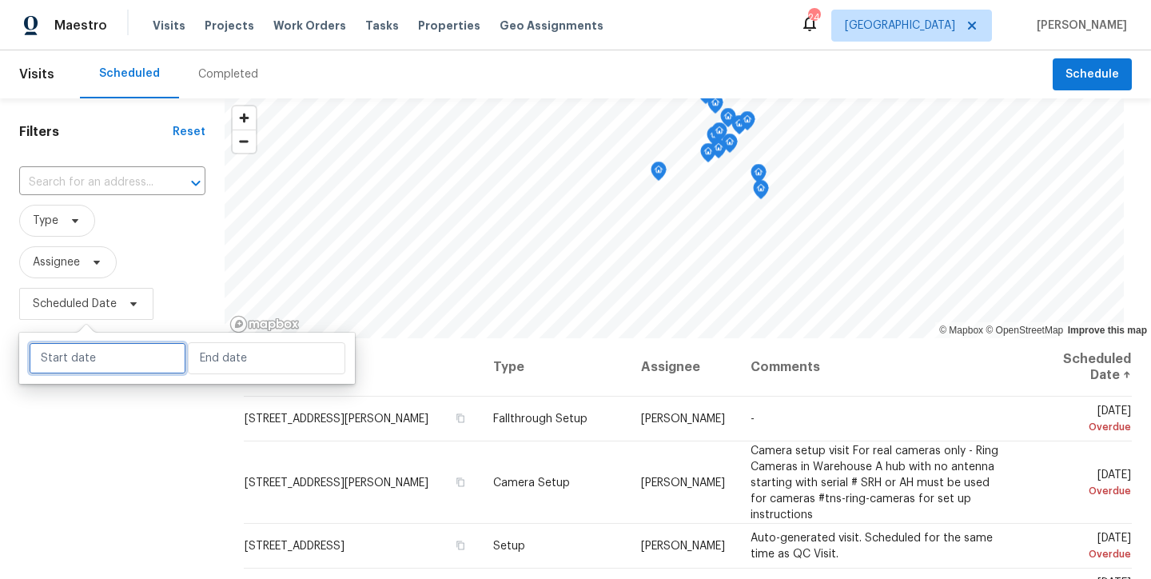
select select "7"
select select "2025"
select select "8"
select select "2025"
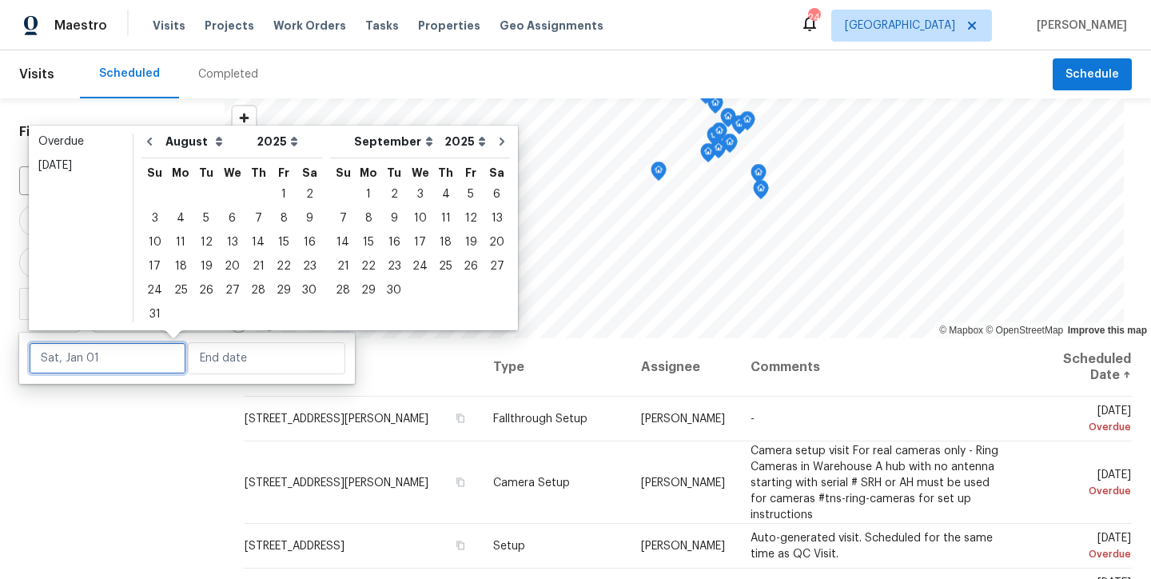
click at [80, 357] on input "text" at bounding box center [107, 358] width 157 height 32
click at [201, 286] on div "26" at bounding box center [206, 290] width 26 height 22
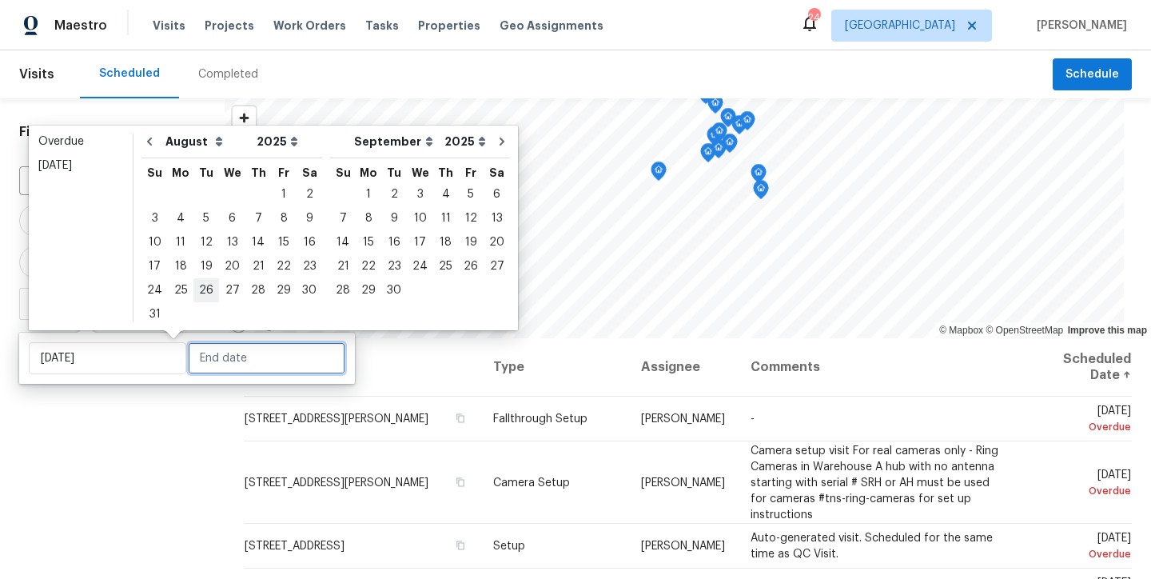
type input "Tue, Aug 26"
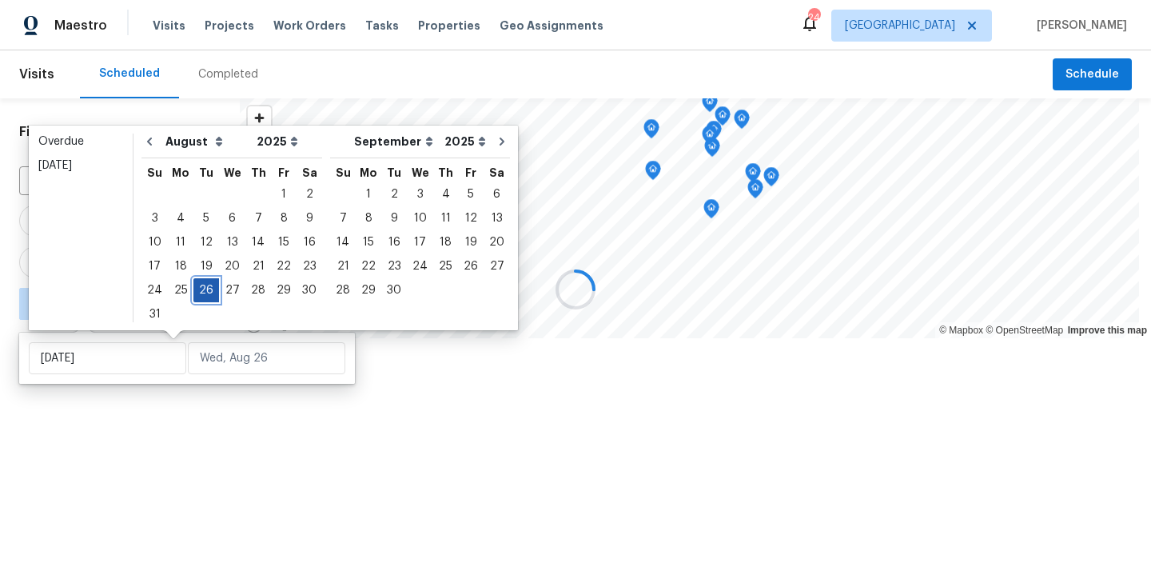
click at [201, 286] on div "26" at bounding box center [206, 290] width 26 height 22
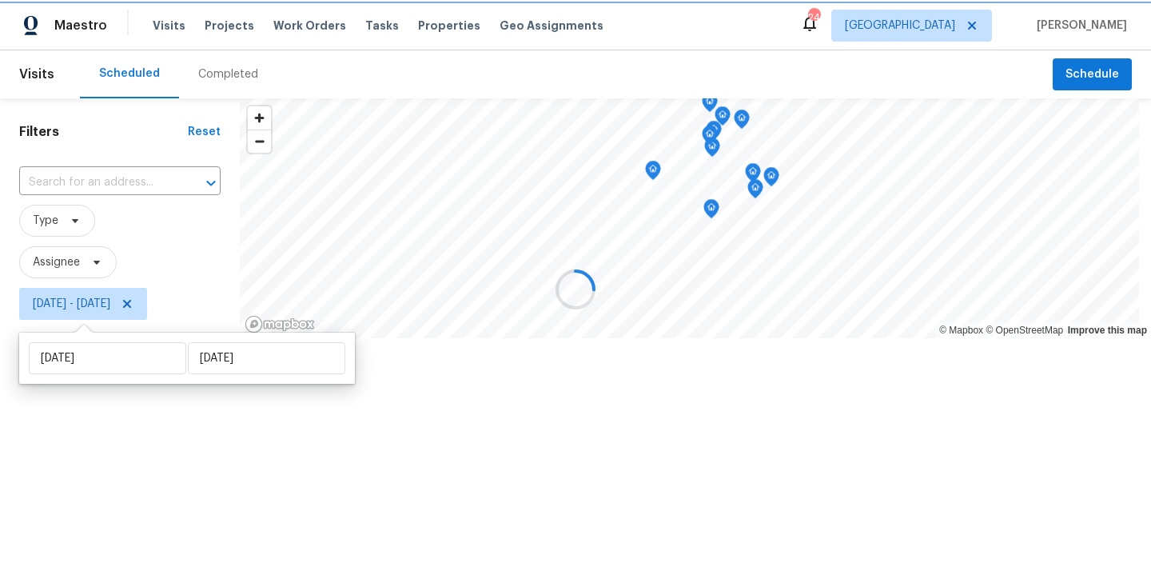
type input "Tue, Aug 26"
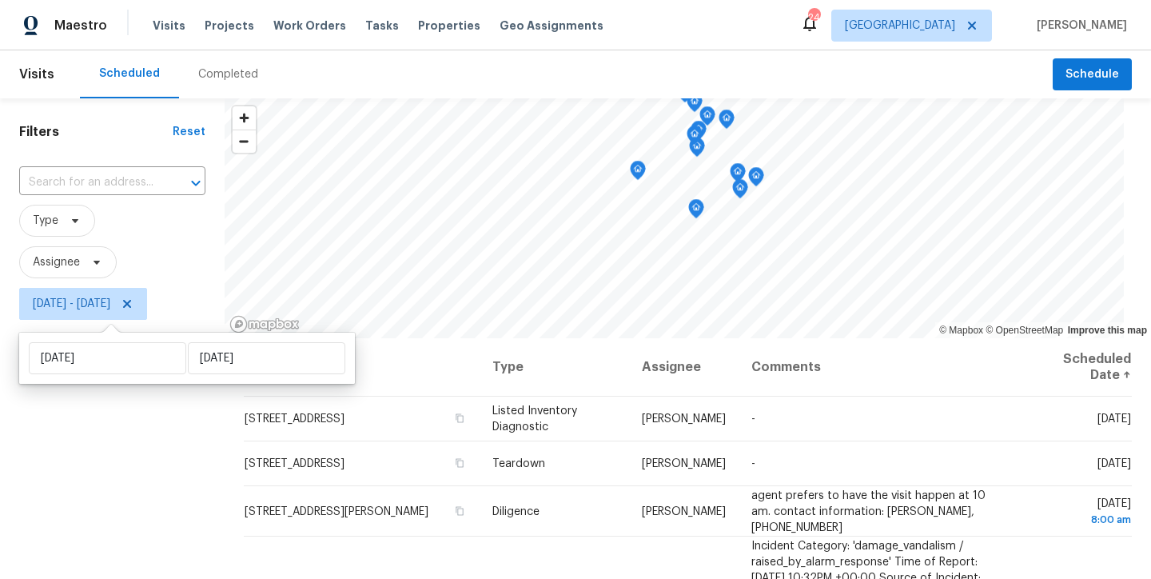
click at [716, 58] on div "Scheduled Completed" at bounding box center [566, 74] width 973 height 48
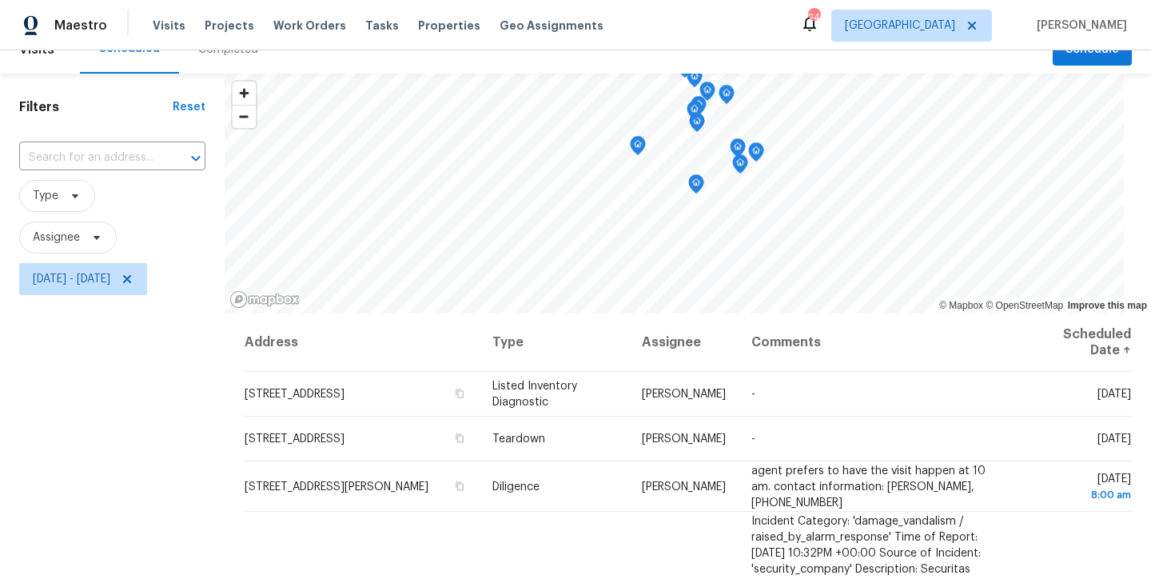
scroll to position [114, 0]
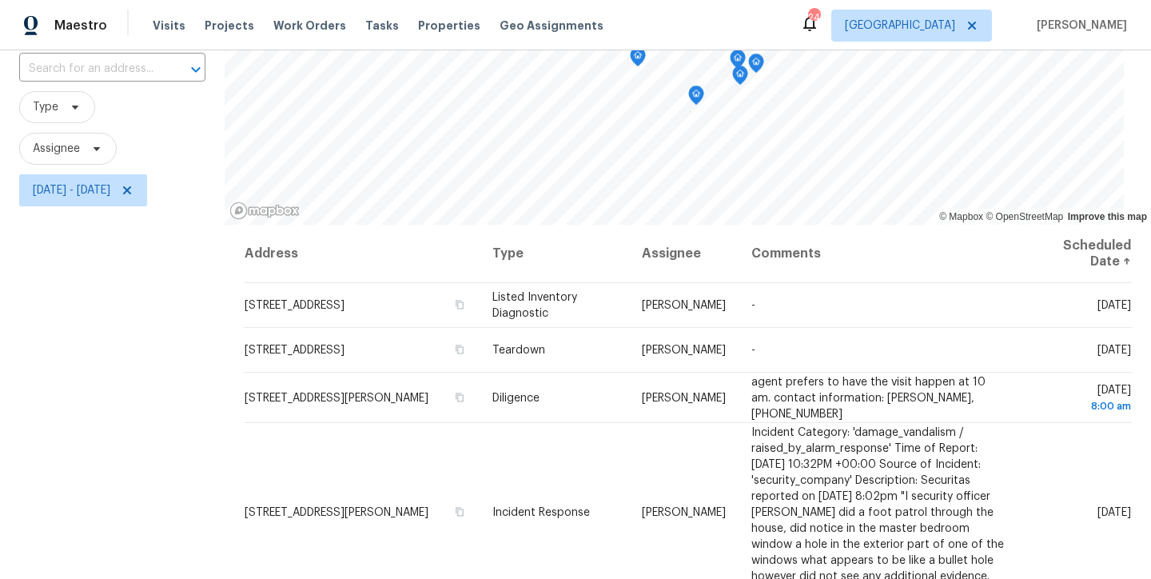
click at [116, 411] on div "Filters Reset ​ Type Assignee Tue, Aug 26 - Tue, Aug 26" at bounding box center [112, 336] width 225 height 703
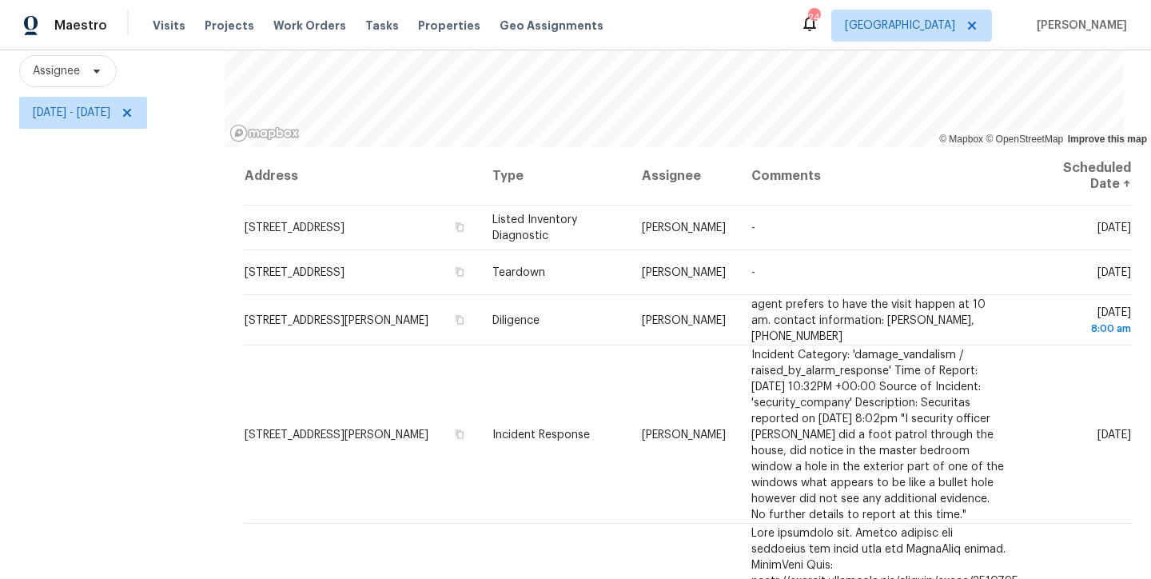
scroll to position [234, 0]
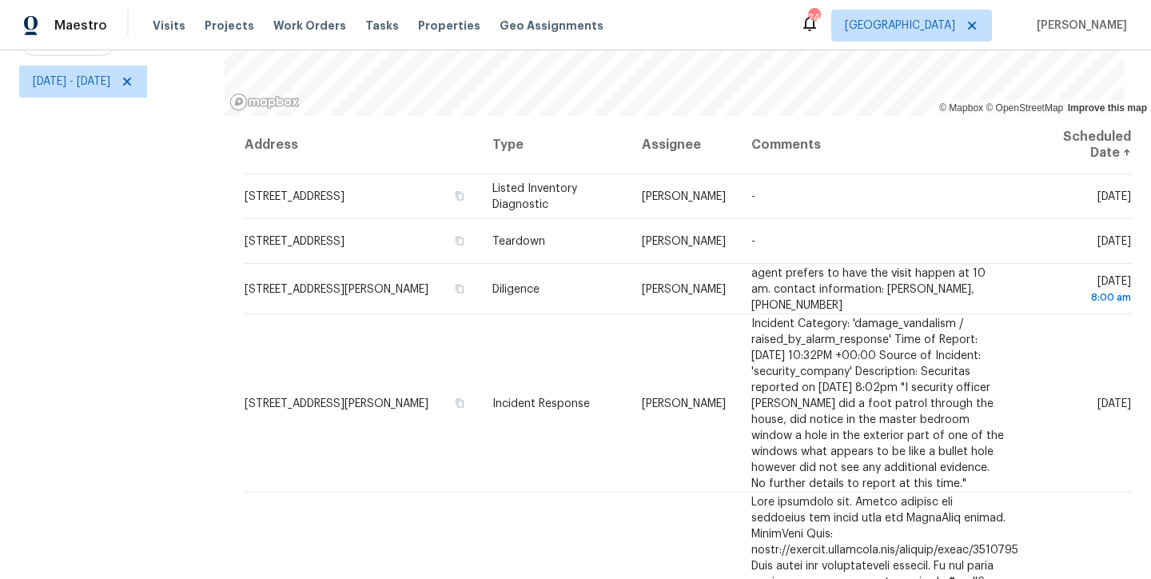
click at [148, 262] on div "Filters Reset ​ Type Assignee Tue, Aug 26 - Tue, Aug 26" at bounding box center [112, 227] width 225 height 703
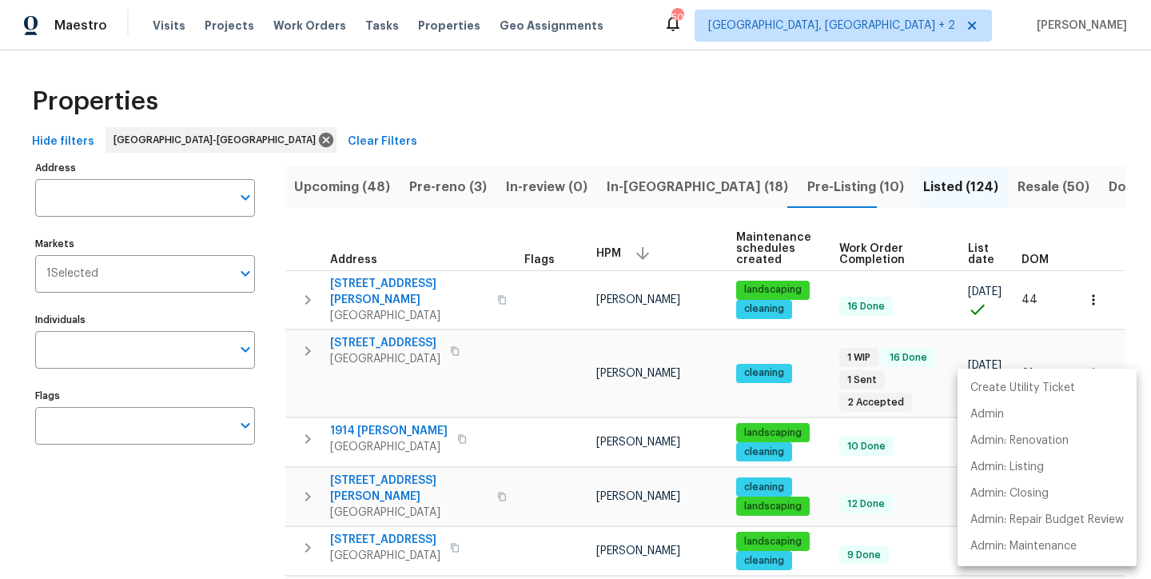
scroll to position [454, 0]
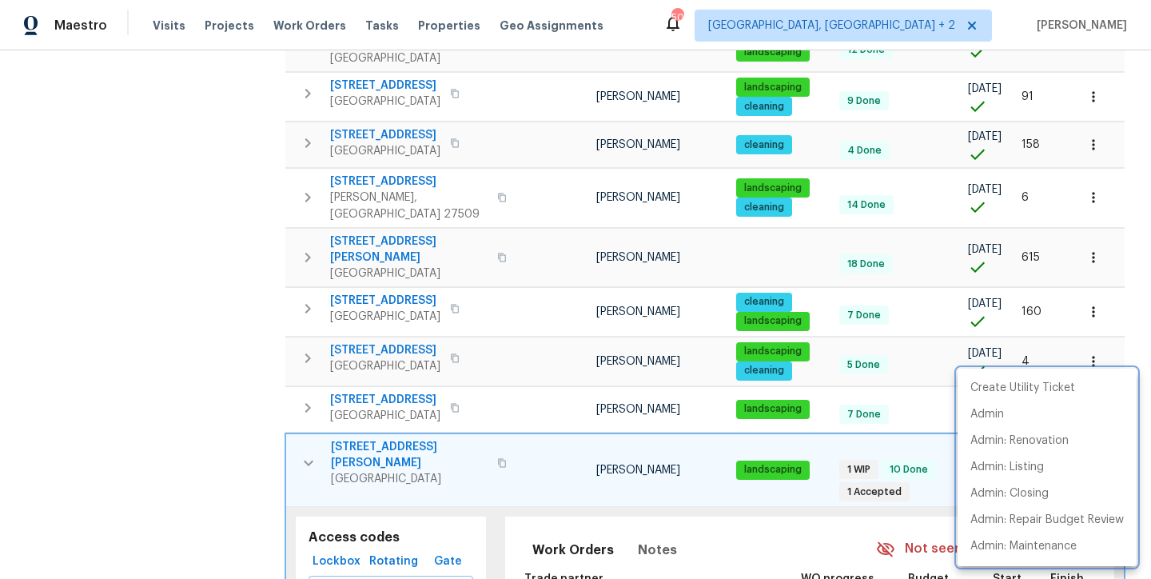
click at [308, 386] on div at bounding box center [575, 289] width 1151 height 579
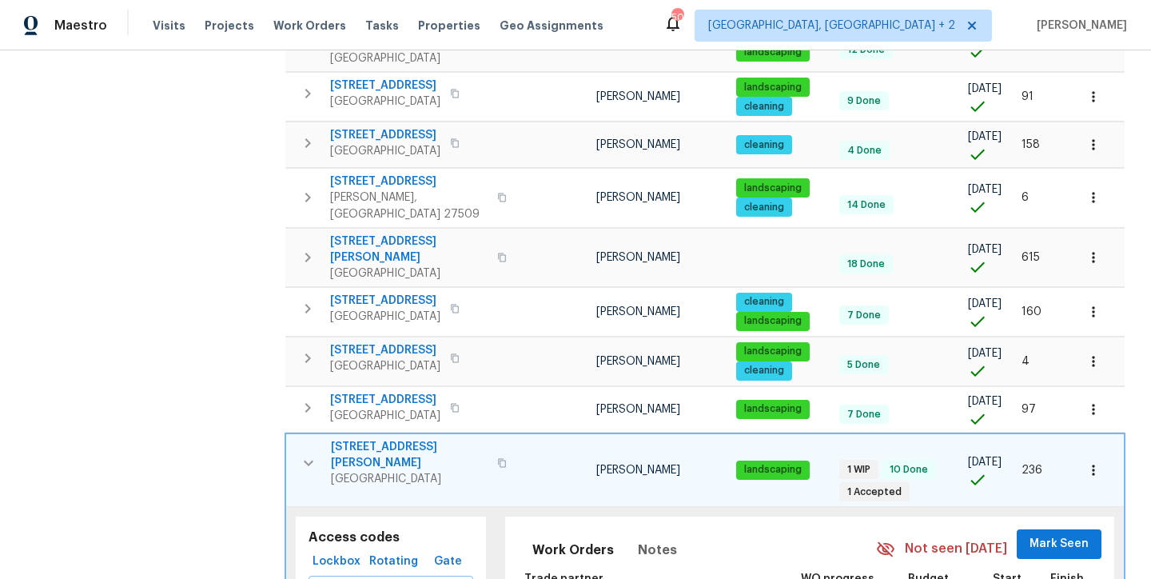
click at [306, 460] on icon "button" at bounding box center [309, 463] width 10 height 6
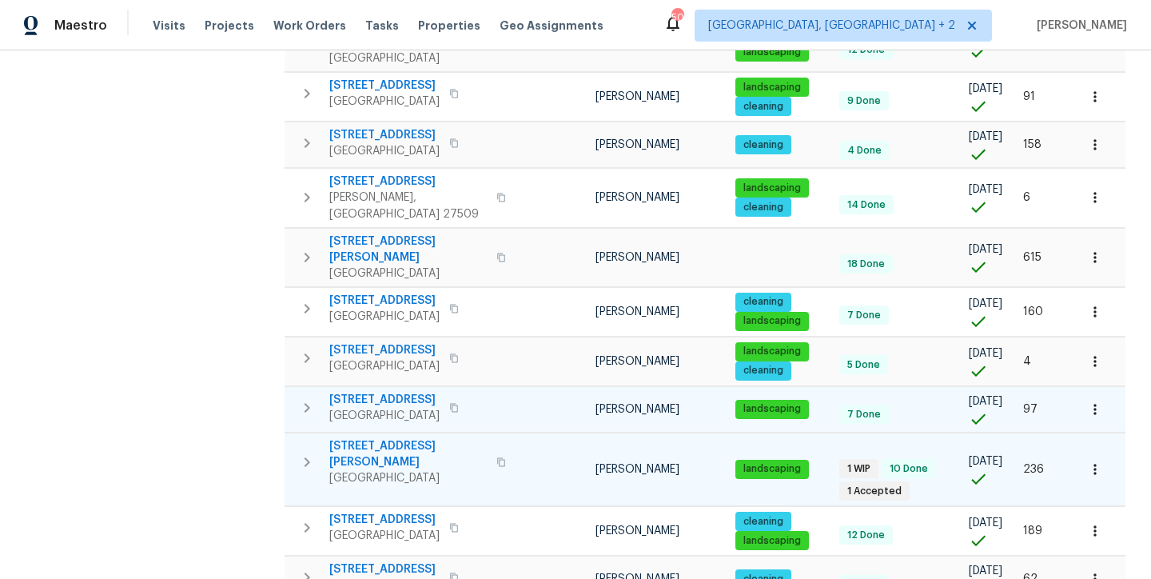
scroll to position [0, 0]
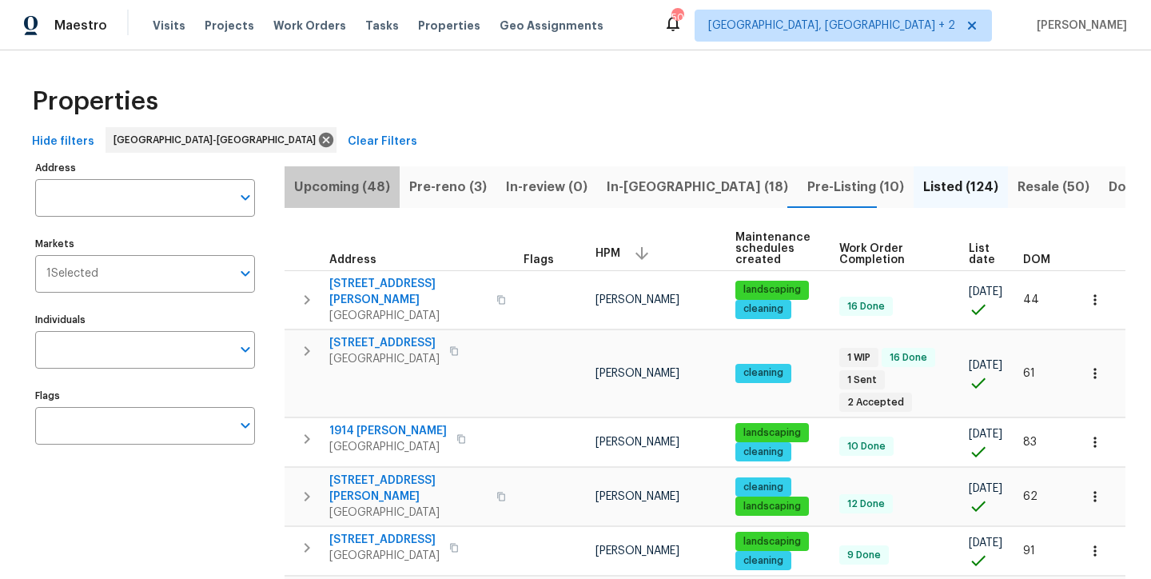
click at [359, 188] on span "Upcoming (48)" at bounding box center [342, 187] width 96 height 22
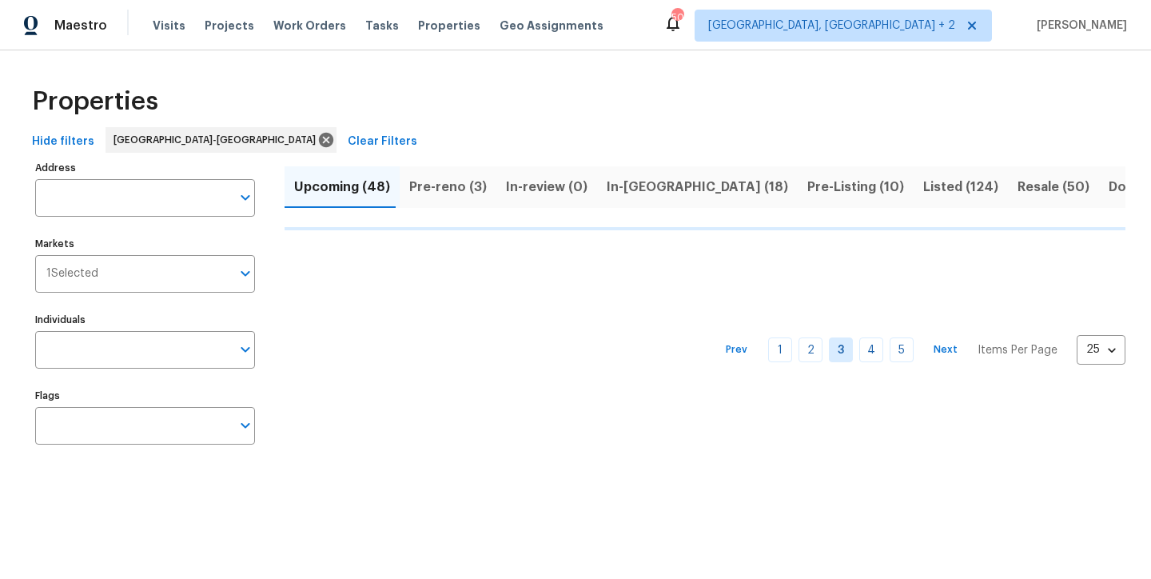
click at [723, 22] on div "Maestro Visits Projects Work Orders Tasks Properties Geo Assignments 50 [GEOGRA…" at bounding box center [575, 25] width 1151 height 50
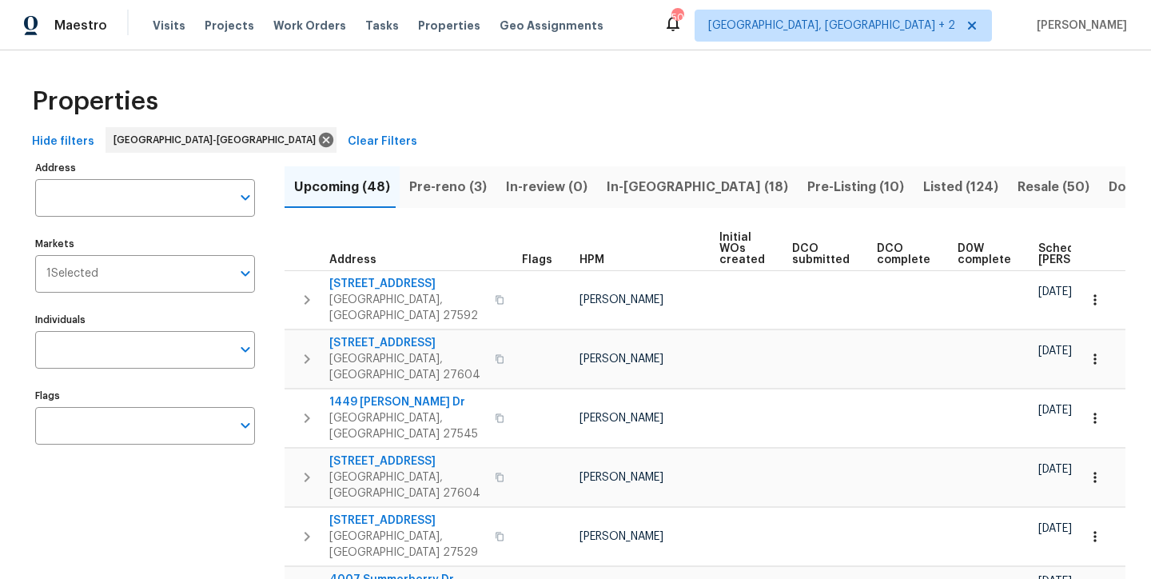
click at [659, 27] on div "Maestro Visits Projects Work Orders Tasks Properties Geo Assignments 50 [GEOGRA…" at bounding box center [575, 25] width 1151 height 50
click at [610, 105] on div "Properties" at bounding box center [576, 101] width 1100 height 51
click at [92, 99] on span "Properties" at bounding box center [95, 102] width 126 height 16
click at [453, 103] on div "Properties" at bounding box center [576, 101] width 1100 height 51
click at [722, 34] on div "Maestro Visits Projects Work Orders Tasks Properties Geo Assignments 50 Charles…" at bounding box center [575, 25] width 1151 height 50
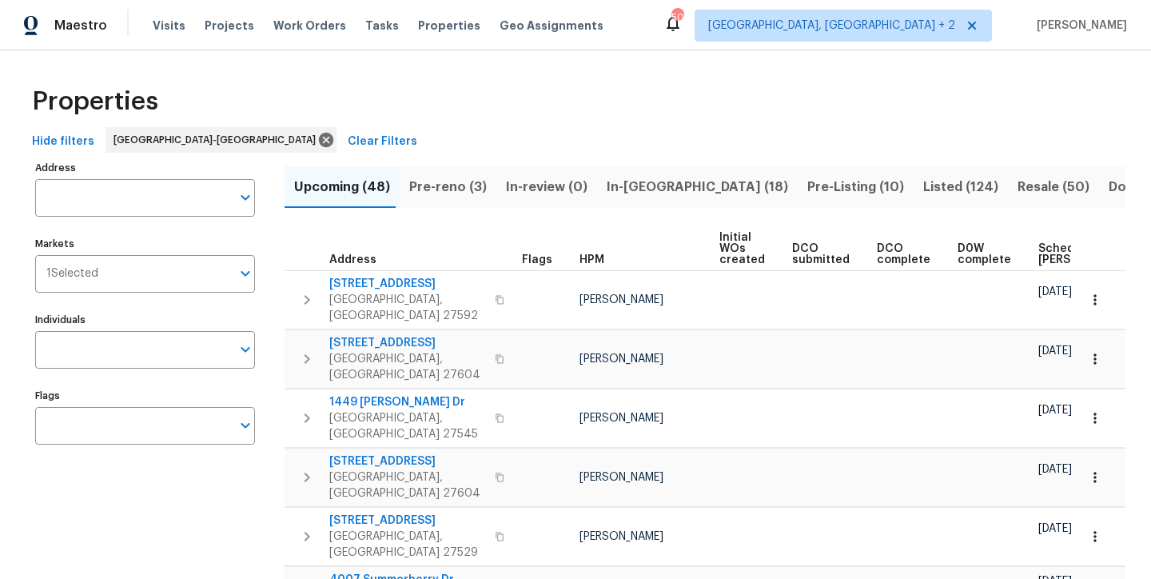
click at [720, 90] on div "Properties" at bounding box center [576, 101] width 1100 height 51
click at [636, 120] on div "Properties" at bounding box center [576, 101] width 1100 height 51
click at [704, 24] on div "Maestro Visits Projects Work Orders Tasks Properties Geo Assignments 50 Charles…" at bounding box center [575, 25] width 1151 height 50
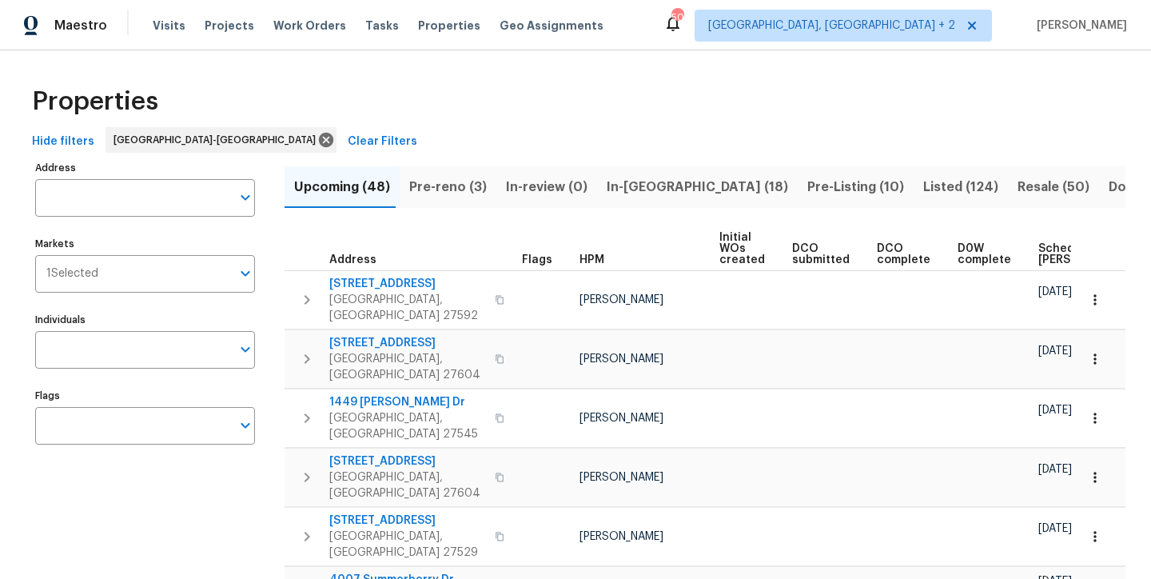
click at [505, 150] on div "Hide filters Raleigh-Durham Clear Filters" at bounding box center [576, 142] width 1100 height 30
click at [220, 167] on label "Address" at bounding box center [145, 168] width 220 height 10
click at [220, 179] on input "Address" at bounding box center [133, 198] width 196 height 38
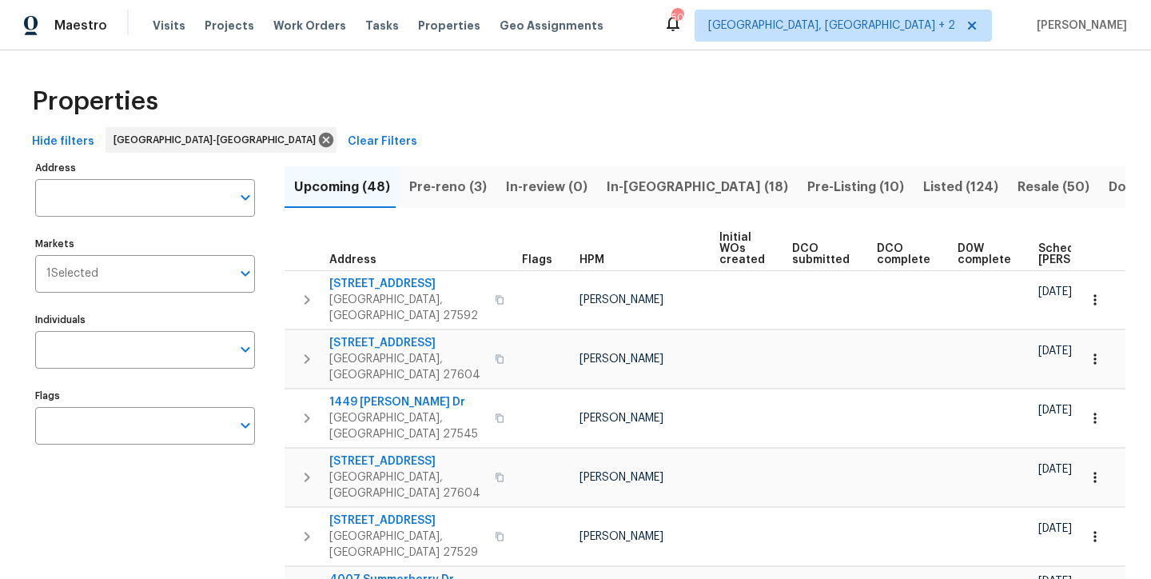
click at [404, 128] on div "Hide filters Raleigh-Durham Clear Filters" at bounding box center [576, 142] width 1100 height 30
click at [402, 106] on div "Properties" at bounding box center [576, 101] width 1100 height 51
click at [622, 22] on div "Maestro Visits Projects Work Orders Tasks Properties Geo Assignments 50 Charles…" at bounding box center [575, 25] width 1151 height 50
click at [684, 28] on div "Maestro Visits Projects Work Orders Tasks Properties Geo Assignments 50 Charles…" at bounding box center [575, 25] width 1151 height 50
click at [709, 34] on div "Maestro Visits Projects Work Orders Tasks Properties Geo Assignments 50 Charles…" at bounding box center [575, 25] width 1151 height 50
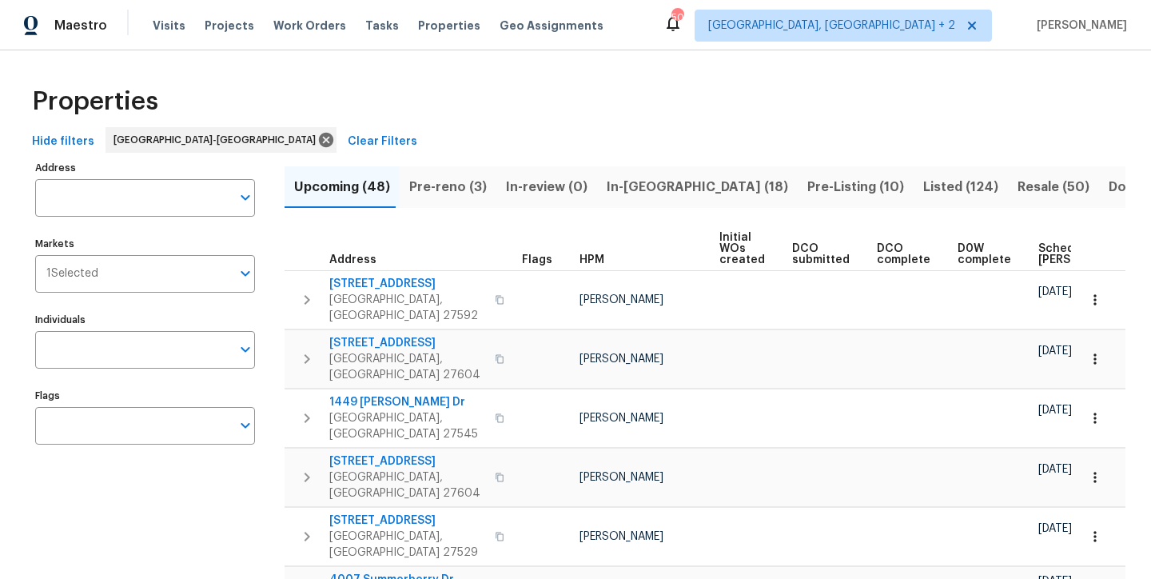
click at [617, 103] on div "Properties" at bounding box center [576, 101] width 1100 height 51
click at [471, 115] on div "Properties" at bounding box center [576, 101] width 1100 height 51
click at [556, 97] on div "Properties" at bounding box center [576, 101] width 1100 height 51
click at [697, 34] on div "Maestro Visits Projects Work Orders Tasks Properties Geo Assignments 50 Charles…" at bounding box center [575, 25] width 1151 height 50
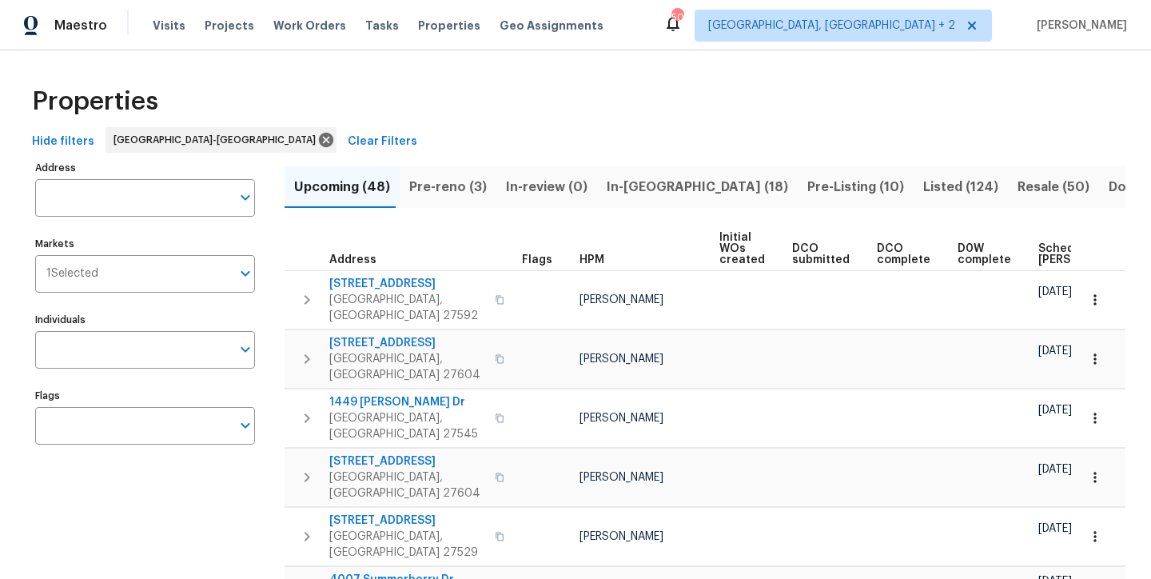
click at [673, 93] on div "Properties" at bounding box center [576, 101] width 1100 height 51
click at [716, 18] on div "Maestro Visits Projects Work Orders Tasks Properties Geo Assignments 50 Charles…" at bounding box center [575, 25] width 1151 height 50
drag, startPoint x: 34, startPoint y: 99, endPoint x: 183, endPoint y: 107, distance: 148.9
click at [183, 107] on div "Properties" at bounding box center [576, 101] width 1100 height 51
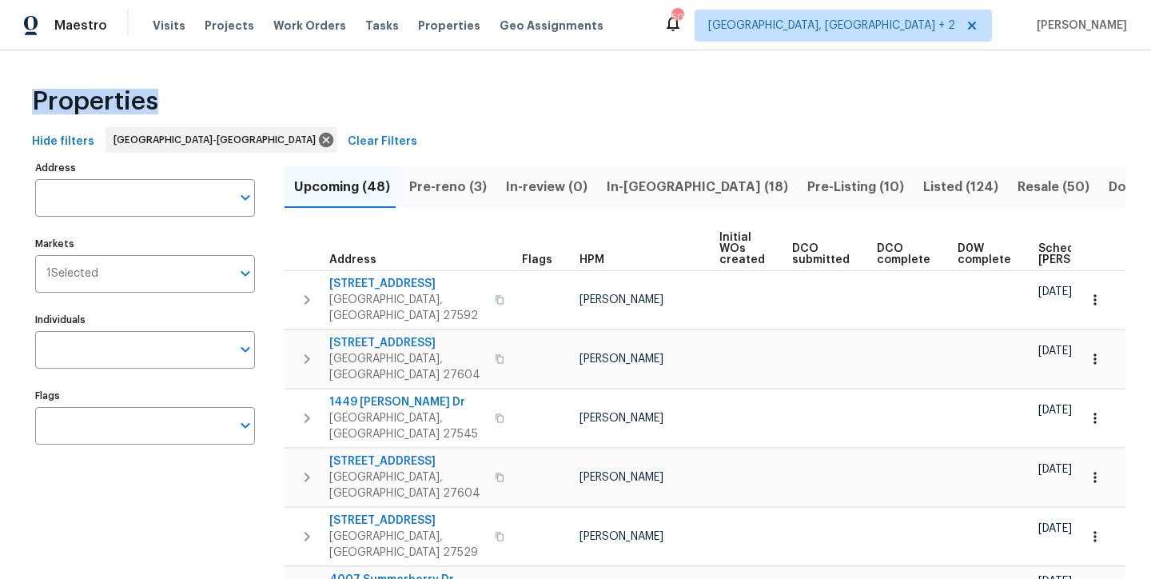
click at [141, 95] on span "Properties" at bounding box center [95, 102] width 126 height 16
click at [399, 95] on div "Properties" at bounding box center [576, 101] width 1100 height 51
click at [658, 33] on div "Maestro Visits Projects Work Orders Tasks Properties Geo Assignments 50 Charles…" at bounding box center [575, 25] width 1151 height 50
click at [688, 81] on div "Properties" at bounding box center [576, 101] width 1100 height 51
click at [760, 20] on div "Maestro Visits Projects Work Orders Tasks Properties Geo Assignments 50 Charles…" at bounding box center [575, 25] width 1151 height 50
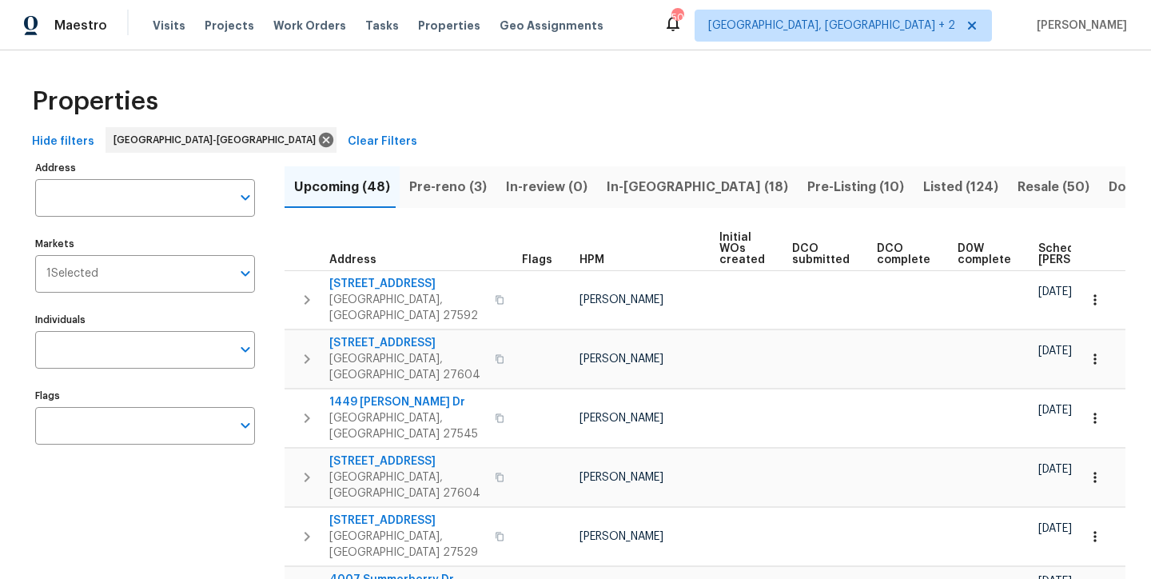
click at [626, 118] on div "Properties" at bounding box center [576, 101] width 1100 height 51
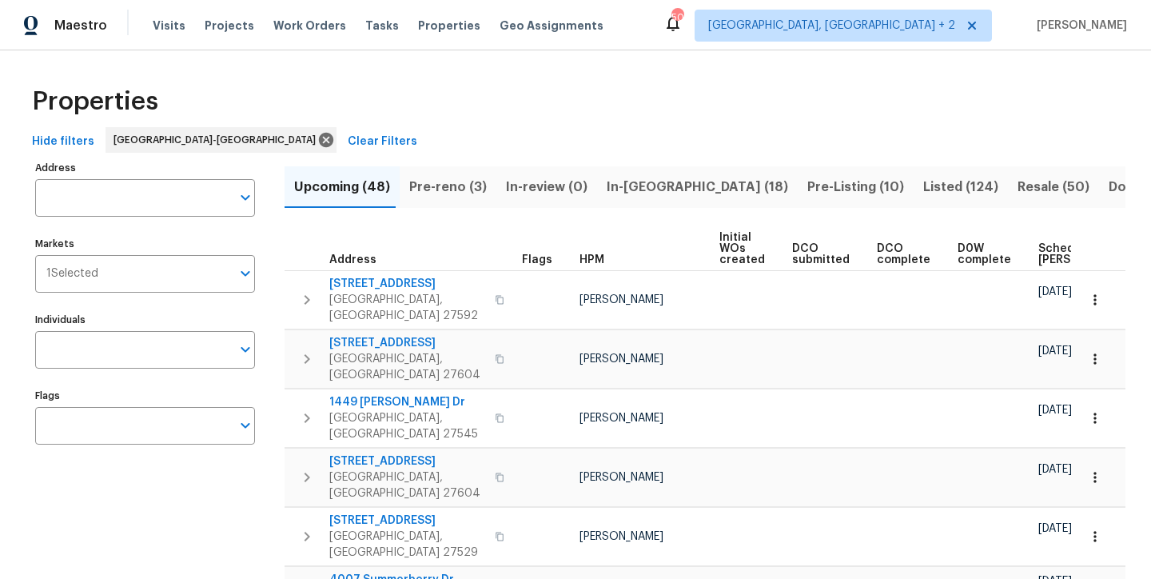
click at [398, 126] on div "Properties" at bounding box center [576, 101] width 1100 height 51
click at [146, 317] on label "Individuals" at bounding box center [145, 320] width 220 height 10
click at [146, 331] on input "Individuals" at bounding box center [133, 350] width 196 height 38
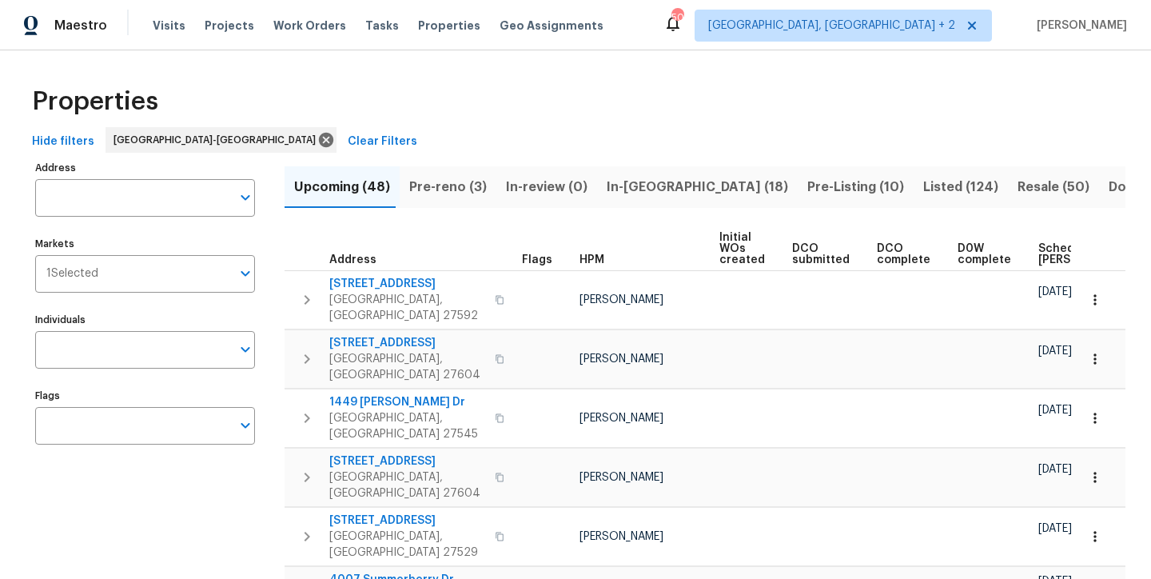
click at [364, 106] on div "Properties" at bounding box center [576, 101] width 1100 height 51
click at [775, 16] on div "Maestro Visits Projects Work Orders Tasks Properties Geo Assignments 50 Charles…" at bounding box center [575, 25] width 1151 height 50
click at [642, 39] on div "Maestro Visits Projects Work Orders Tasks Properties Geo Assignments 50 Charles…" at bounding box center [575, 25] width 1151 height 50
click at [623, 87] on div "Properties" at bounding box center [576, 101] width 1100 height 51
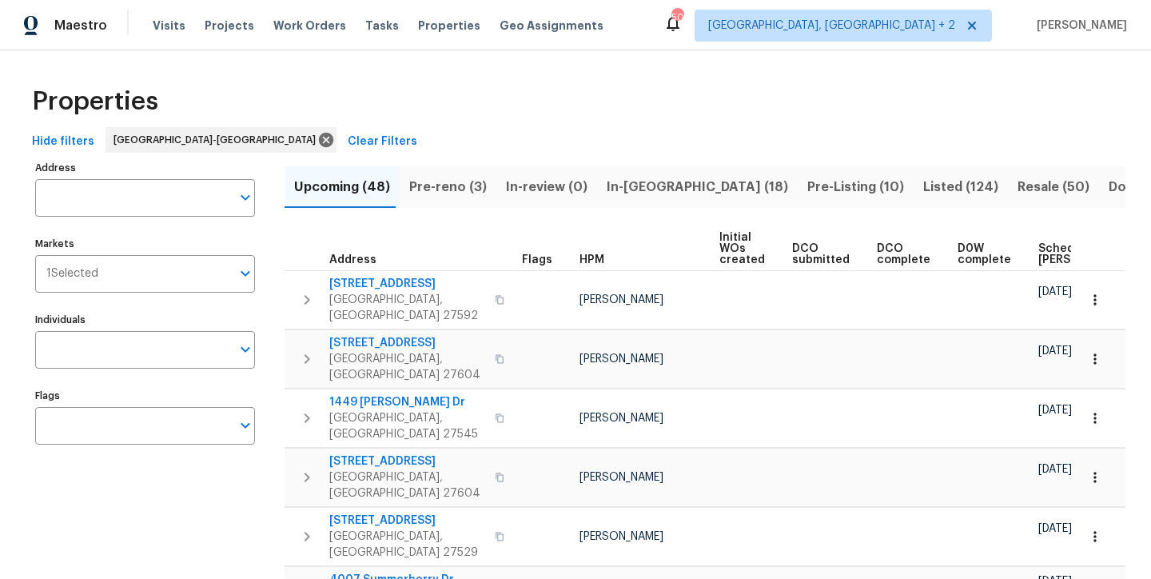
click at [722, 31] on div "Maestro Visits Projects Work Orders Tasks Properties Geo Assignments 50 Charles…" at bounding box center [575, 25] width 1151 height 50
click at [488, 233] on th "Address" at bounding box center [400, 249] width 231 height 44
click at [758, 19] on div "Maestro Visits Projects Work Orders Tasks Properties Geo Assignments 50 Charles…" at bounding box center [575, 25] width 1151 height 50
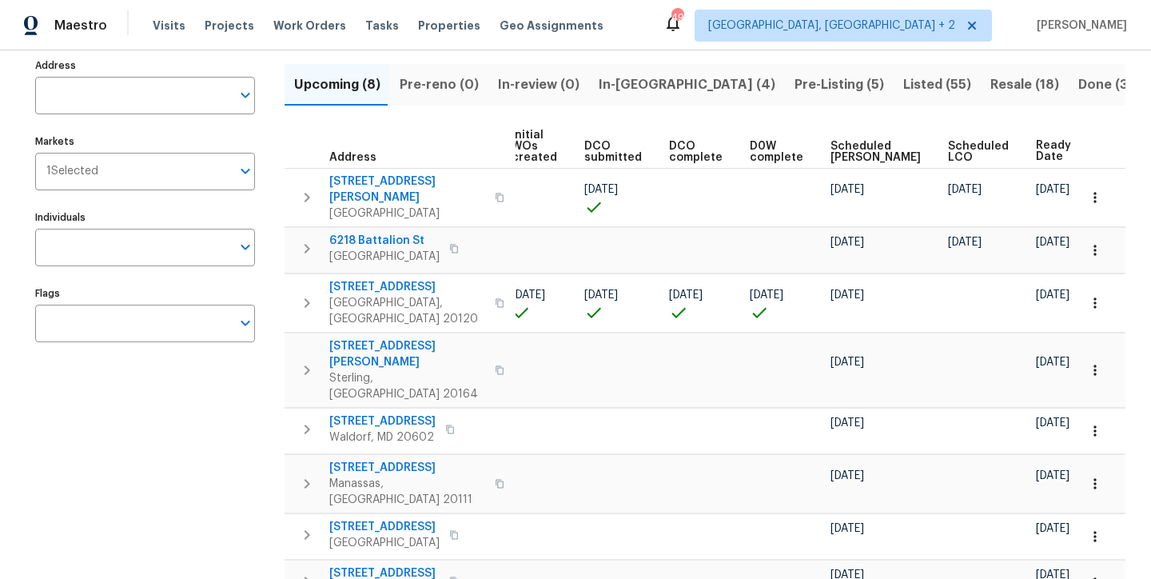
scroll to position [105, 0]
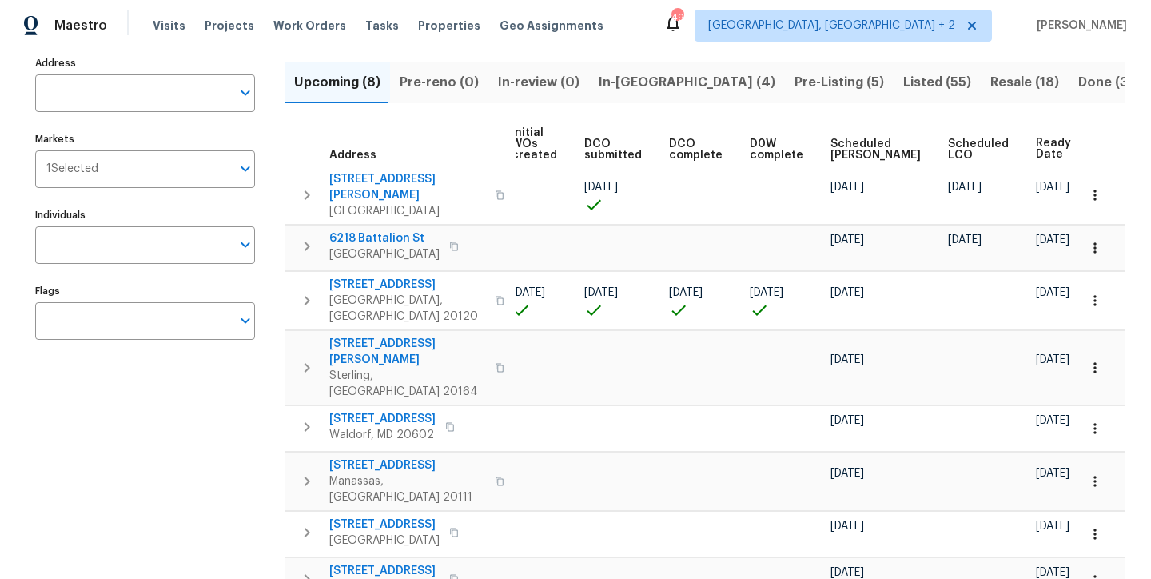
click at [634, 86] on span "In-[GEOGRAPHIC_DATA] (4)" at bounding box center [687, 82] width 177 height 22
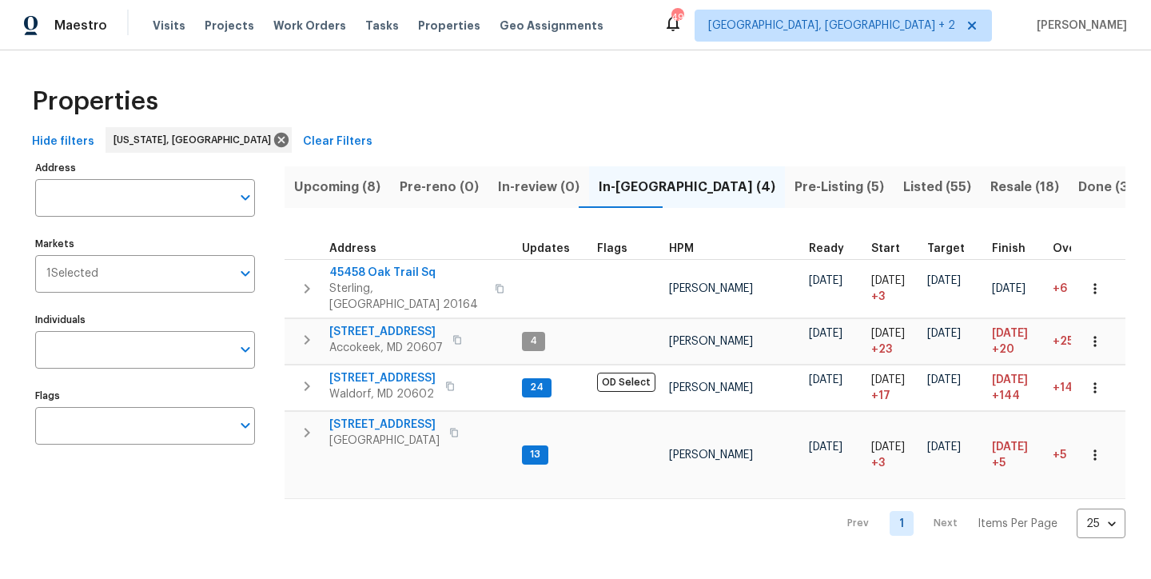
click at [369, 514] on div "Prev 1 Next Items Per Page 25 25 ​" at bounding box center [705, 518] width 841 height 39
click at [303, 423] on icon "button" at bounding box center [306, 432] width 19 height 19
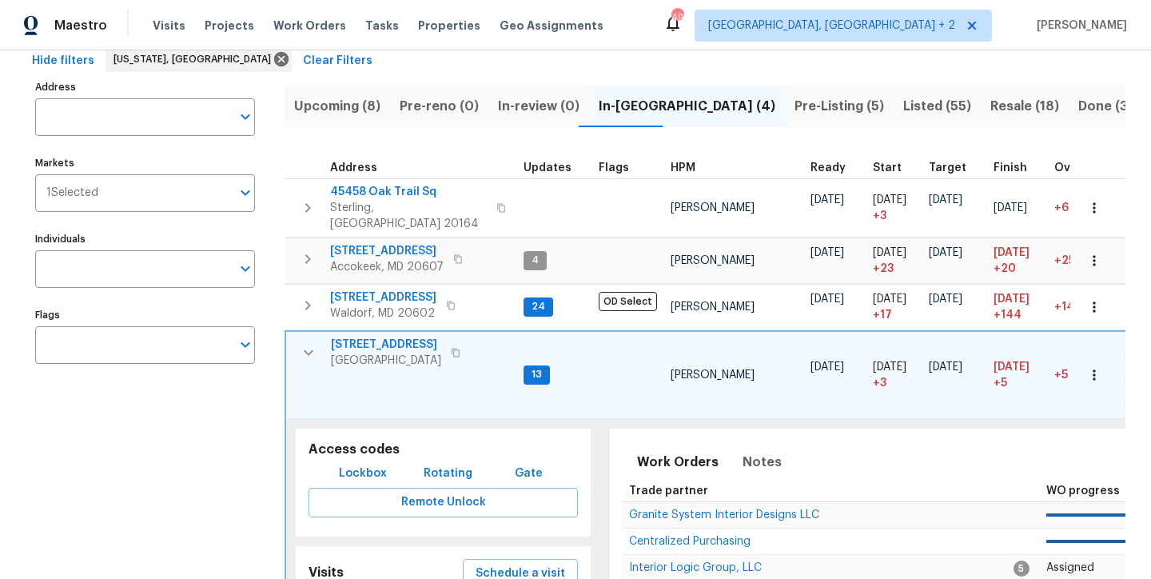
scroll to position [137, 0]
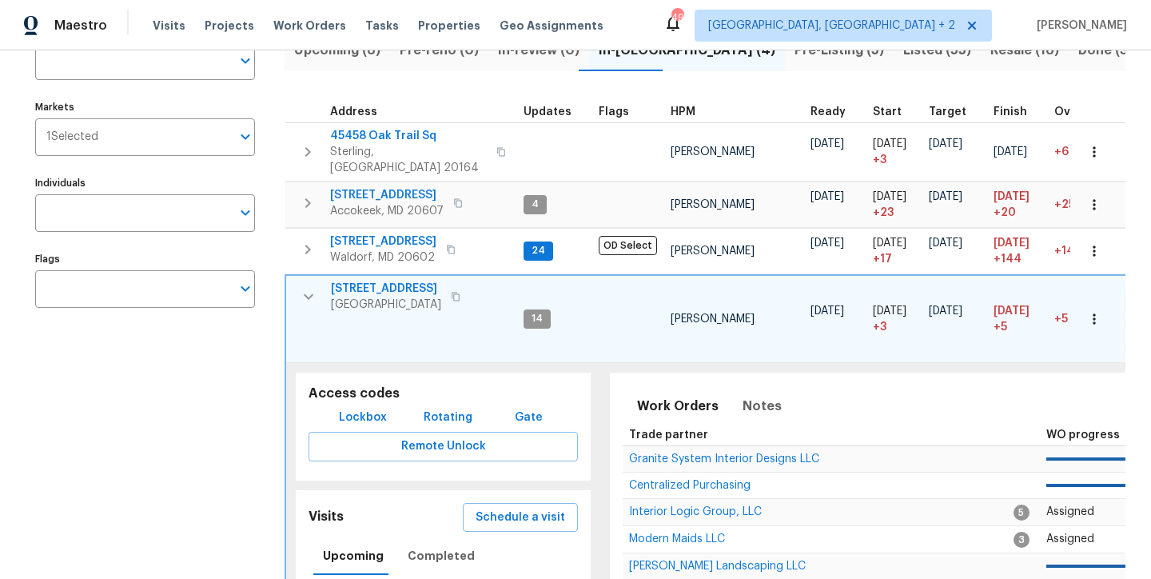
click at [217, 444] on div "Address Address Markets 1 Selected Markets Individuals Individuals Flags Flags" at bounding box center [155, 387] width 240 height 735
click at [312, 289] on icon "button" at bounding box center [308, 296] width 19 height 19
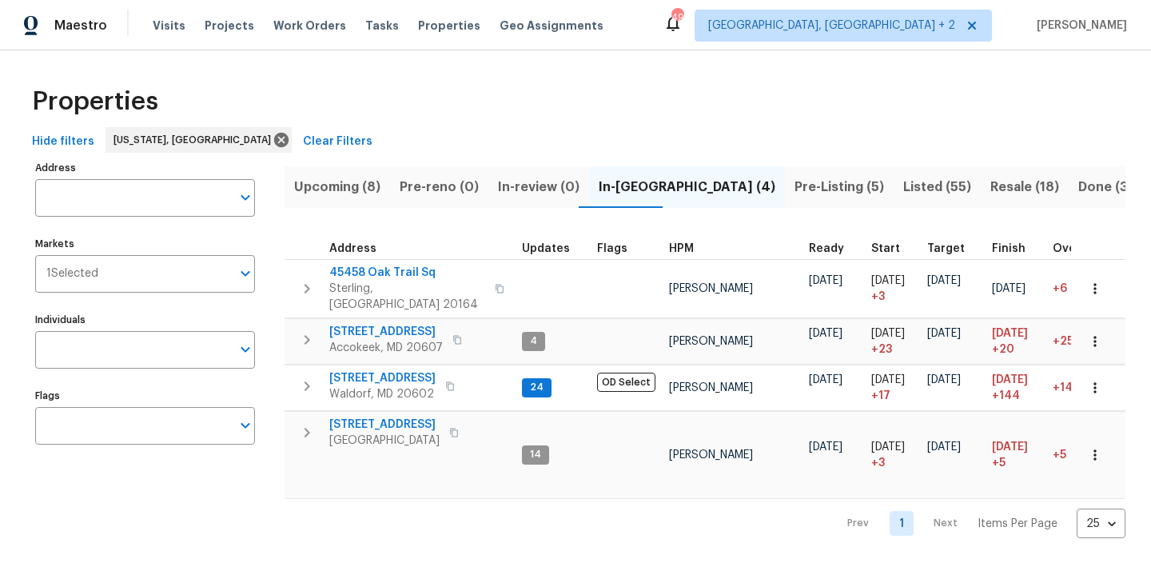
scroll to position [0, 0]
click at [795, 183] on span "Pre-Listing (5)" at bounding box center [840, 187] width 90 height 22
